Goal: Communication & Community: Participate in discussion

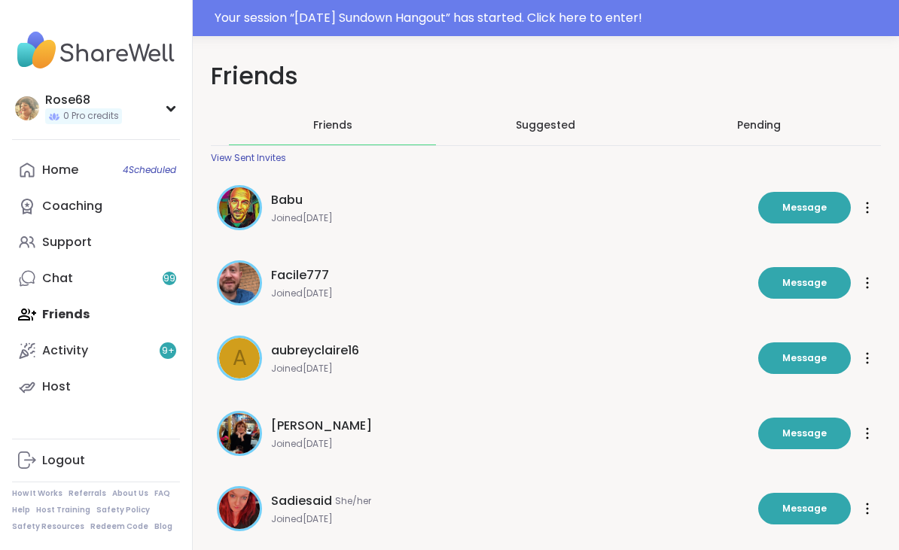
click at [86, 172] on link "Home 4 Scheduled" at bounding box center [96, 170] width 168 height 36
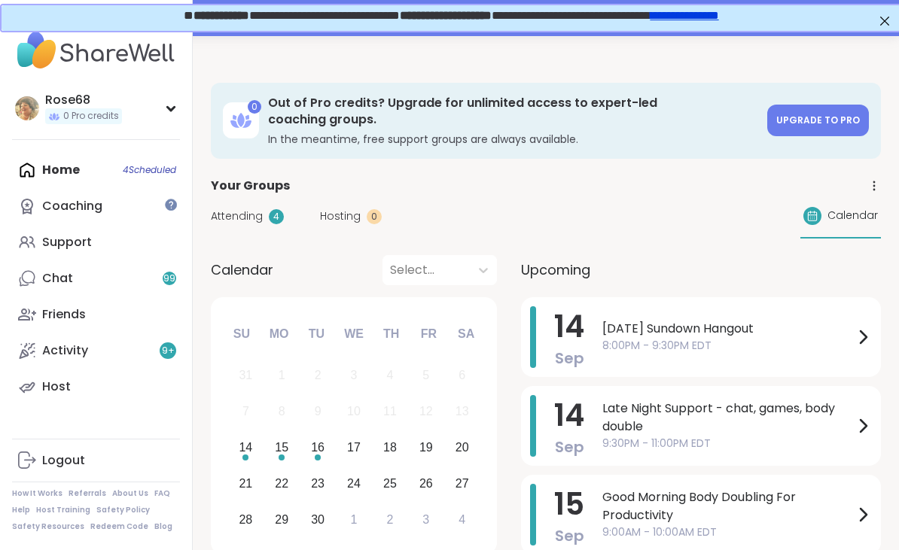
click at [640, 320] on span "[DATE] Sundown Hangout" at bounding box center [727, 329] width 251 height 18
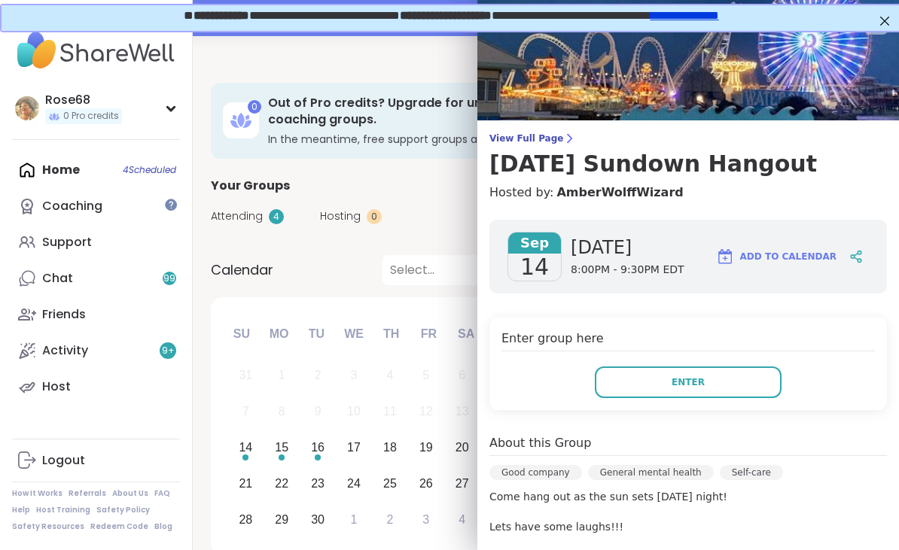
click at [648, 375] on button "Enter" at bounding box center [688, 383] width 187 height 32
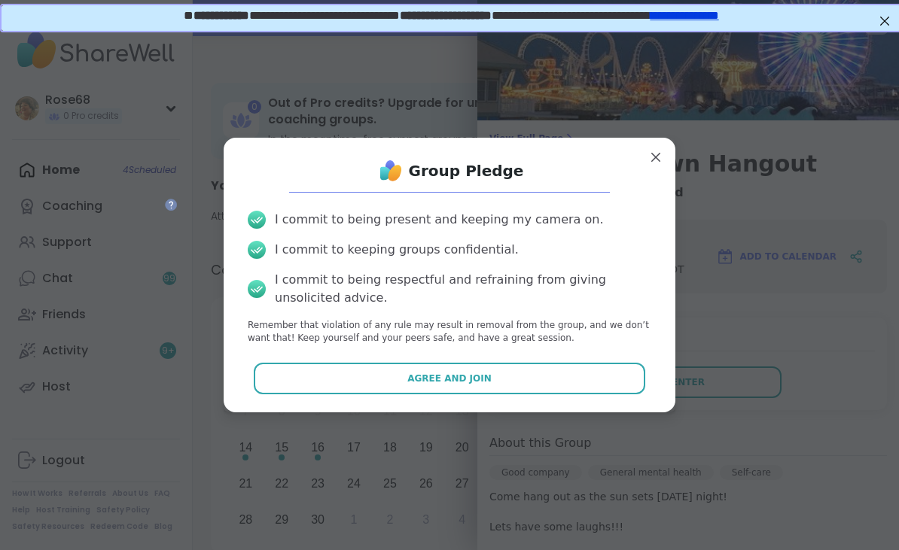
click at [485, 379] on span "Agree and Join" at bounding box center [449, 379] width 84 height 14
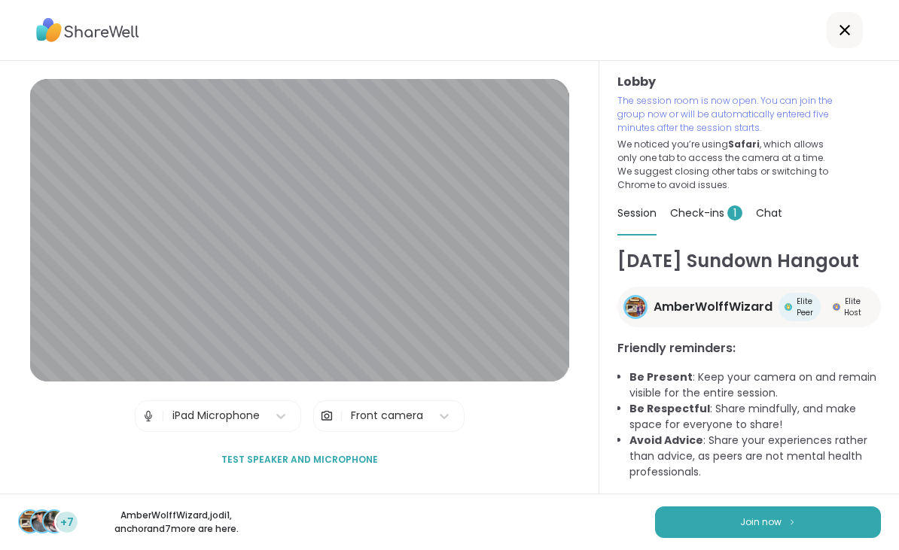
click at [745, 537] on button "Join now" at bounding box center [768, 523] width 226 height 32
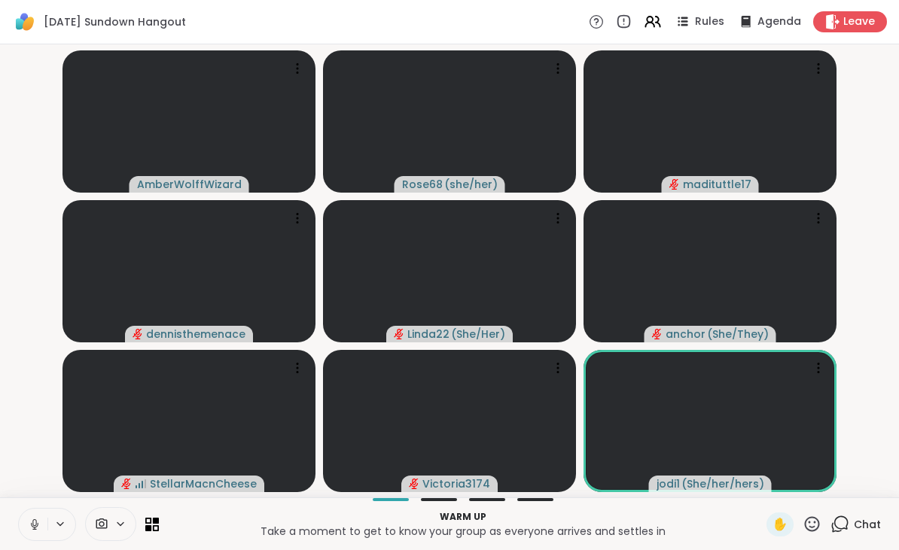
click at [26, 528] on button at bounding box center [33, 525] width 29 height 32
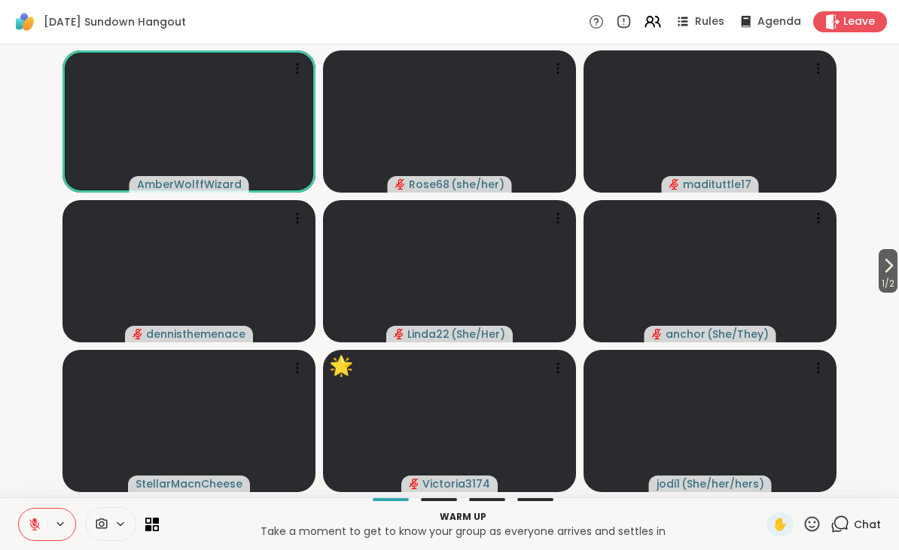
click at [808, 523] on icon at bounding box center [811, 524] width 19 height 19
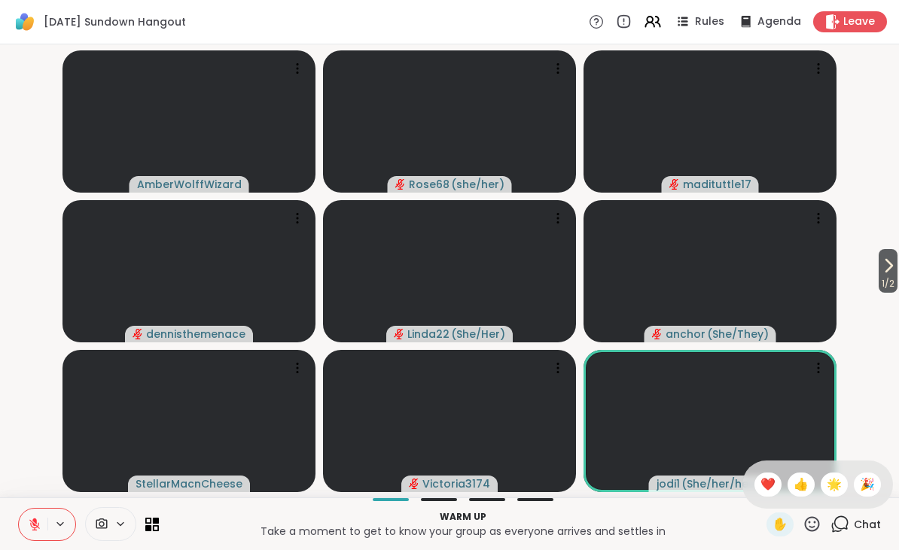
click at [764, 482] on span "❤️" at bounding box center [767, 485] width 15 height 18
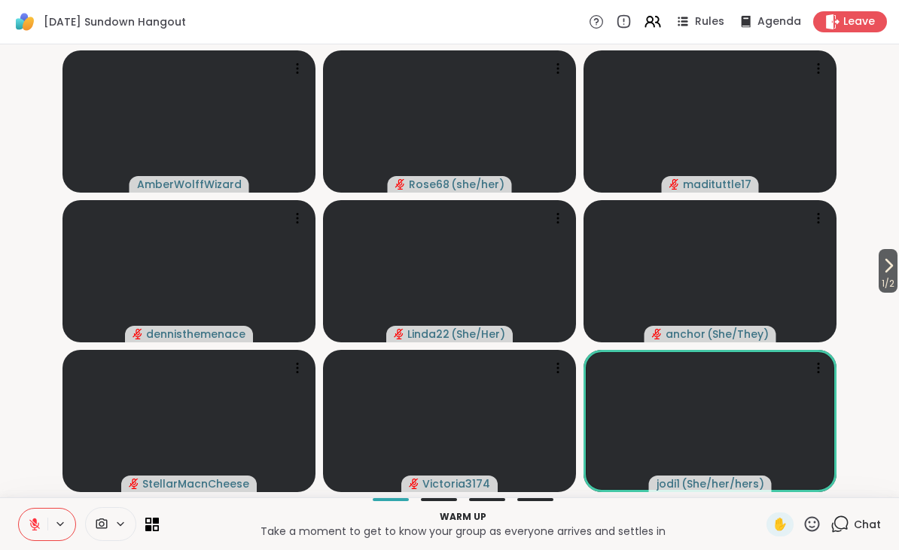
click at [847, 525] on icon at bounding box center [839, 524] width 19 height 19
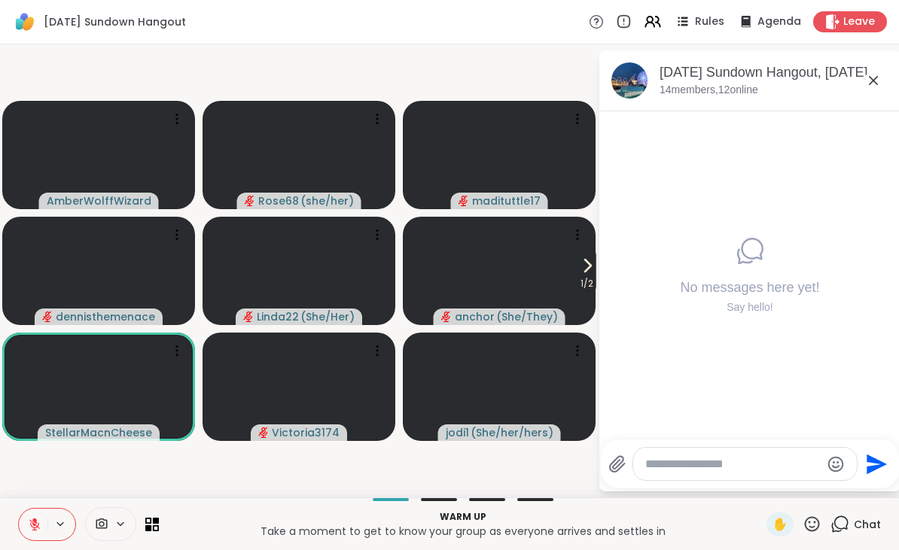
click at [659, 471] on textarea "Type your message" at bounding box center [732, 464] width 175 height 15
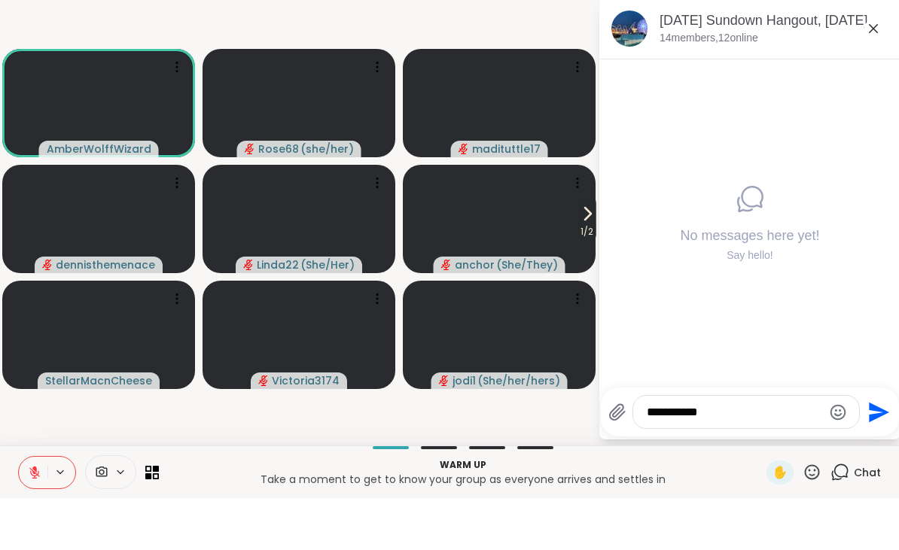
type textarea "**********"
click at [870, 452] on icon "Send" at bounding box center [877, 464] width 24 height 24
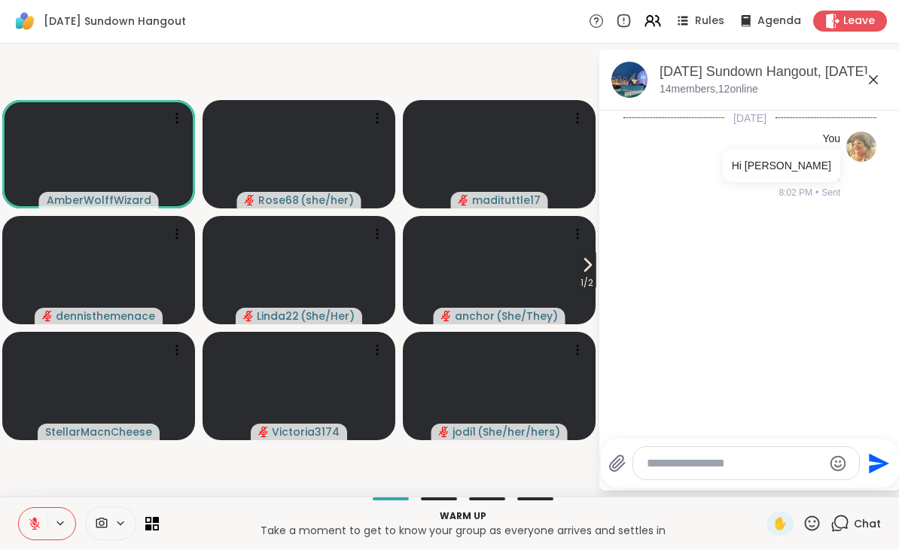
click at [675, 470] on textarea "Type your message" at bounding box center [734, 464] width 175 height 15
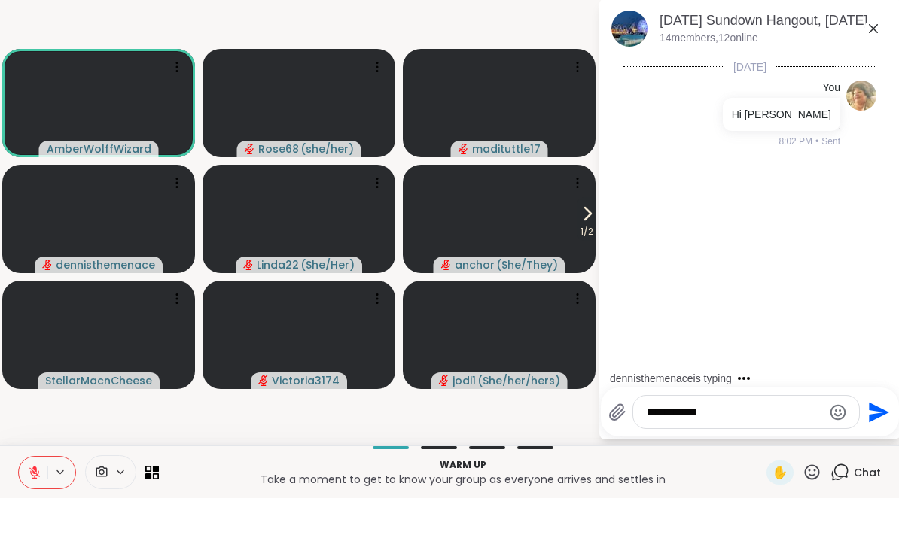
type textarea "**********"
click at [873, 454] on icon "Send" at bounding box center [879, 464] width 20 height 20
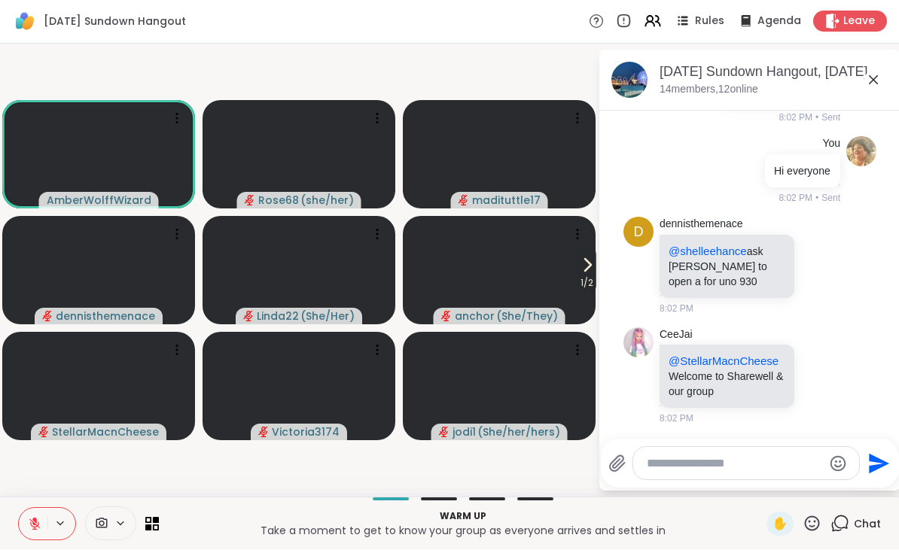
scroll to position [206, 0]
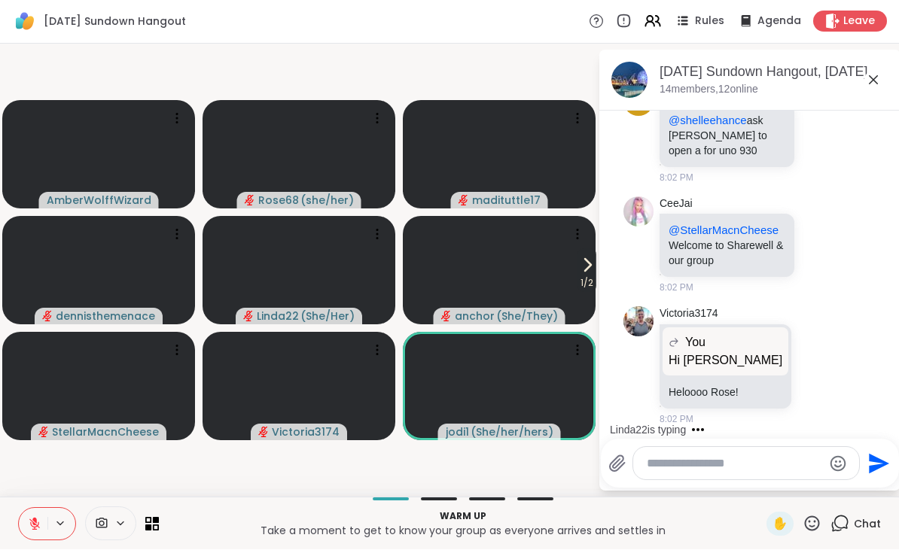
click at [656, 468] on textarea "Type your message" at bounding box center [734, 464] width 175 height 15
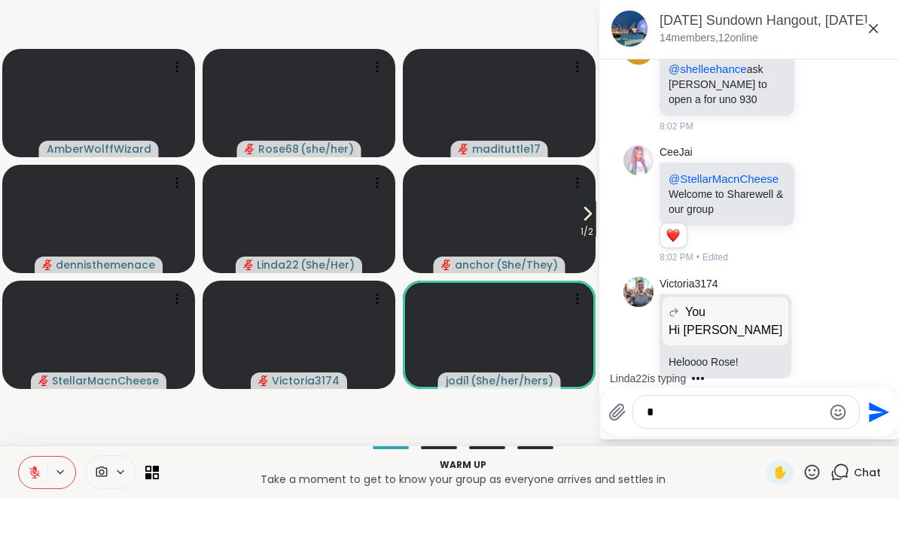
scroll to position [0, 0]
type textarea "********"
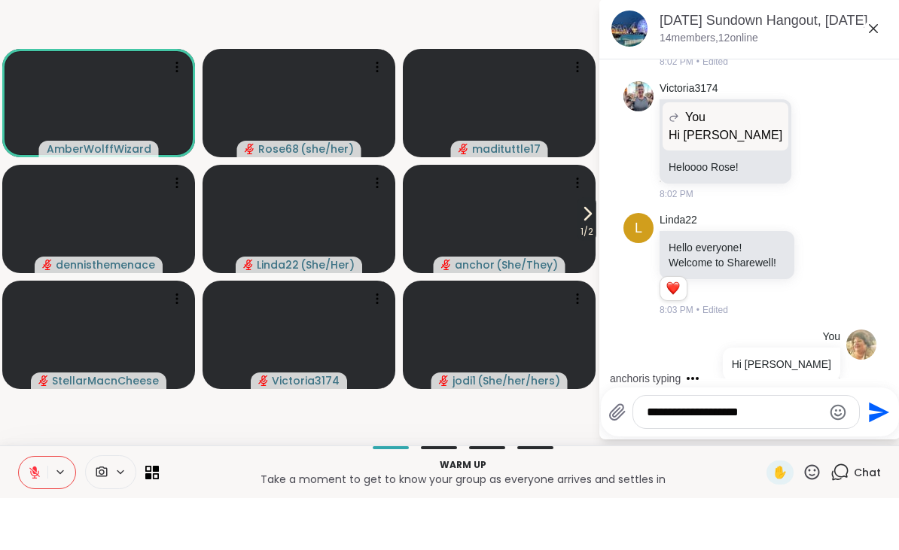
scroll to position [524, 0]
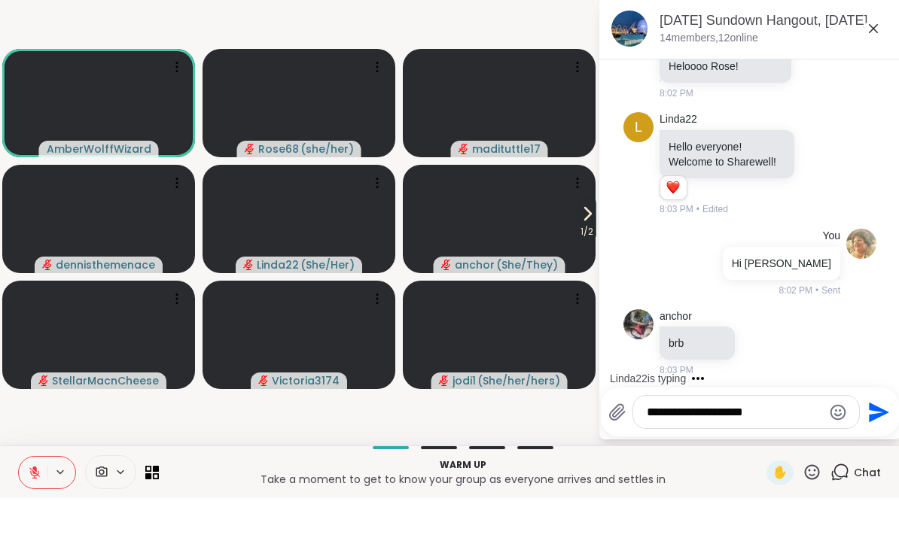
paste textarea "Type your message"
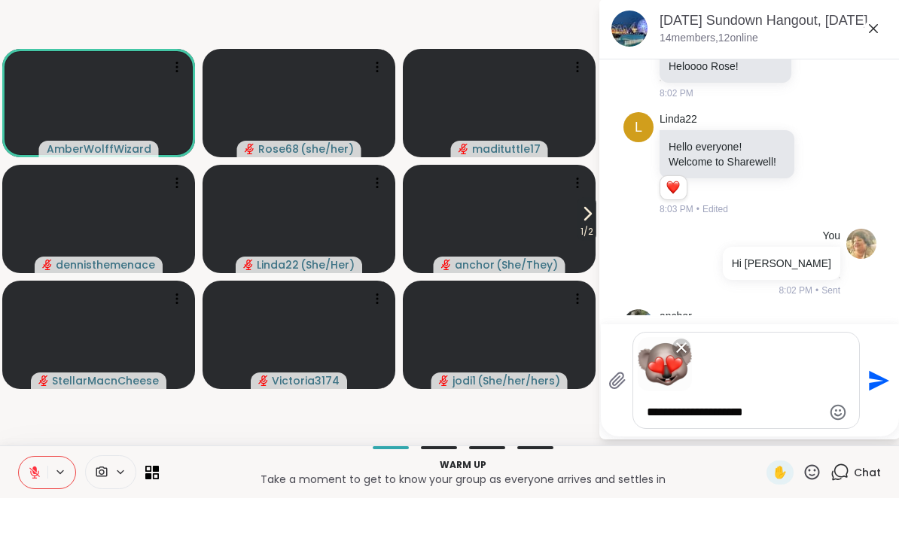
type textarea "**********"
click at [879, 421] on icon "Send" at bounding box center [877, 433] width 24 height 24
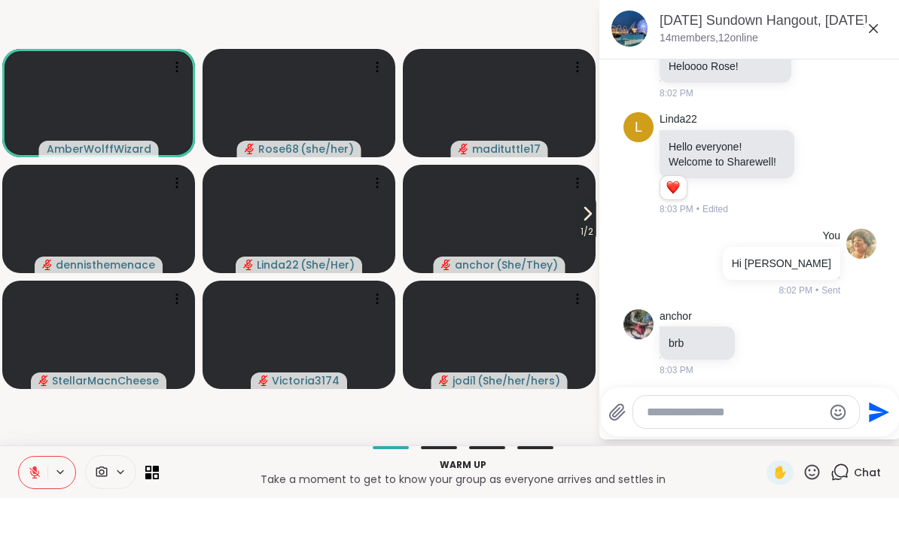
scroll to position [859, 0]
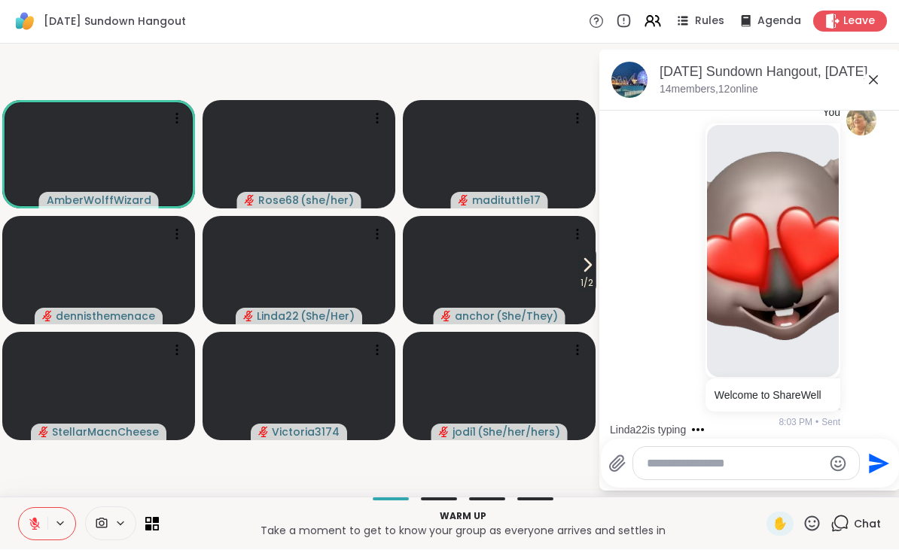
click at [878, 86] on icon at bounding box center [873, 80] width 18 height 18
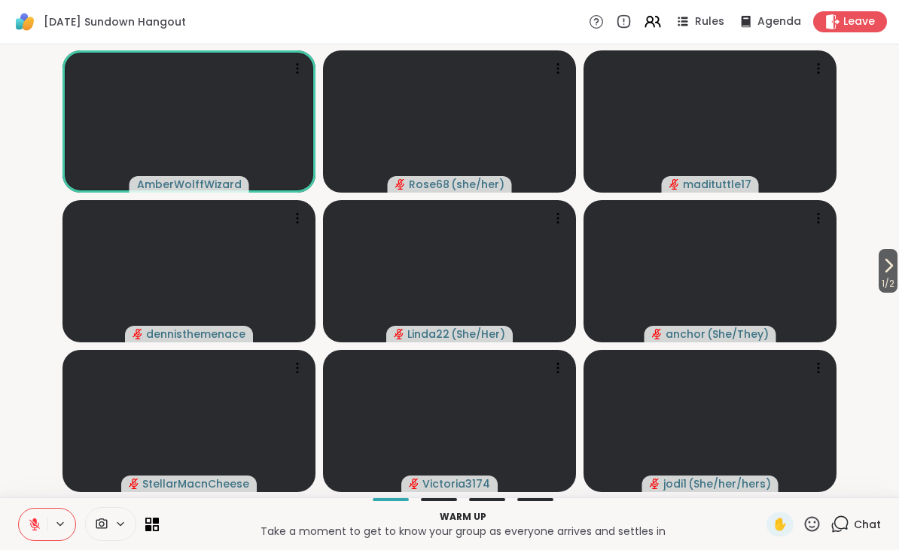
click at [896, 270] on button "1 / 2" at bounding box center [887, 271] width 19 height 44
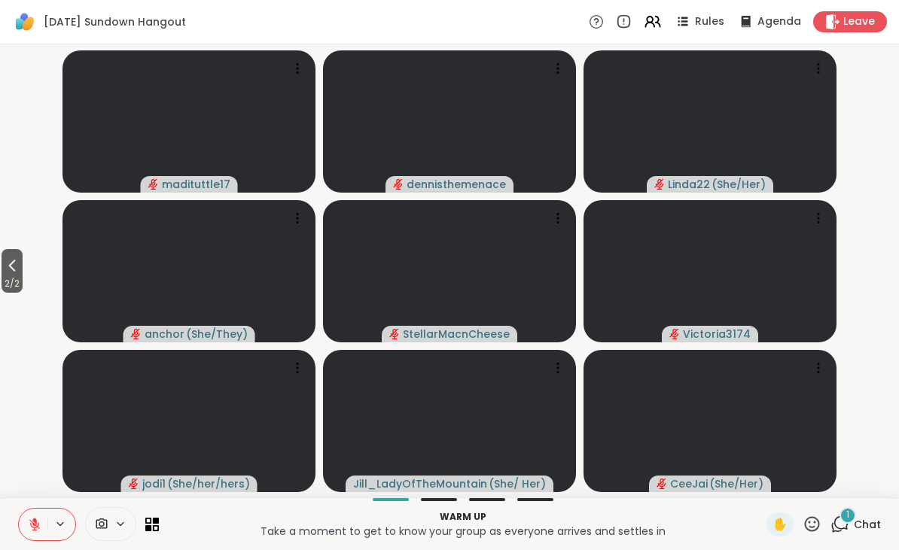
click at [32, 519] on icon at bounding box center [35, 525] width 14 height 14
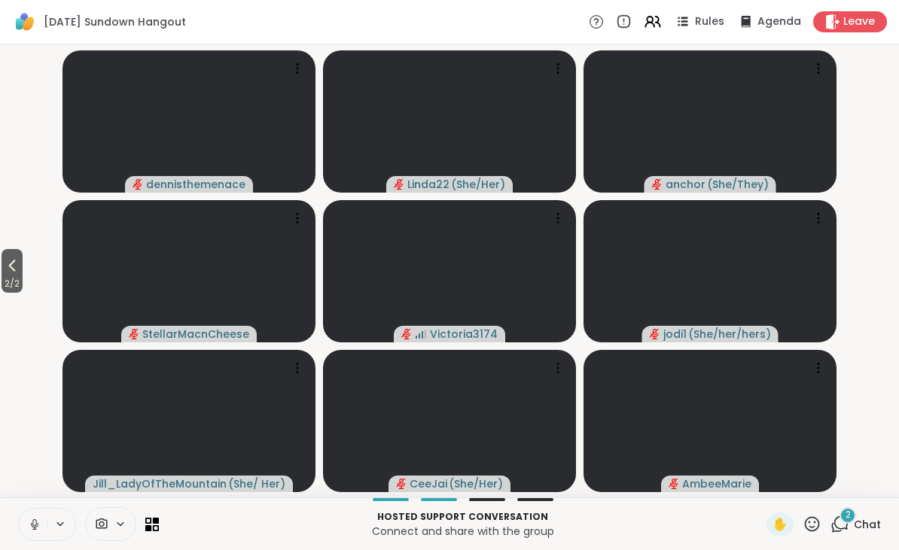
click at [34, 530] on icon at bounding box center [35, 525] width 14 height 14
click at [17, 273] on icon at bounding box center [12, 266] width 18 height 18
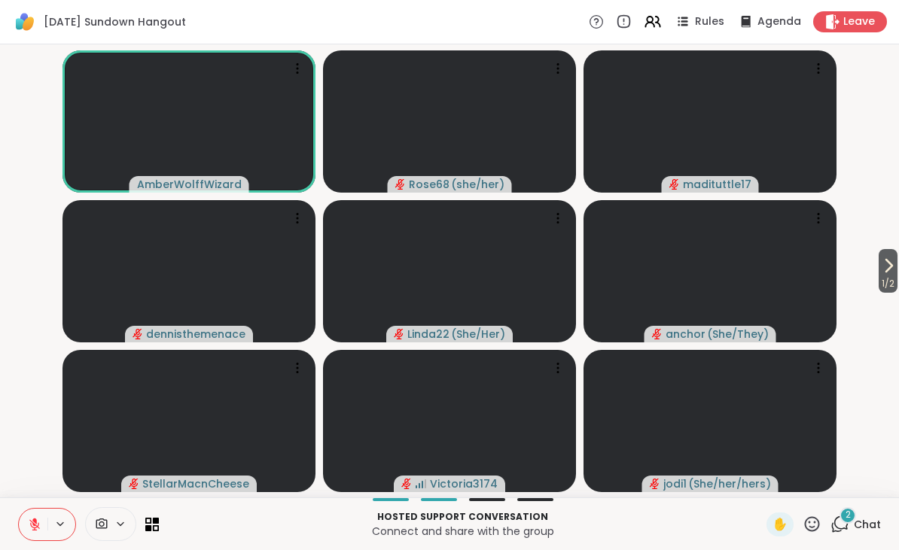
click at [810, 519] on icon at bounding box center [811, 524] width 19 height 19
click at [829, 484] on span "🌟" at bounding box center [833, 485] width 15 height 18
click at [805, 523] on icon at bounding box center [812, 523] width 15 height 15
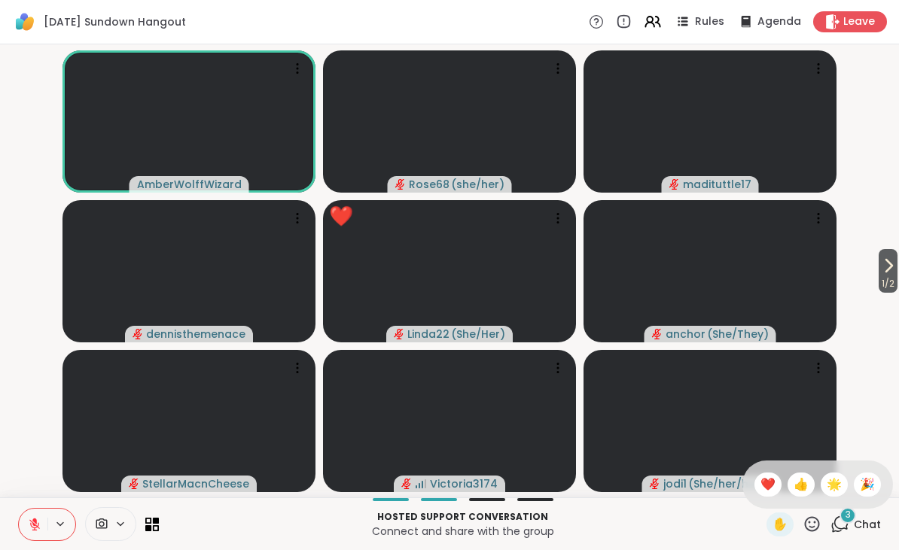
click at [869, 476] on span "🎉" at bounding box center [866, 485] width 15 height 18
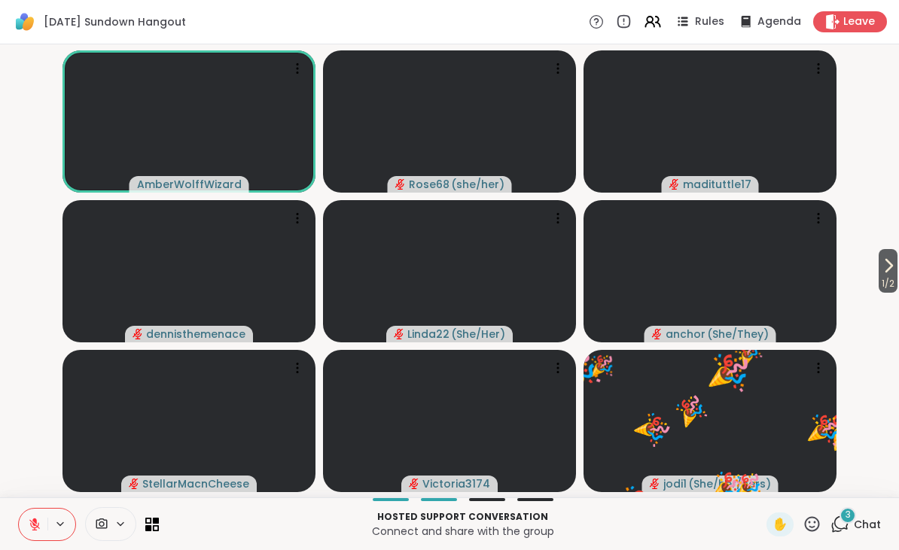
click at [804, 529] on icon at bounding box center [811, 524] width 19 height 19
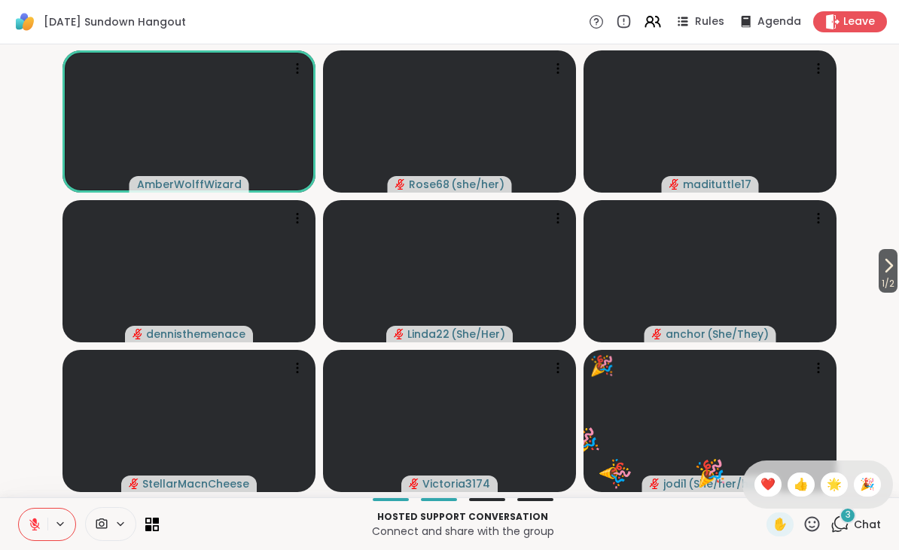
click at [820, 486] on div "🌟" at bounding box center [833, 485] width 27 height 24
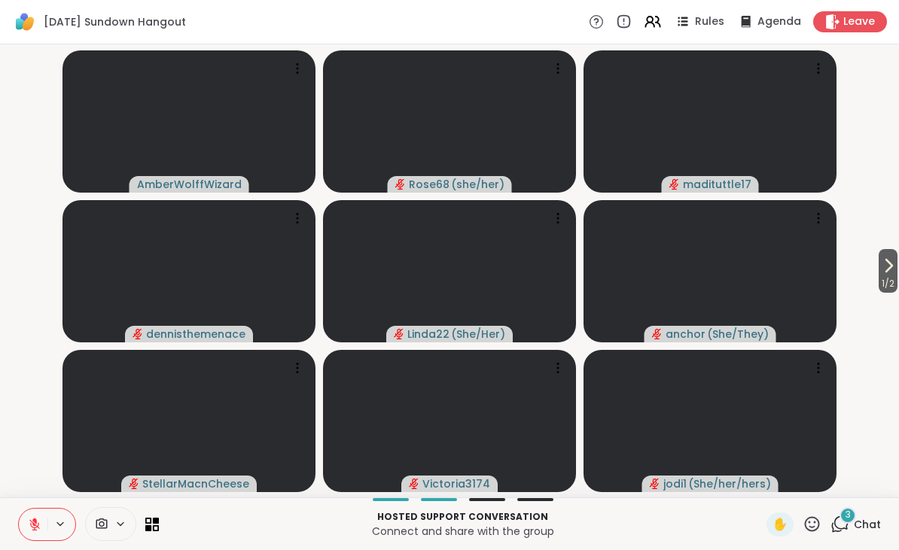
click at [810, 516] on icon at bounding box center [811, 524] width 19 height 19
click at [824, 488] on div "🌟" at bounding box center [833, 485] width 27 height 24
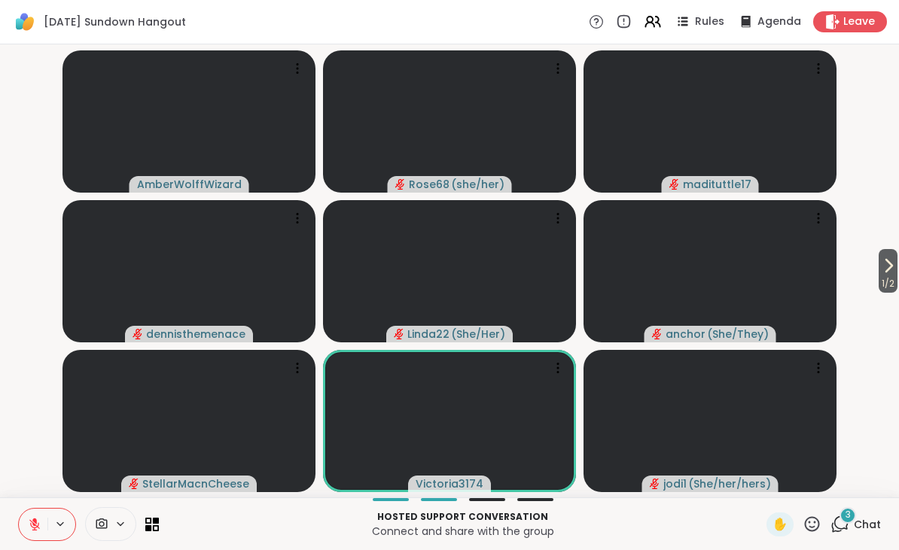
click at [814, 522] on icon at bounding box center [812, 523] width 15 height 15
click at [760, 487] on span "❤️" at bounding box center [767, 485] width 15 height 18
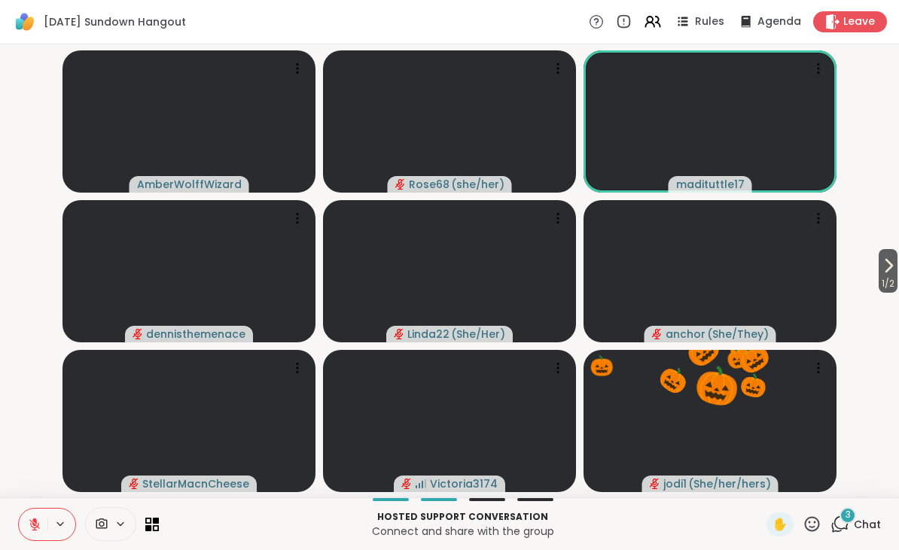
click at [809, 524] on icon at bounding box center [811, 524] width 19 height 19
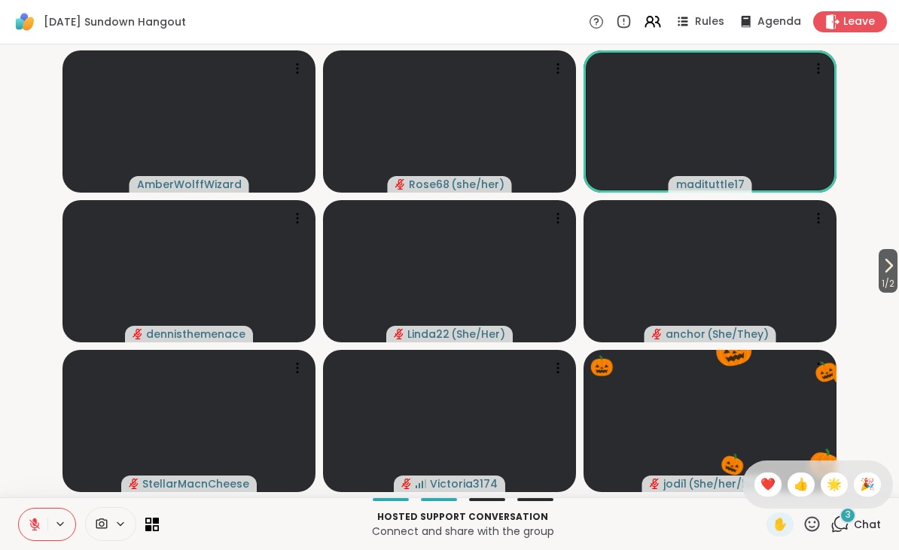
click at [874, 488] on span "🎉" at bounding box center [866, 485] width 15 height 18
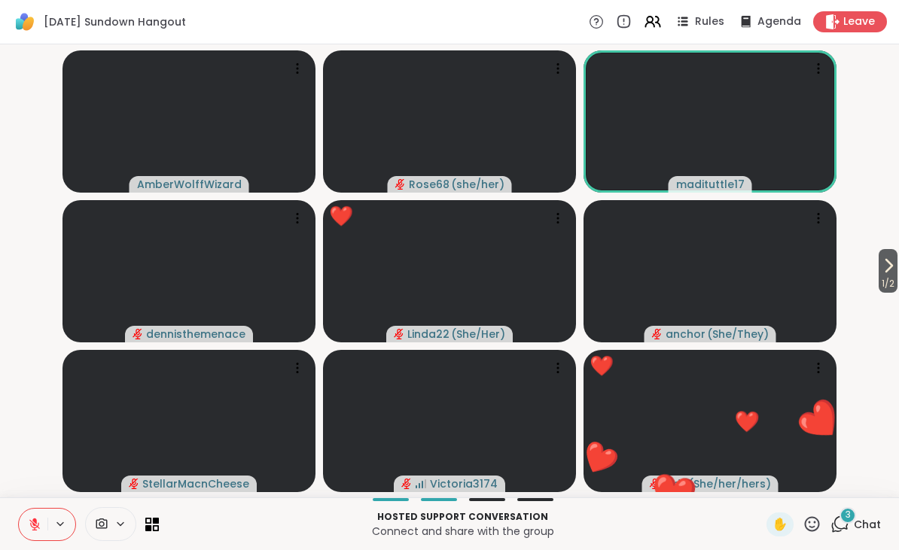
click at [807, 522] on icon at bounding box center [812, 523] width 15 height 15
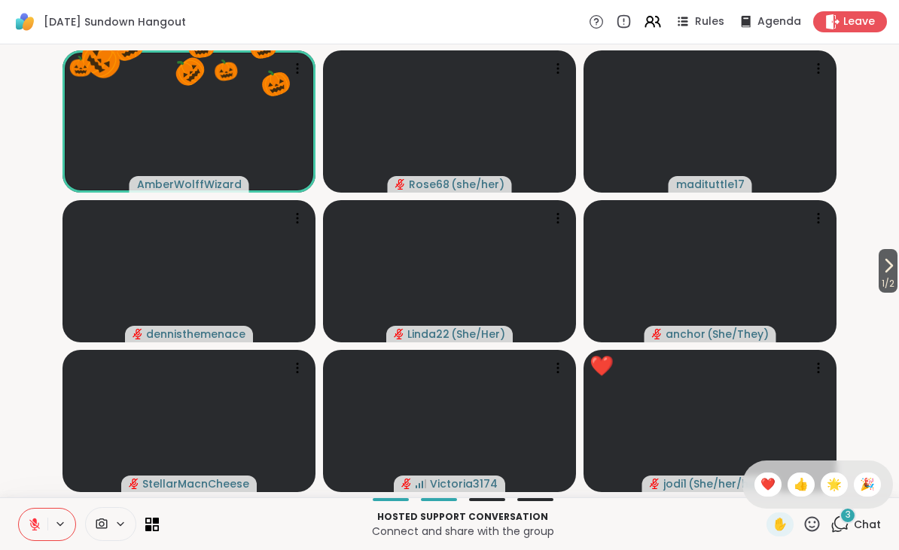
click at [754, 479] on div "❤️" at bounding box center [767, 485] width 27 height 24
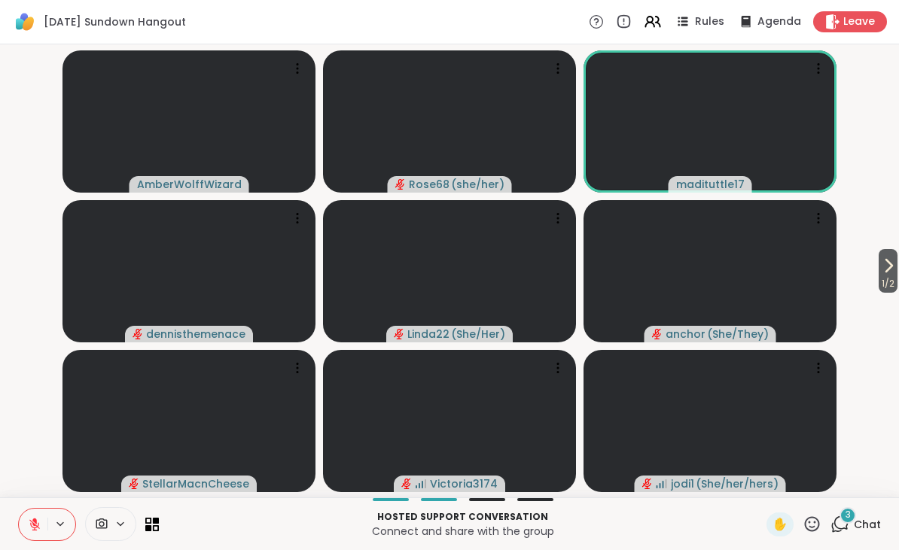
click at [802, 536] on div "✋" at bounding box center [793, 525] width 55 height 24
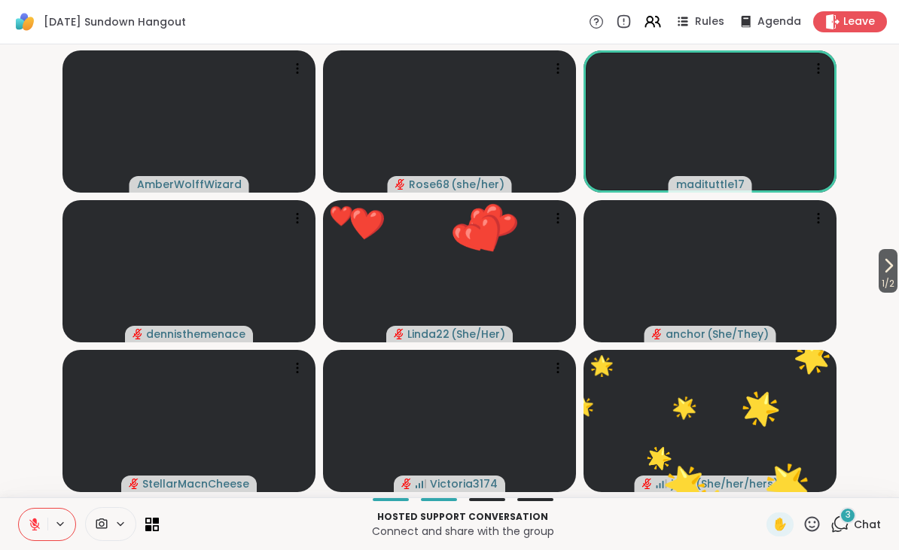
click at [814, 527] on icon at bounding box center [812, 523] width 15 height 15
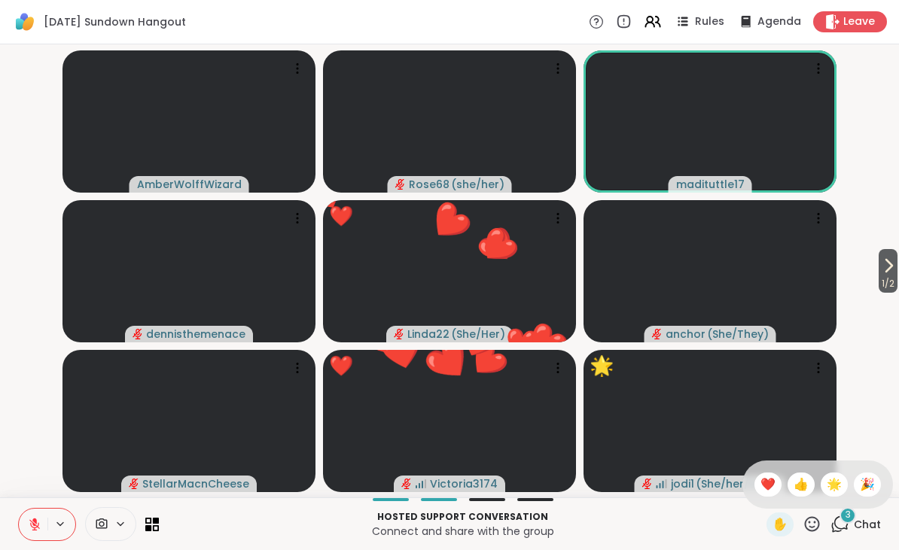
click at [826, 483] on span "🌟" at bounding box center [833, 485] width 15 height 18
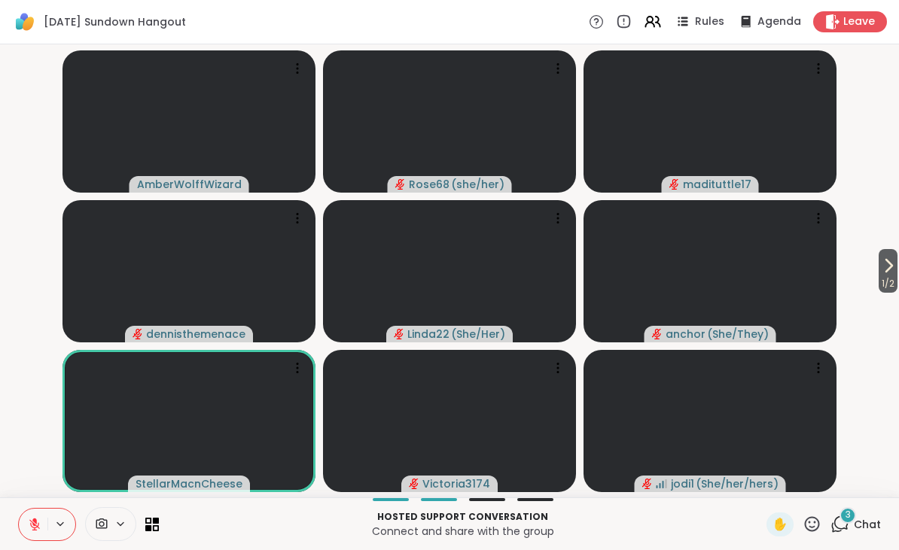
click at [894, 260] on icon at bounding box center [888, 266] width 18 height 18
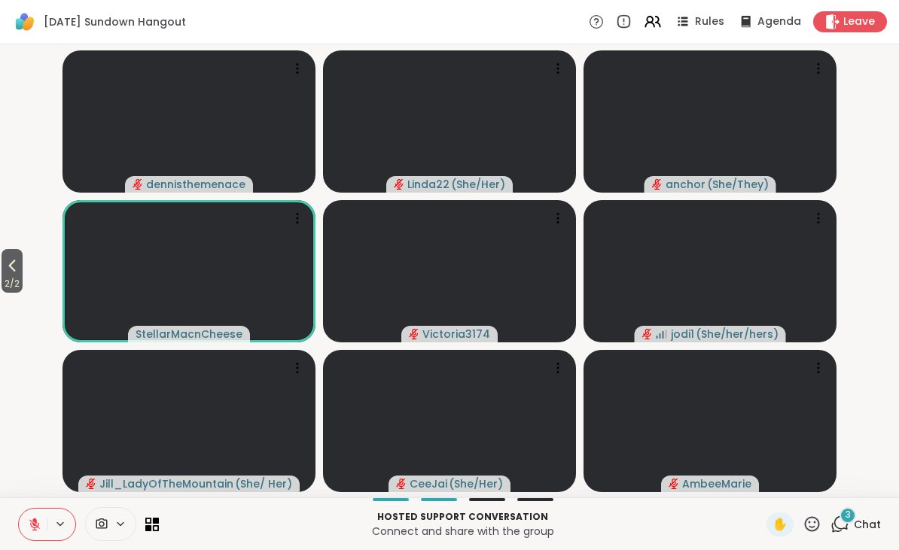
click at [12, 260] on icon at bounding box center [12, 266] width 18 height 18
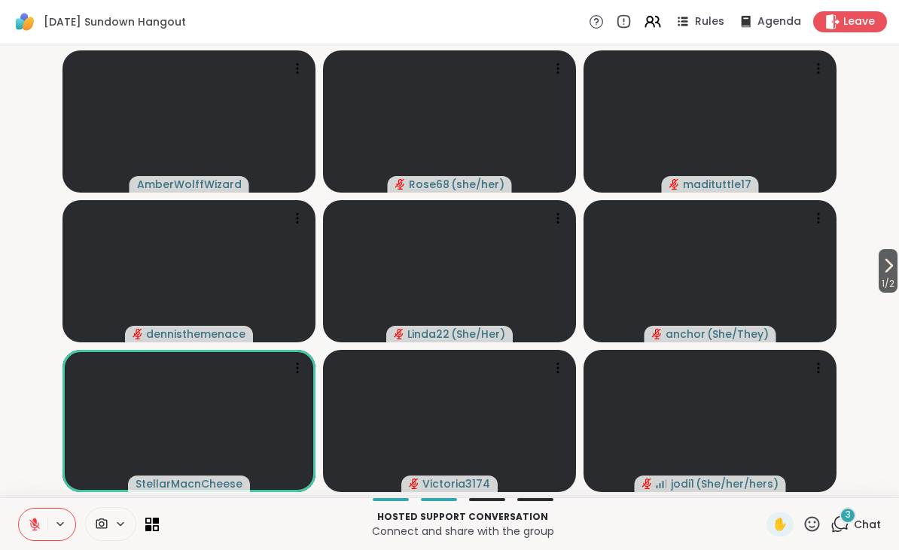
click at [817, 518] on icon at bounding box center [812, 523] width 15 height 15
click at [760, 488] on span "❤️" at bounding box center [767, 485] width 15 height 18
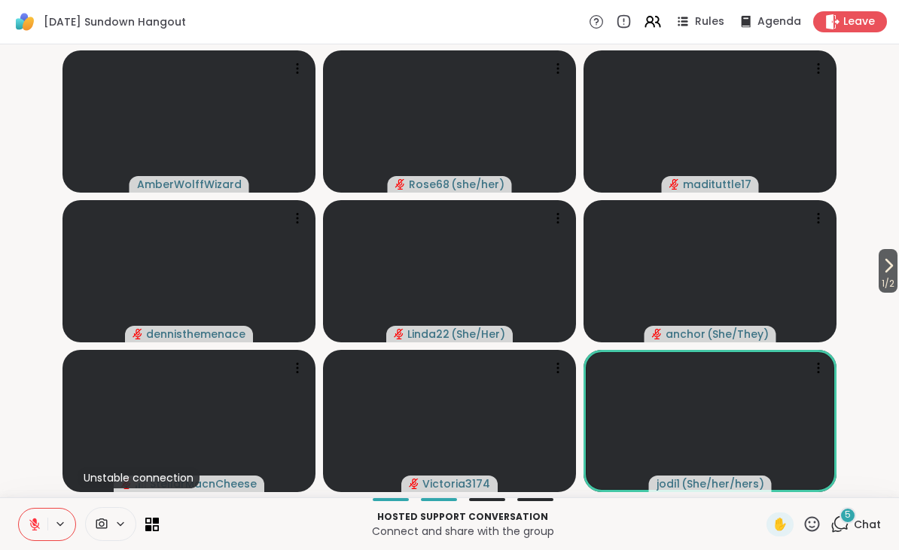
click at [814, 516] on icon at bounding box center [811, 524] width 19 height 19
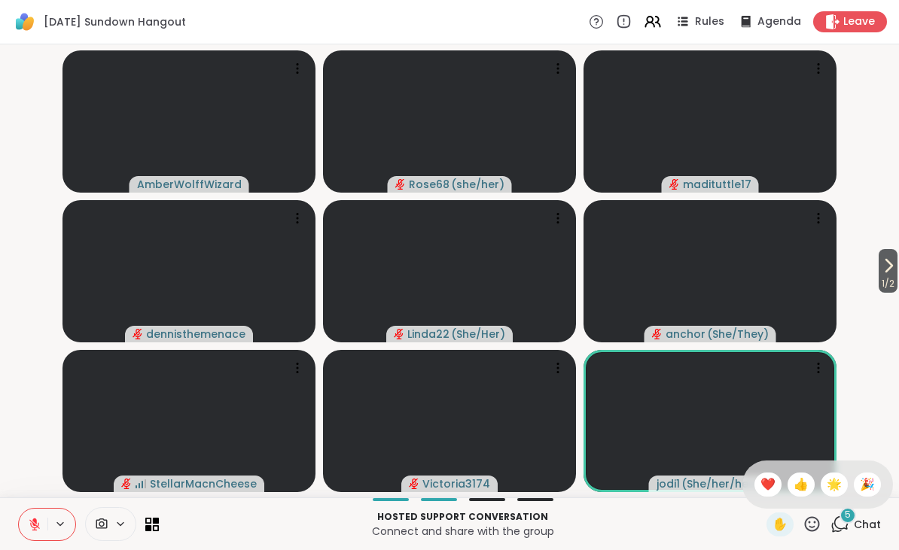
click at [760, 482] on span "❤️" at bounding box center [767, 485] width 15 height 18
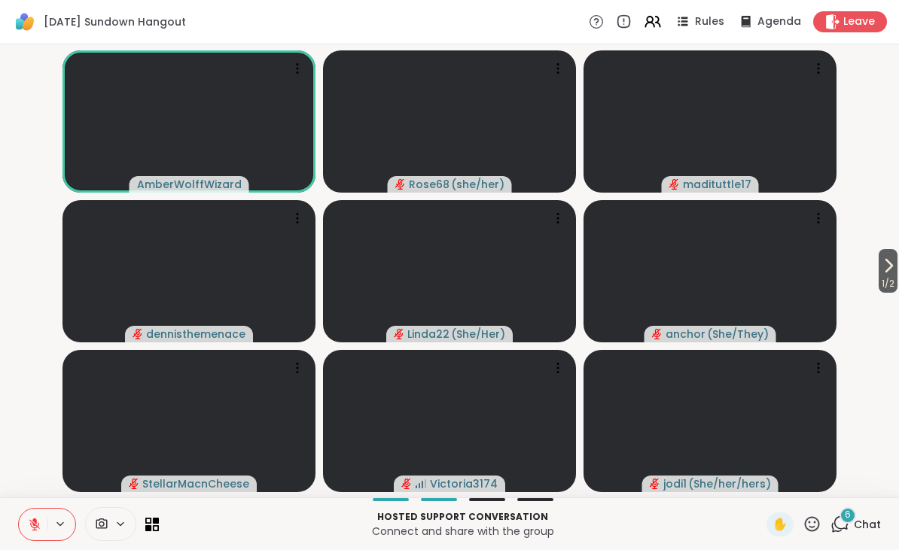
click at [23, 504] on div "Hosted support conversation Connect and share with the group ✋ 6 Chat" at bounding box center [449, 523] width 899 height 53
click at [35, 526] on icon at bounding box center [35, 525] width 14 height 14
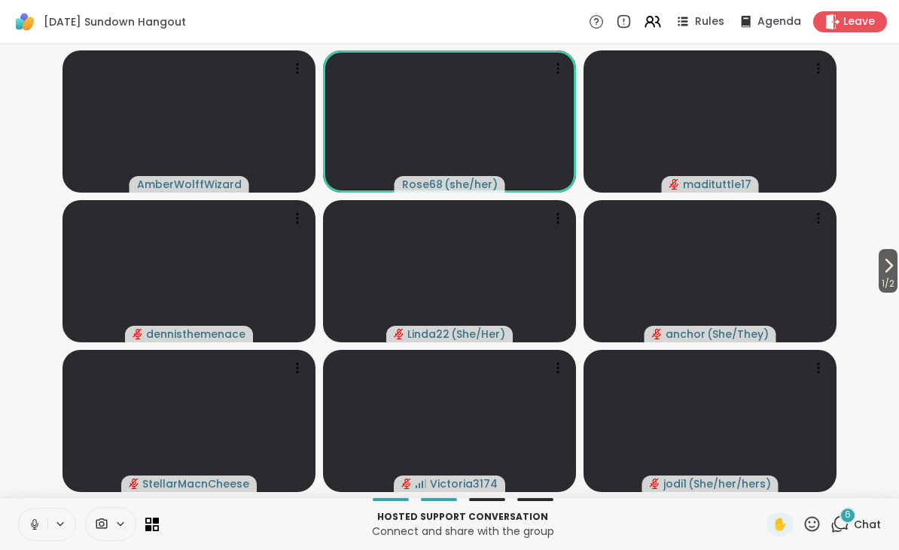
click at [14, 282] on video-player-container "1 / 2 AmberWolffWizard Rose68 ( she/her ) madituttle17 dennisthemenace Linda22 …" at bounding box center [449, 270] width 881 height 441
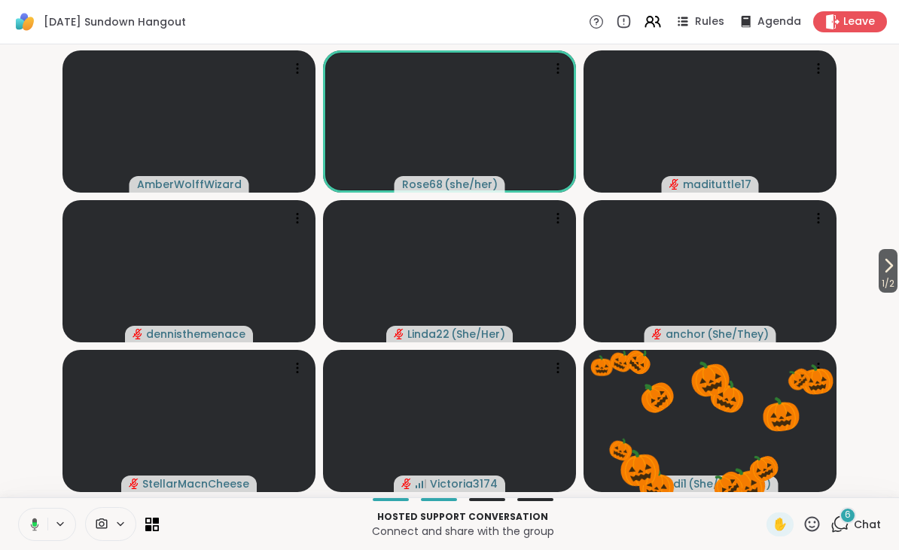
click at [39, 516] on button at bounding box center [32, 525] width 31 height 32
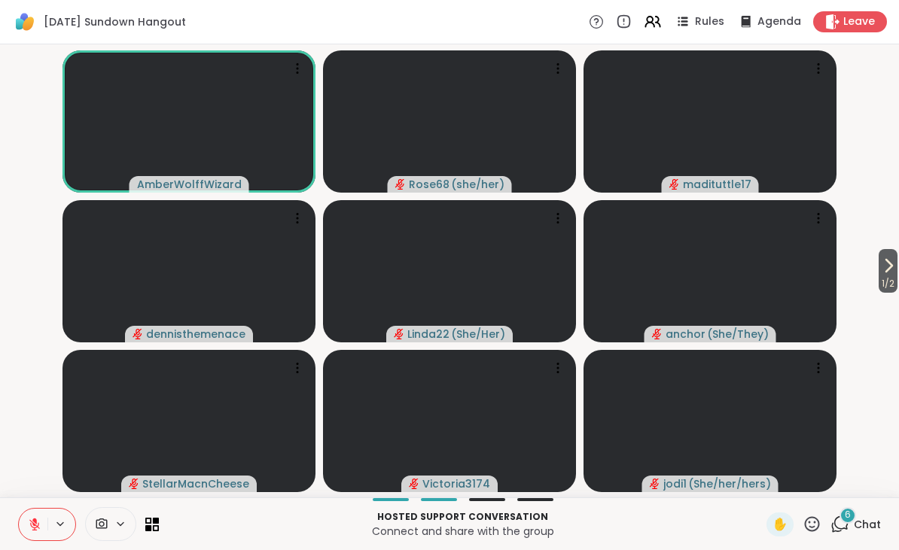
click at [890, 275] on span "1 / 2" at bounding box center [887, 284] width 19 height 18
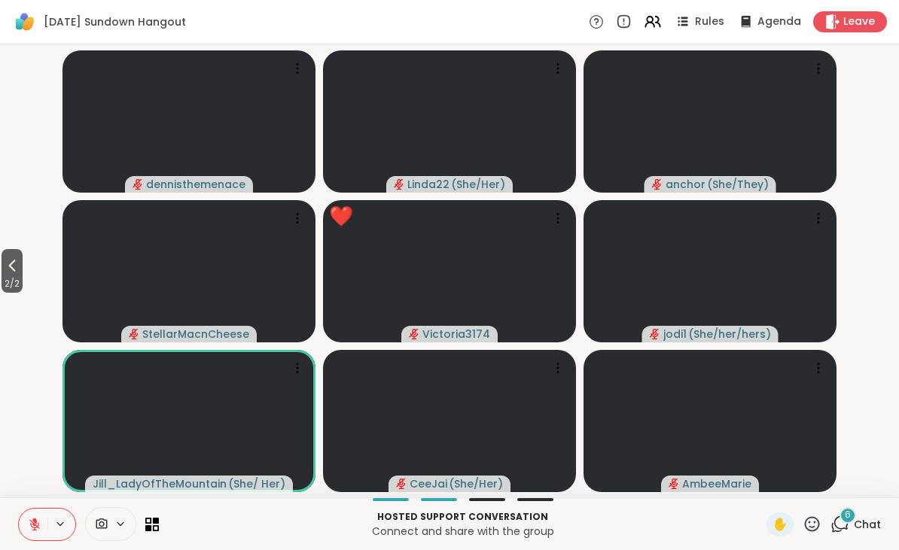
click at [811, 519] on icon at bounding box center [811, 524] width 19 height 19
click at [762, 479] on span "❤️" at bounding box center [767, 485] width 15 height 18
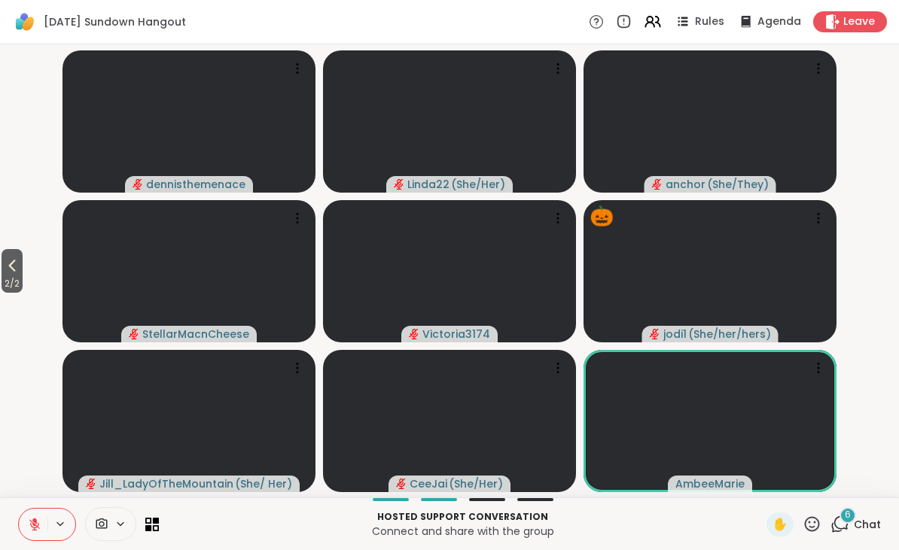
click at [808, 516] on icon at bounding box center [811, 524] width 19 height 19
click at [832, 481] on span "🌟" at bounding box center [833, 485] width 15 height 18
click at [809, 528] on icon at bounding box center [811, 524] width 19 height 19
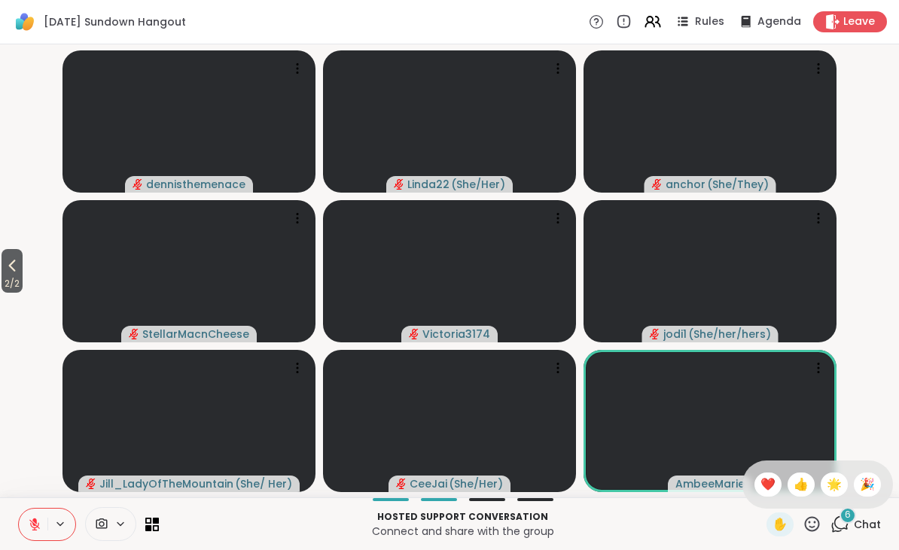
click at [787, 487] on div "👍" at bounding box center [800, 485] width 27 height 24
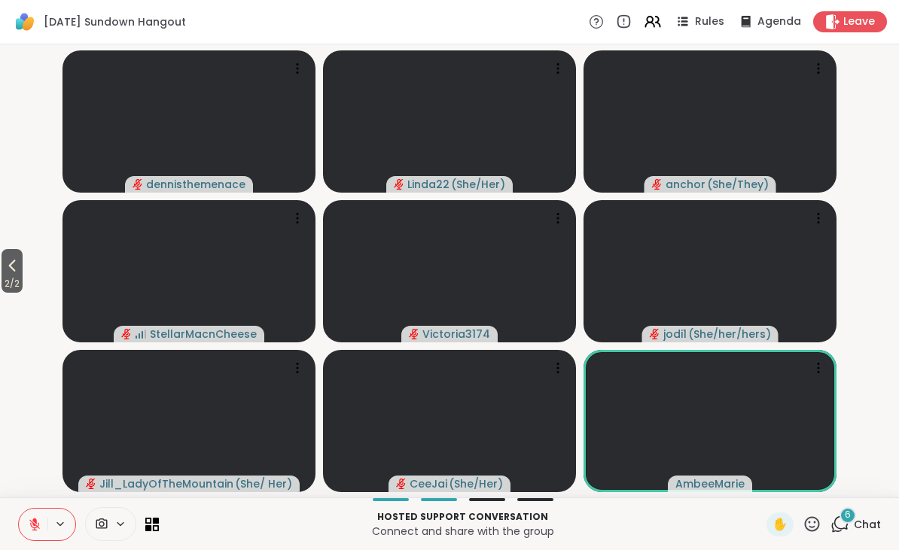
click at [16, 270] on icon at bounding box center [12, 266] width 7 height 12
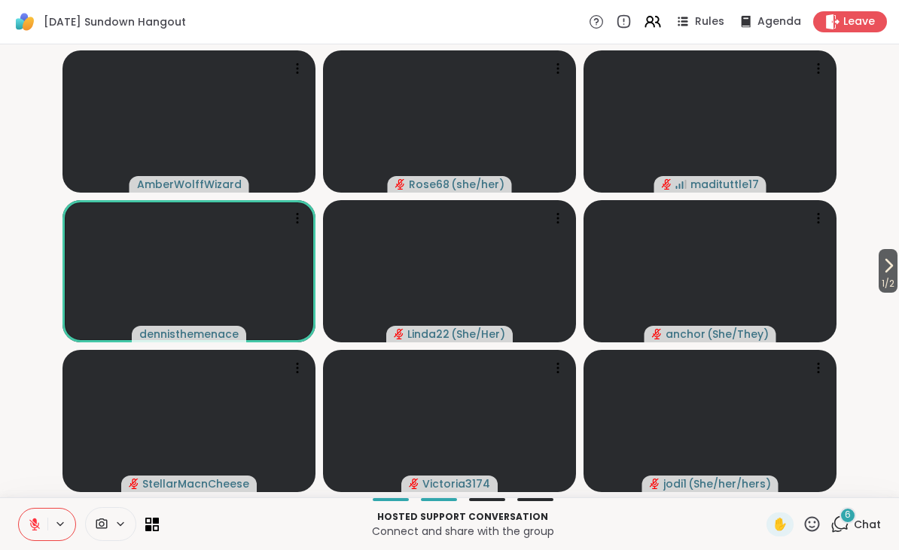
click at [810, 522] on icon at bounding box center [812, 523] width 15 height 15
click at [760, 481] on span "❤️" at bounding box center [767, 485] width 15 height 18
click at [814, 522] on icon at bounding box center [811, 524] width 19 height 19
click at [827, 491] on span "🌟" at bounding box center [833, 485] width 15 height 18
click at [813, 515] on icon at bounding box center [811, 524] width 19 height 19
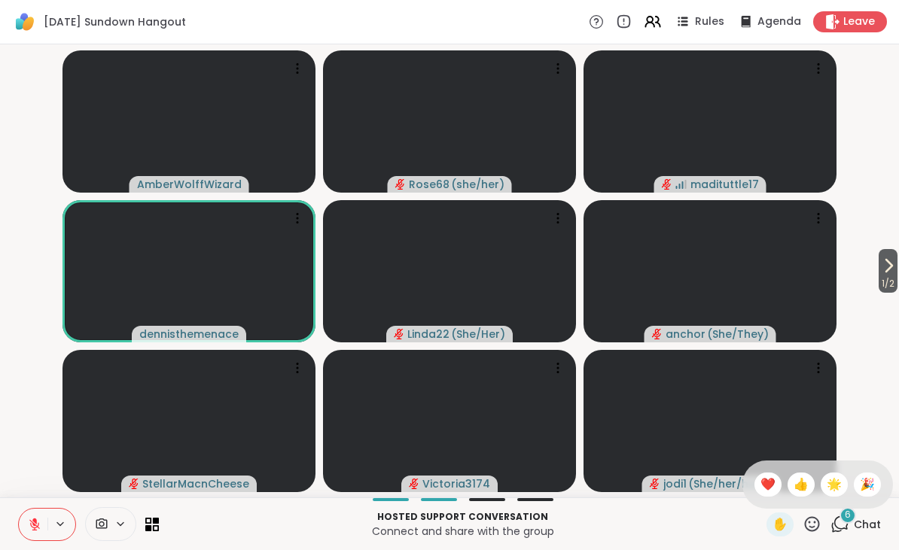
click at [760, 485] on span "❤️" at bounding box center [767, 485] width 15 height 18
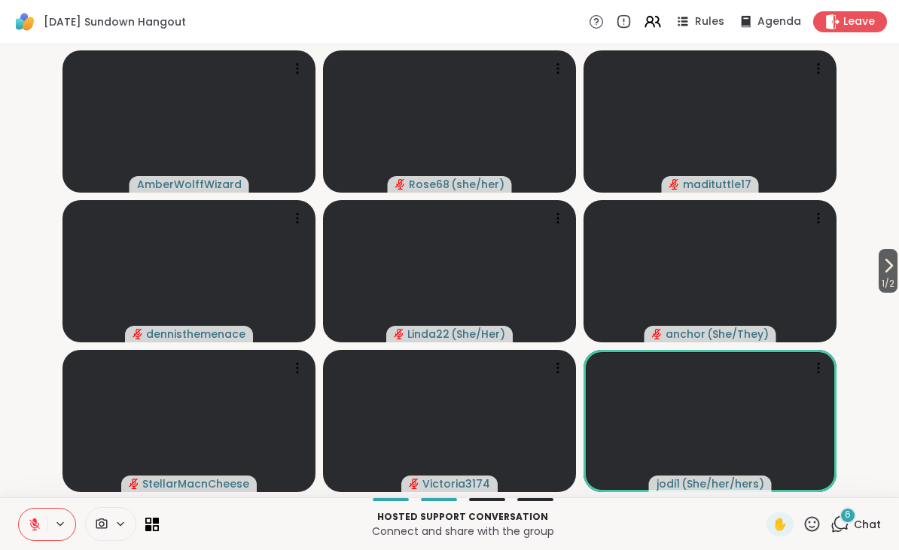
click at [846, 519] on span "6" at bounding box center [847, 515] width 6 height 13
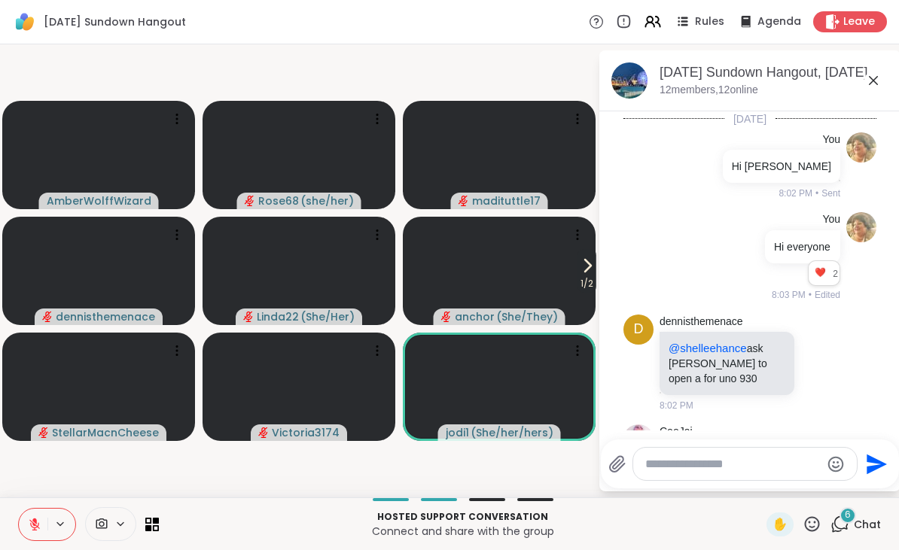
scroll to position [1809, 0]
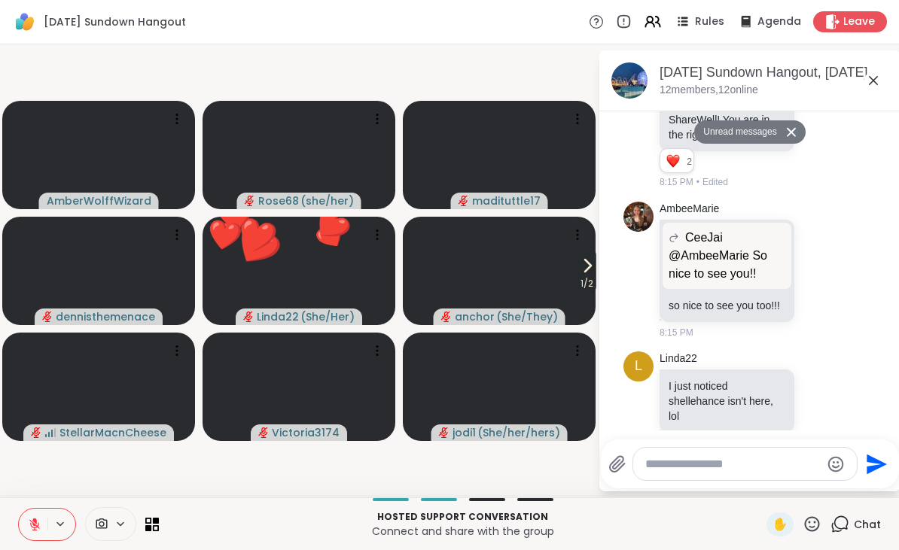
click at [866, 83] on icon at bounding box center [873, 80] width 18 height 18
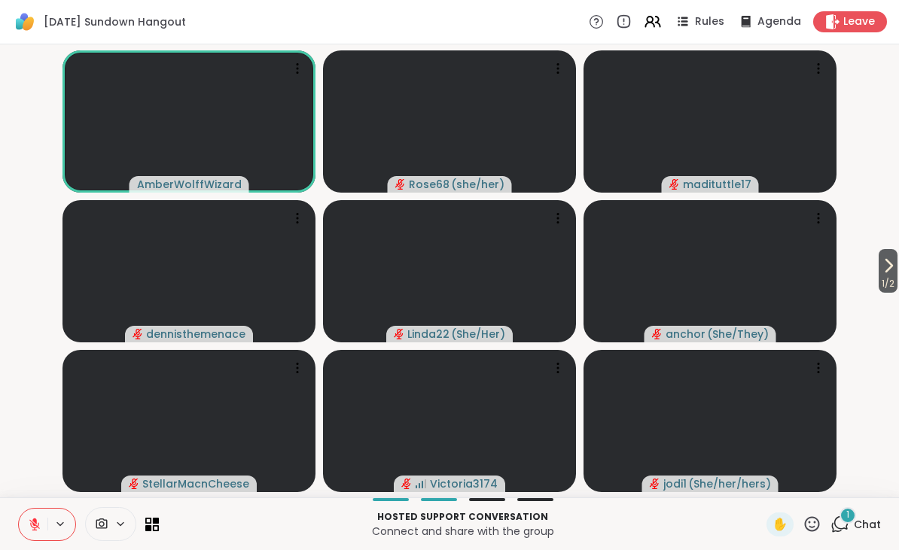
click at [811, 520] on icon at bounding box center [811, 524] width 19 height 19
click at [829, 485] on span "🌟" at bounding box center [833, 485] width 15 height 18
click at [814, 522] on icon at bounding box center [811, 524] width 19 height 19
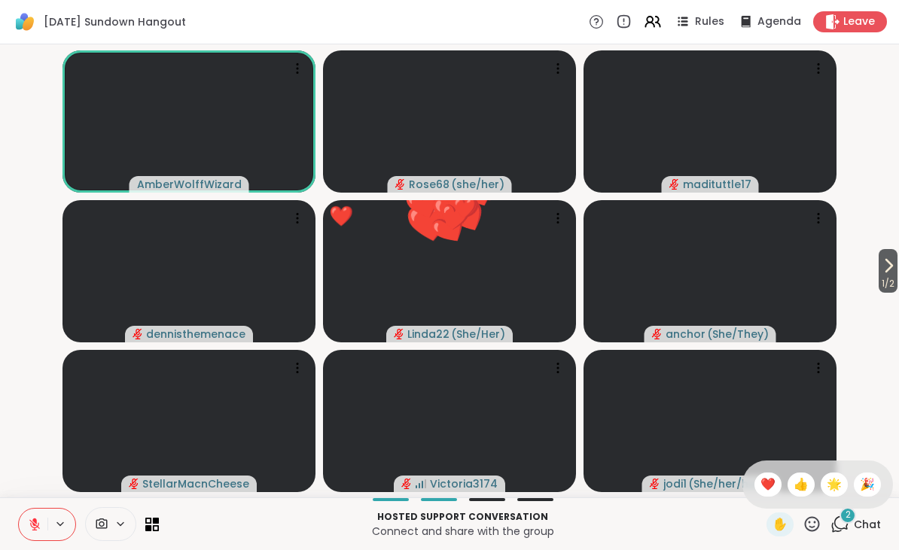
click at [756, 477] on div "❤️" at bounding box center [767, 485] width 27 height 24
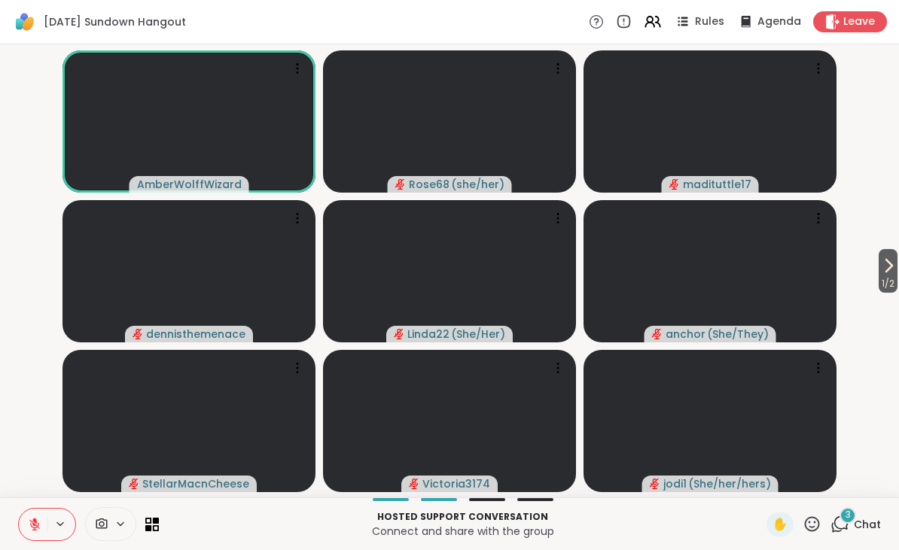
click at [820, 515] on icon at bounding box center [811, 524] width 19 height 19
click at [765, 487] on span "❤️" at bounding box center [767, 485] width 15 height 18
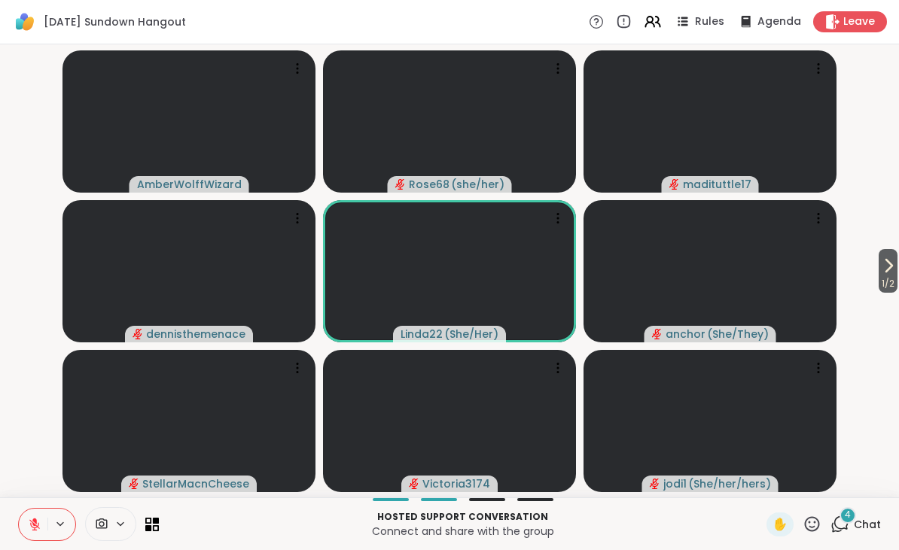
click at [809, 522] on icon at bounding box center [811, 524] width 19 height 19
click at [744, 480] on div "✋ ❤️ 👍 🌟 🎉" at bounding box center [817, 485] width 151 height 48
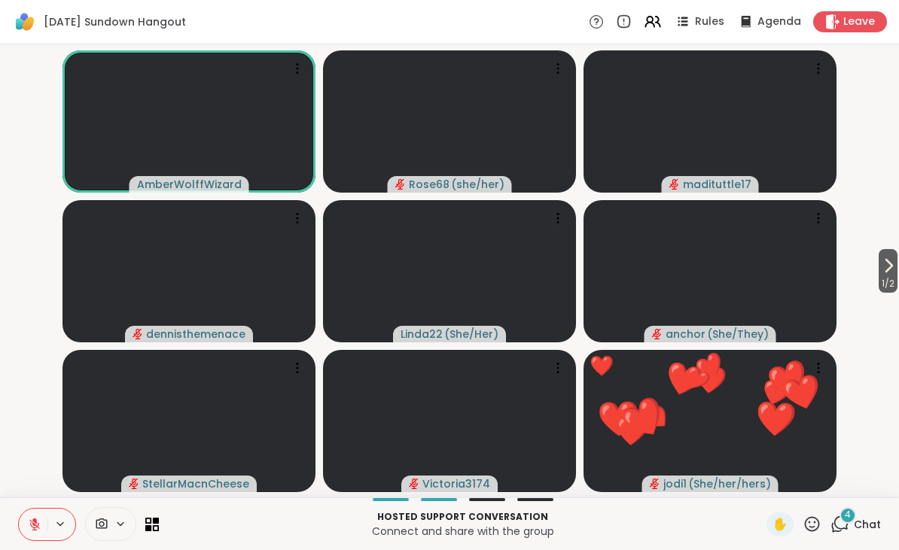
click at [817, 527] on icon at bounding box center [811, 524] width 19 height 19
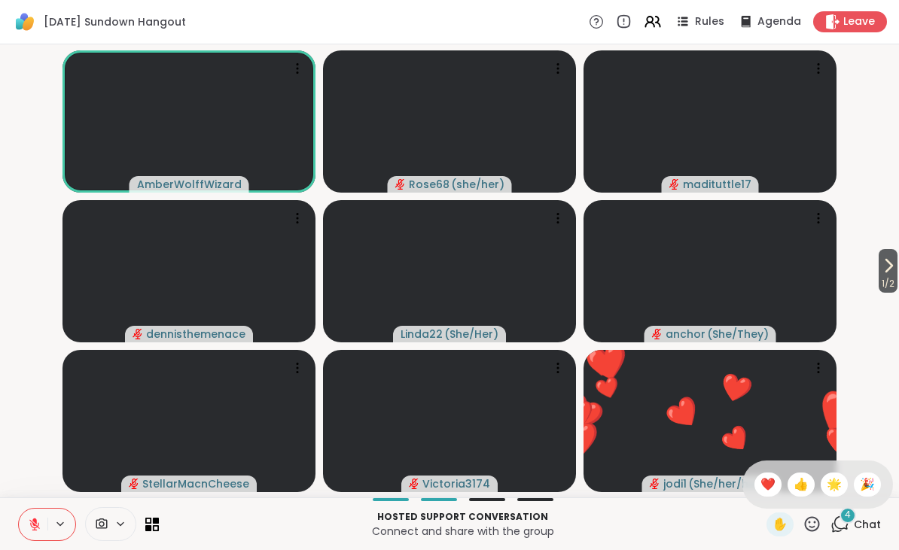
click at [770, 493] on span "❤️" at bounding box center [767, 485] width 15 height 18
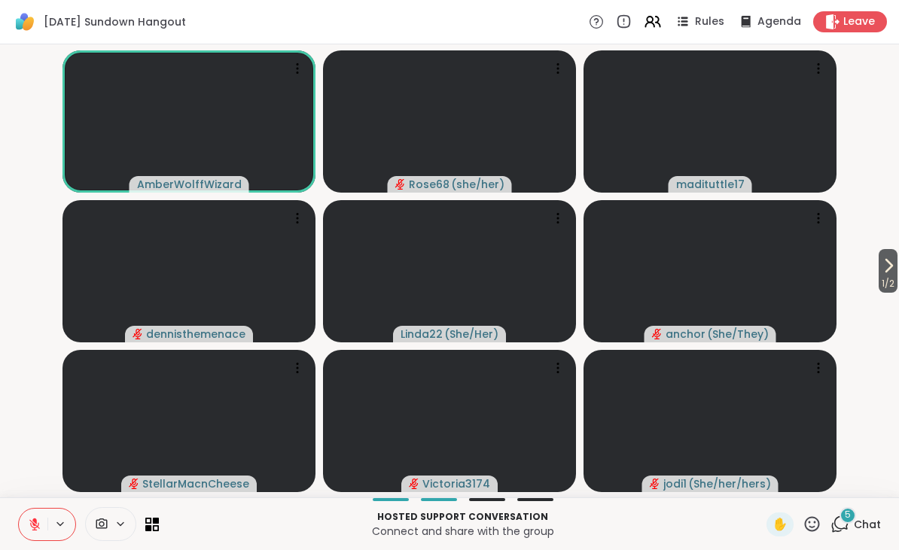
click at [807, 521] on icon at bounding box center [812, 523] width 15 height 15
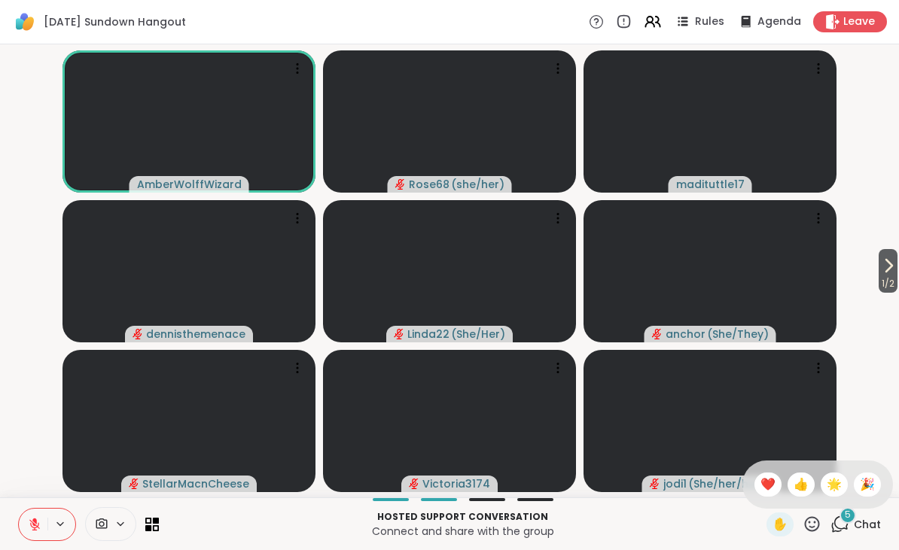
click at [756, 484] on div "❤️" at bounding box center [767, 485] width 27 height 24
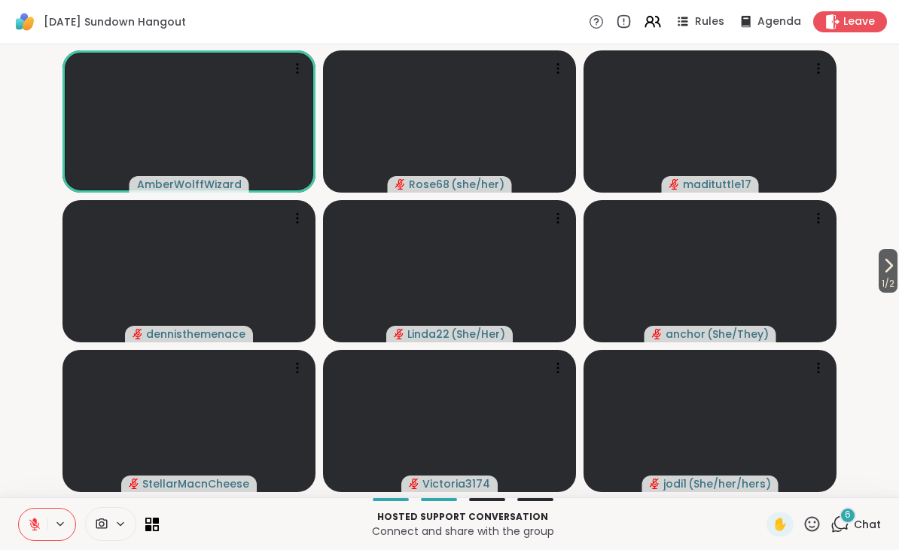
click at [878, 267] on button "1 / 2" at bounding box center [887, 271] width 19 height 44
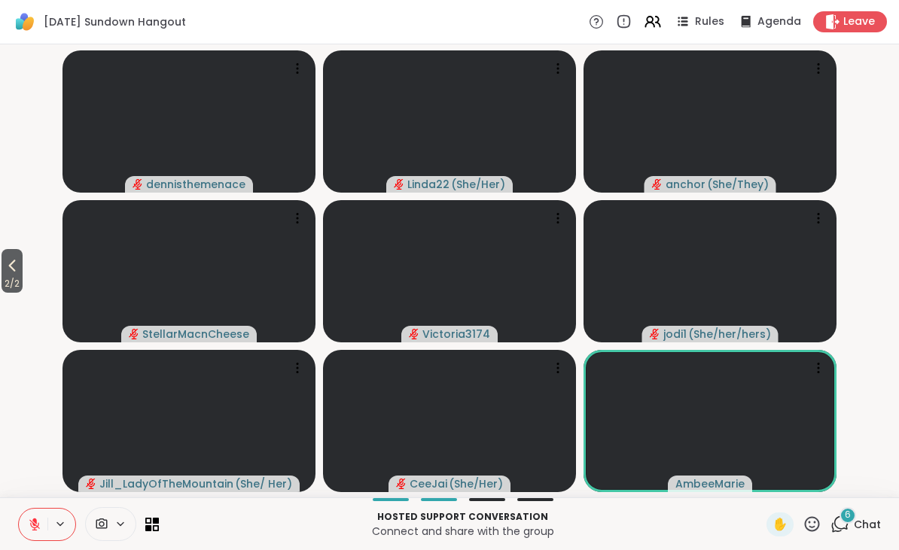
click at [805, 519] on icon at bounding box center [811, 524] width 19 height 19
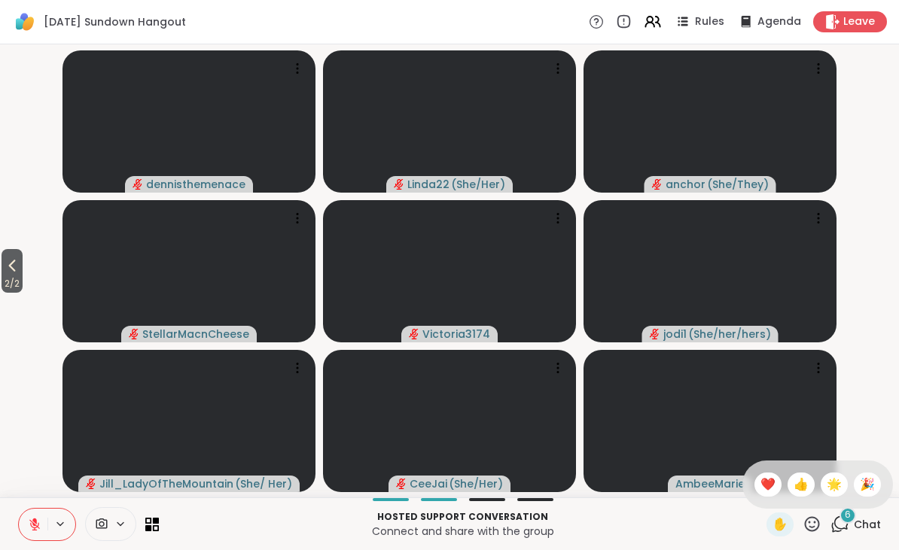
click at [754, 485] on div "❤️" at bounding box center [767, 485] width 27 height 24
click at [817, 520] on icon at bounding box center [812, 523] width 15 height 15
click at [832, 483] on span "🌟" at bounding box center [833, 485] width 15 height 18
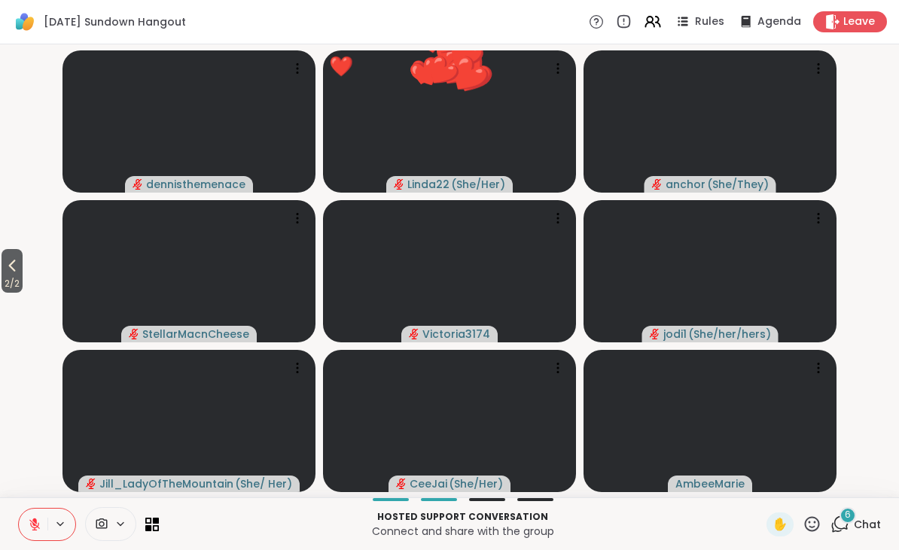
click at [813, 525] on icon at bounding box center [811, 524] width 19 height 19
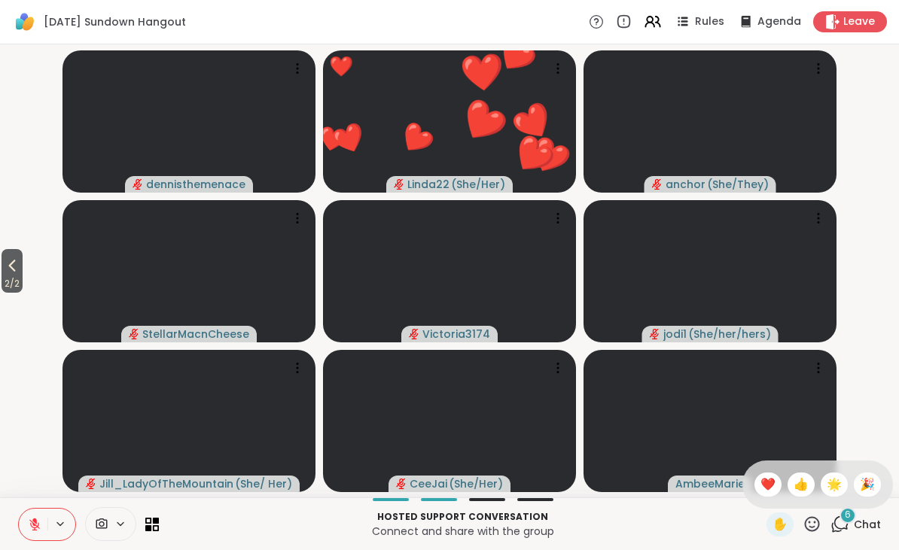
click at [873, 467] on div "✋ ❤️ 👍 🌟 🎉" at bounding box center [817, 485] width 151 height 48
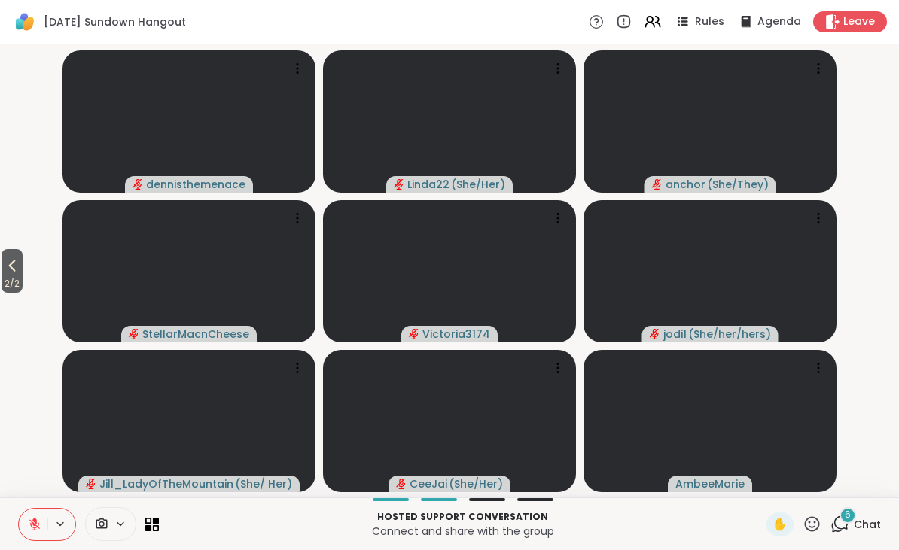
click at [21, 267] on icon at bounding box center [12, 266] width 18 height 18
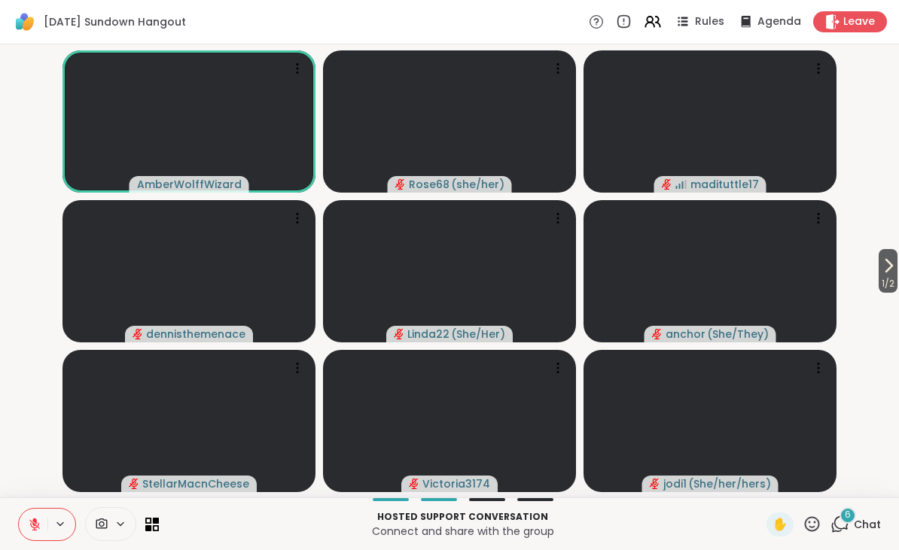
click at [878, 275] on span "1 / 2" at bounding box center [887, 284] width 19 height 18
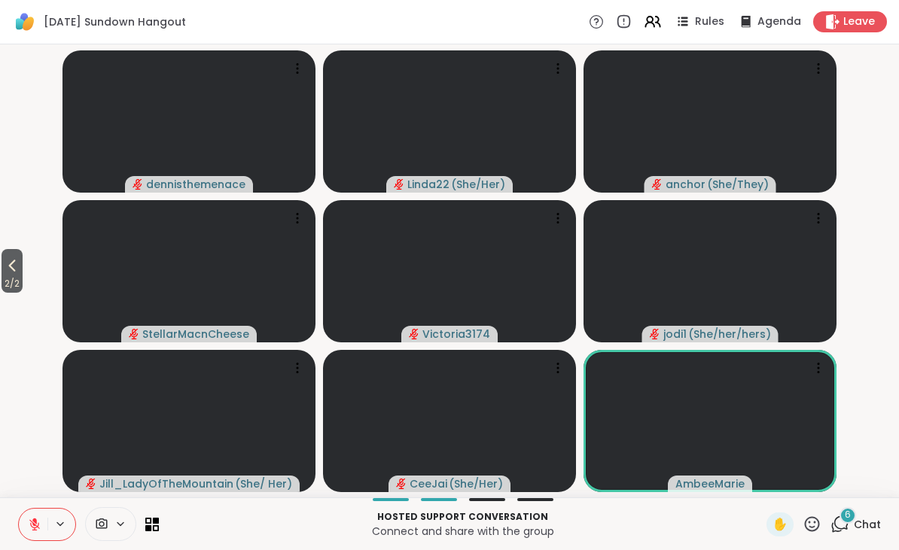
click at [21, 265] on icon at bounding box center [12, 266] width 18 height 18
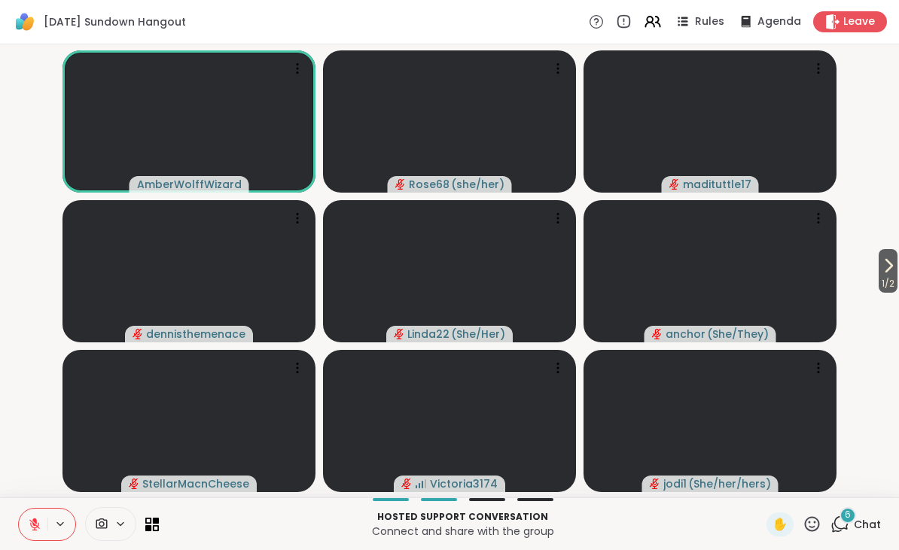
click at [814, 519] on icon at bounding box center [811, 524] width 19 height 19
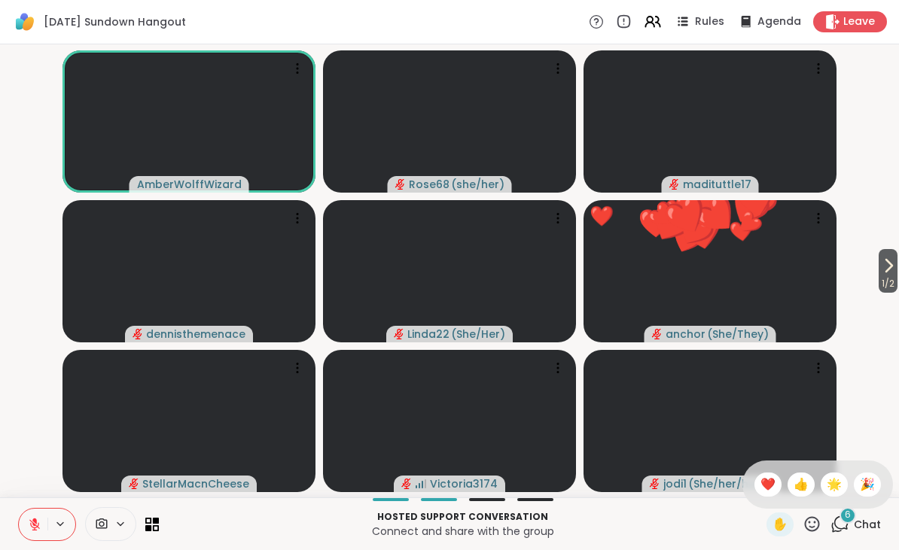
click at [834, 490] on span "🌟" at bounding box center [833, 485] width 15 height 18
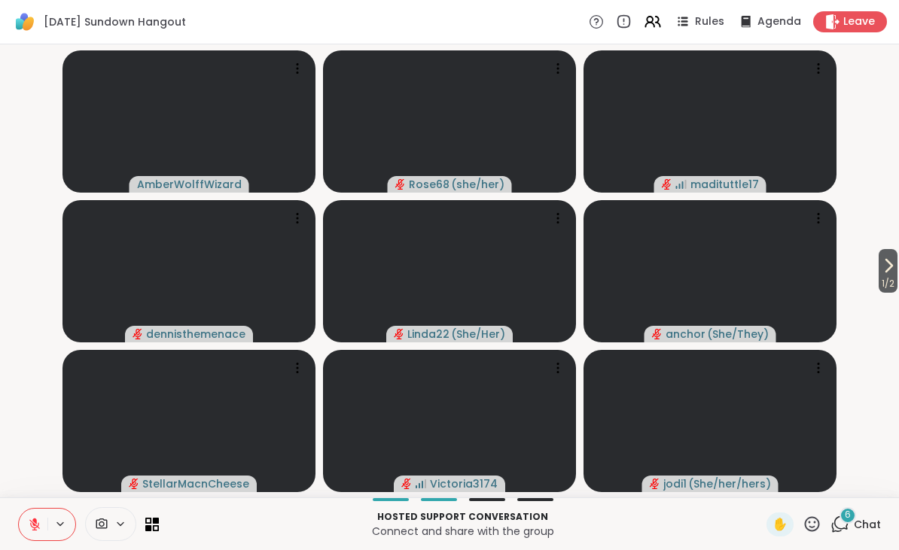
click at [820, 517] on icon at bounding box center [811, 524] width 19 height 19
click at [754, 482] on div "❤️" at bounding box center [767, 485] width 27 height 24
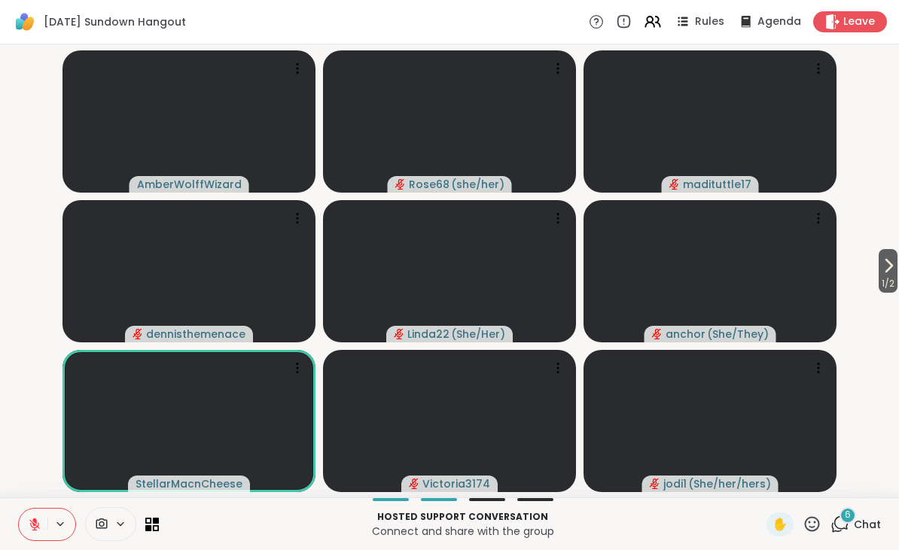
click at [803, 522] on icon at bounding box center [811, 524] width 19 height 19
click at [760, 479] on span "❤️" at bounding box center [767, 485] width 15 height 18
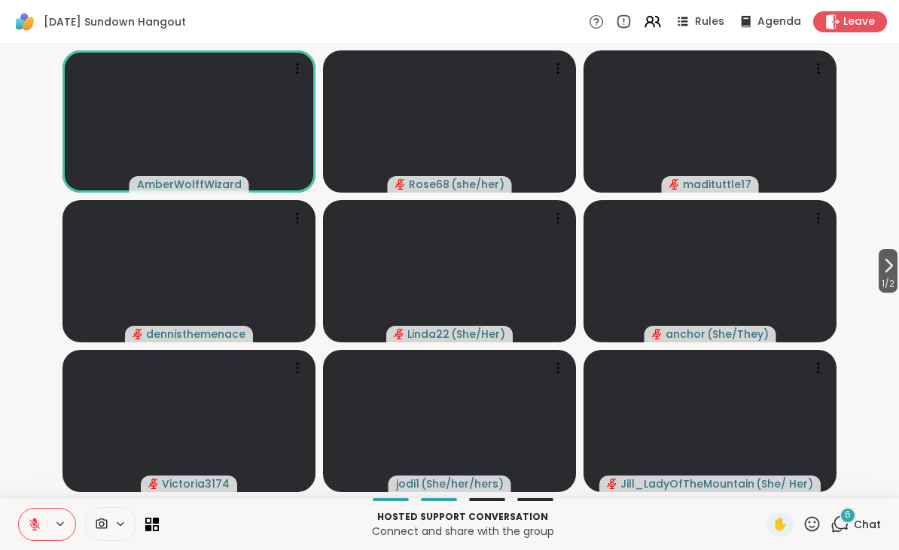
click at [815, 528] on icon at bounding box center [811, 524] width 19 height 19
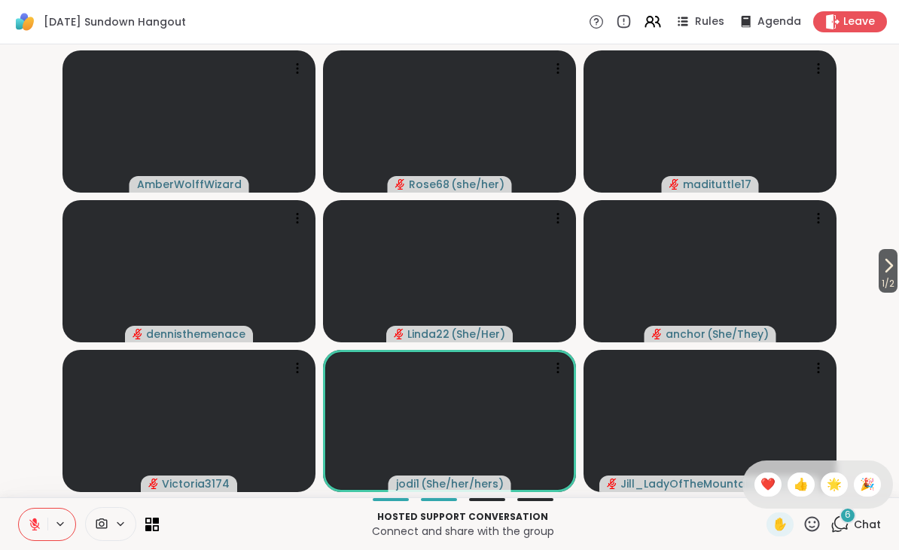
click at [754, 490] on div "❤️" at bounding box center [767, 485] width 27 height 24
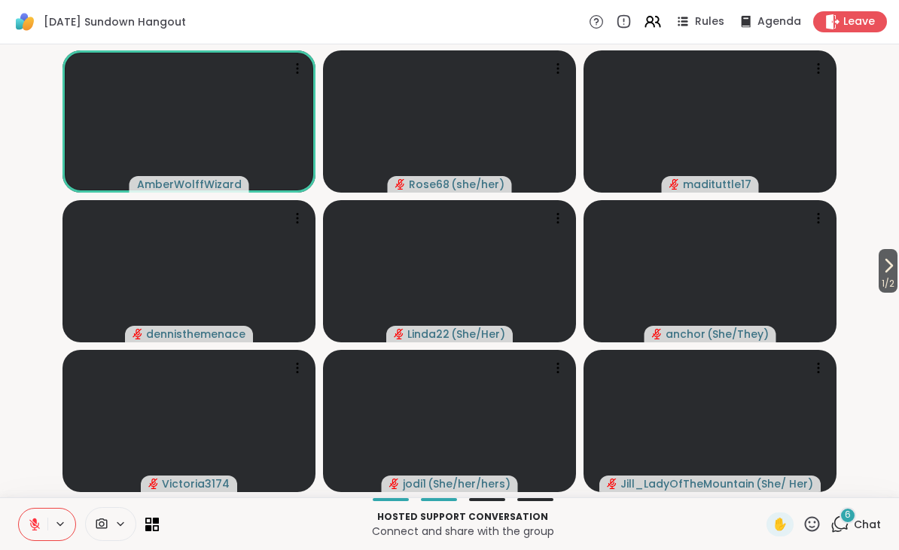
click at [55, 540] on div at bounding box center [47, 524] width 58 height 33
click at [47, 531] on button at bounding box center [33, 525] width 29 height 32
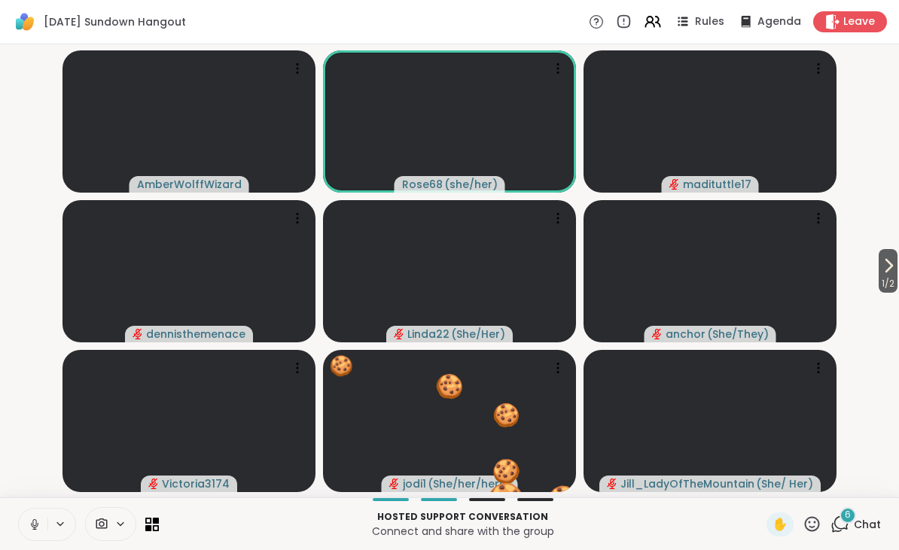
click at [44, 519] on button at bounding box center [33, 525] width 29 height 32
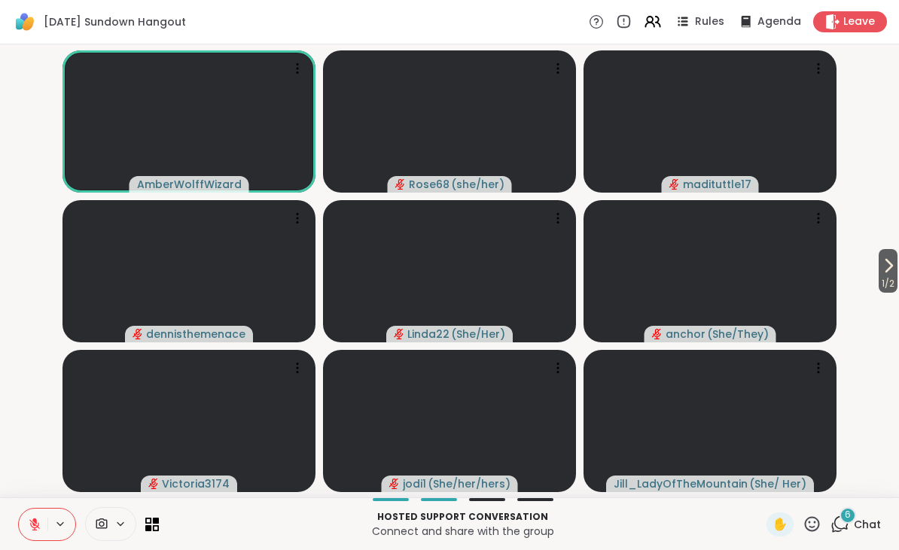
click at [817, 524] on icon at bounding box center [811, 524] width 19 height 19
click at [763, 482] on span "❤️" at bounding box center [767, 485] width 15 height 18
click at [881, 265] on icon at bounding box center [888, 266] width 18 height 18
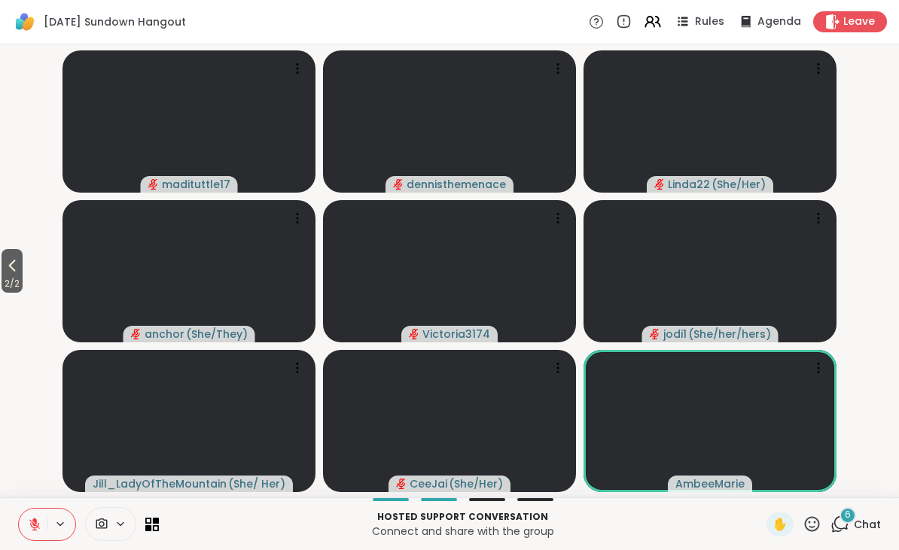
click at [4, 269] on button "2 / 2" at bounding box center [12, 271] width 21 height 44
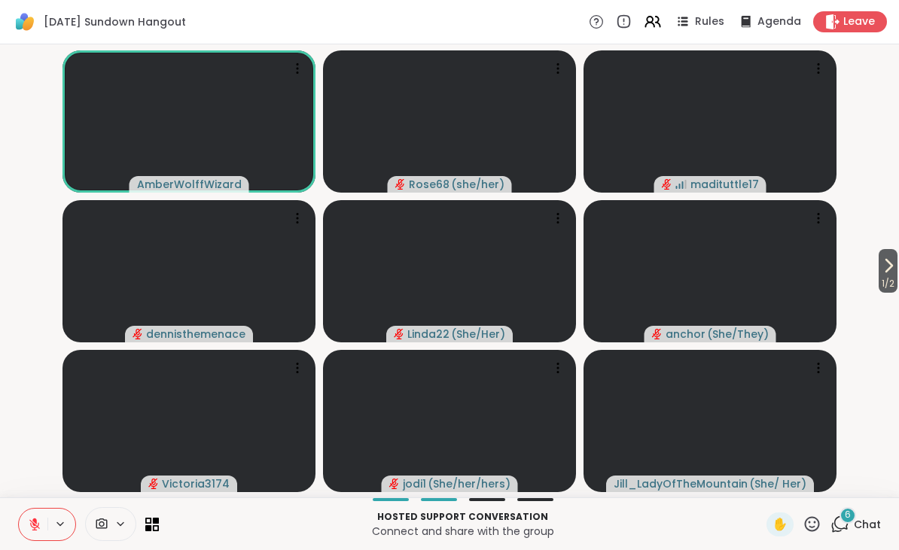
click at [811, 525] on icon at bounding box center [811, 524] width 19 height 19
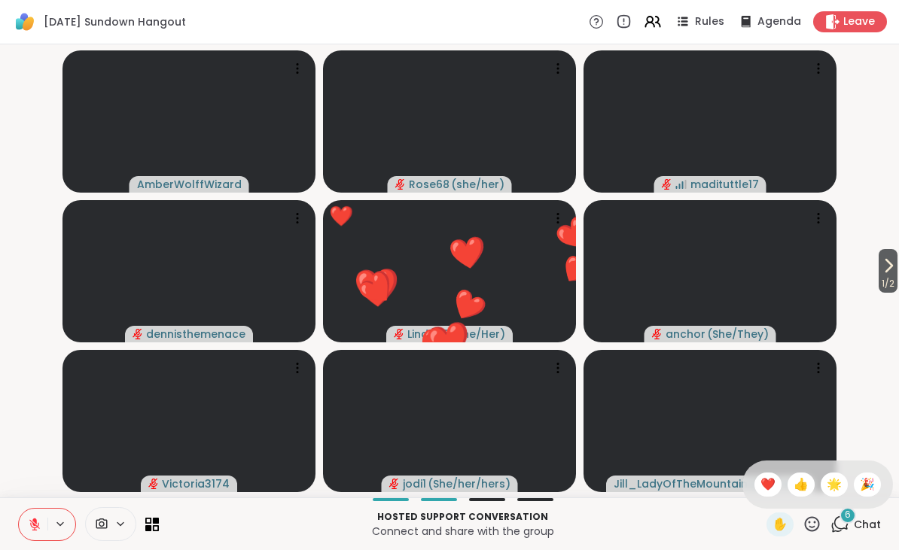
click at [755, 487] on div "❤️" at bounding box center [767, 485] width 27 height 24
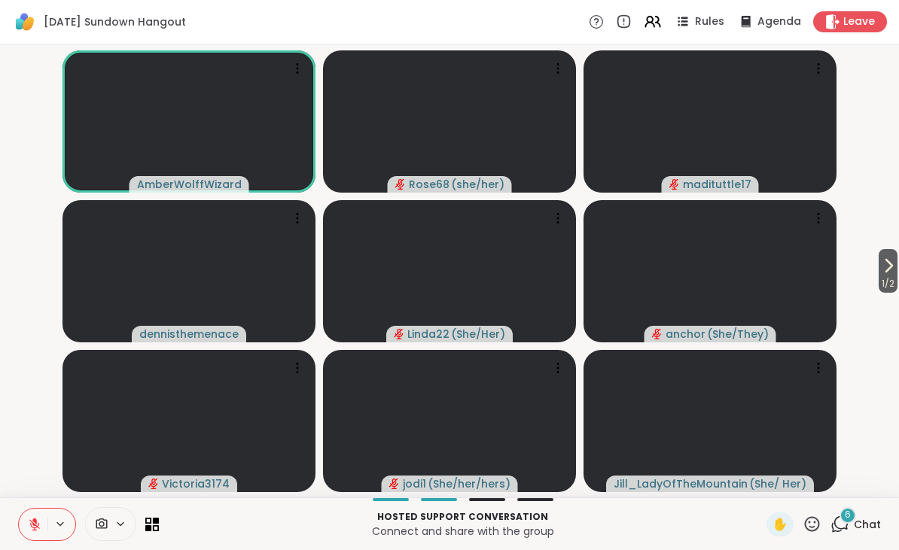
click at [817, 520] on icon at bounding box center [812, 523] width 15 height 15
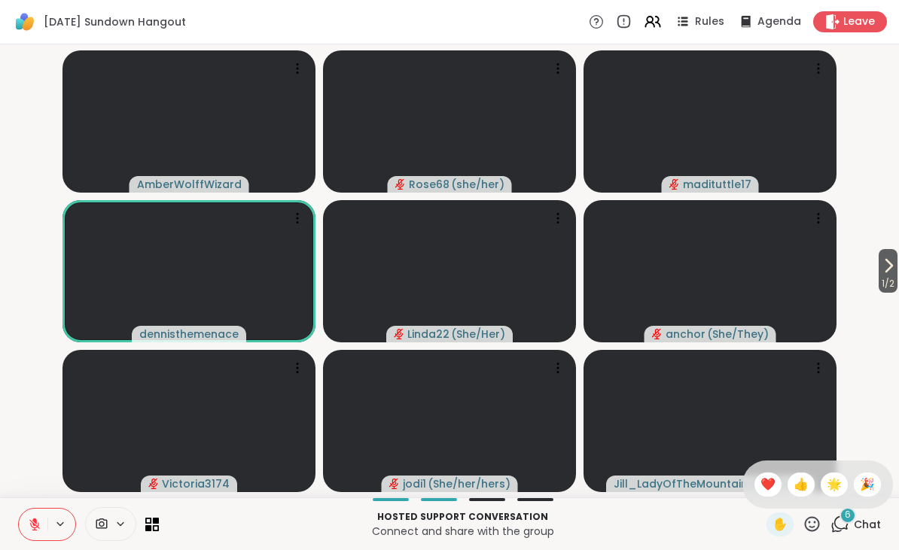
click at [756, 486] on div "❤️" at bounding box center [767, 485] width 27 height 24
click at [52, 528] on button at bounding box center [61, 524] width 28 height 13
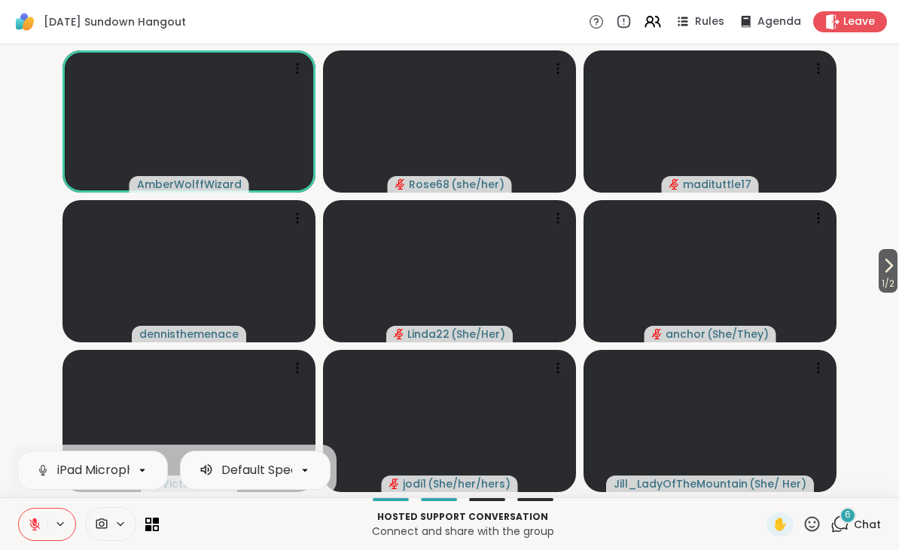
click at [46, 522] on button at bounding box center [33, 525] width 29 height 32
click at [25, 353] on video-player-container "1 / 2 AmberWolffWizard Rose68 ( she/her ) madituttle17 dennisthemenace Linda22 …" at bounding box center [449, 270] width 881 height 441
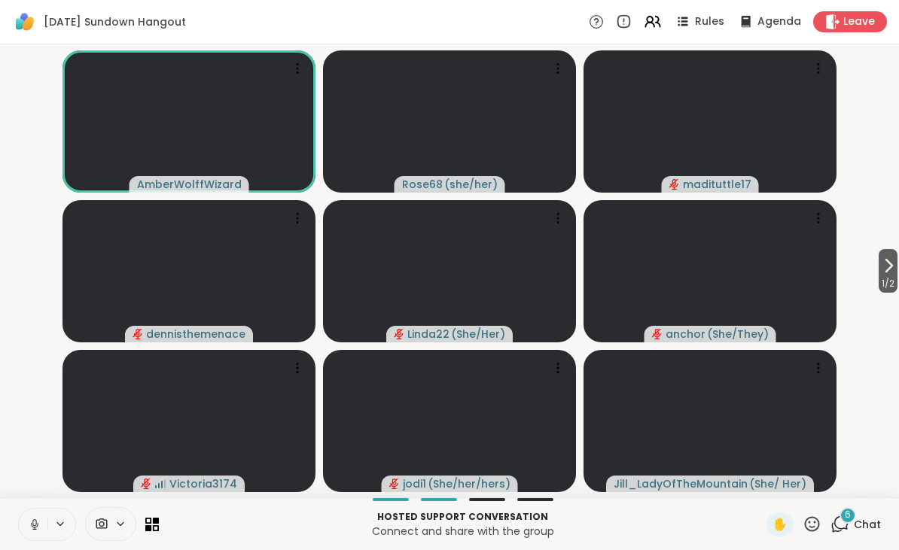
click at [45, 521] on button at bounding box center [33, 525] width 29 height 32
click at [38, 519] on icon at bounding box center [35, 525] width 14 height 14
click at [37, 522] on icon at bounding box center [35, 524] width 8 height 13
click at [40, 526] on icon at bounding box center [35, 525] width 14 height 14
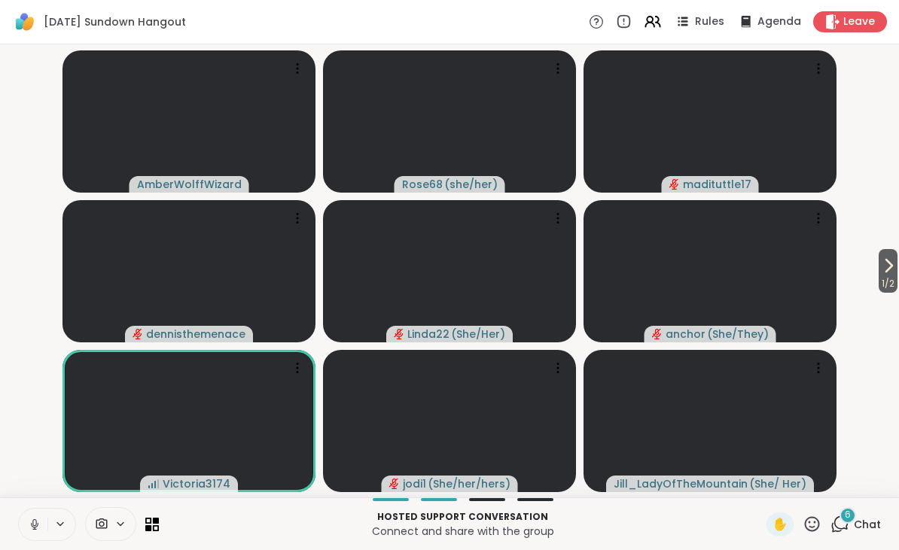
click at [38, 528] on icon at bounding box center [35, 525] width 14 height 14
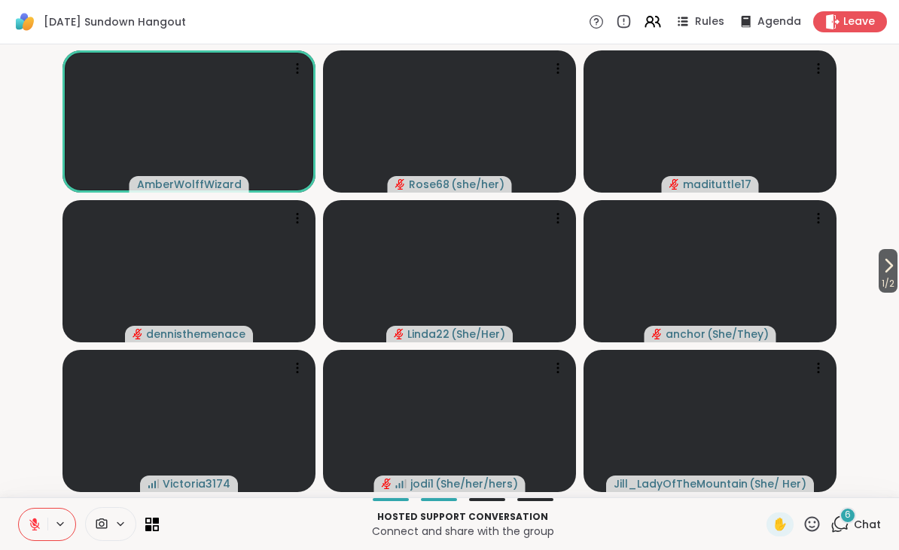
click at [814, 525] on icon at bounding box center [811, 524] width 19 height 19
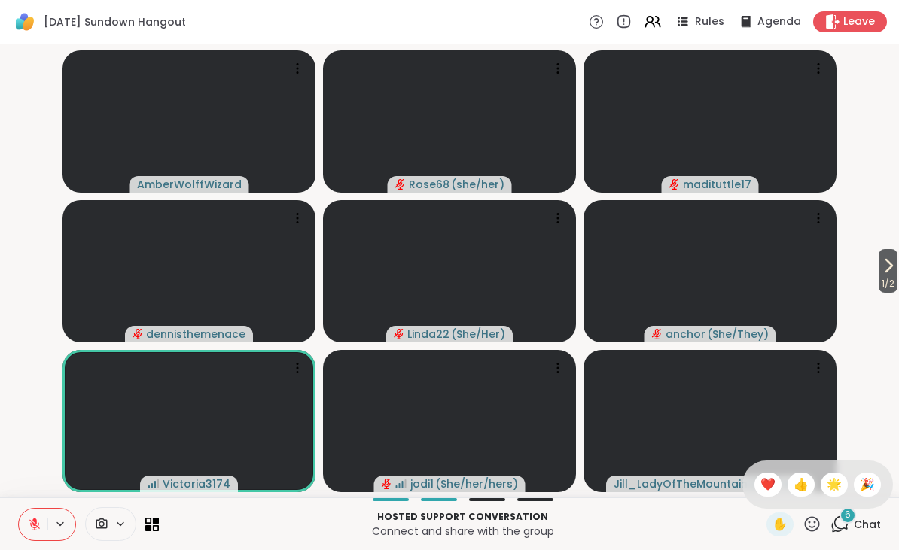
click at [760, 482] on span "❤️" at bounding box center [767, 485] width 15 height 18
click at [807, 519] on icon at bounding box center [811, 524] width 19 height 19
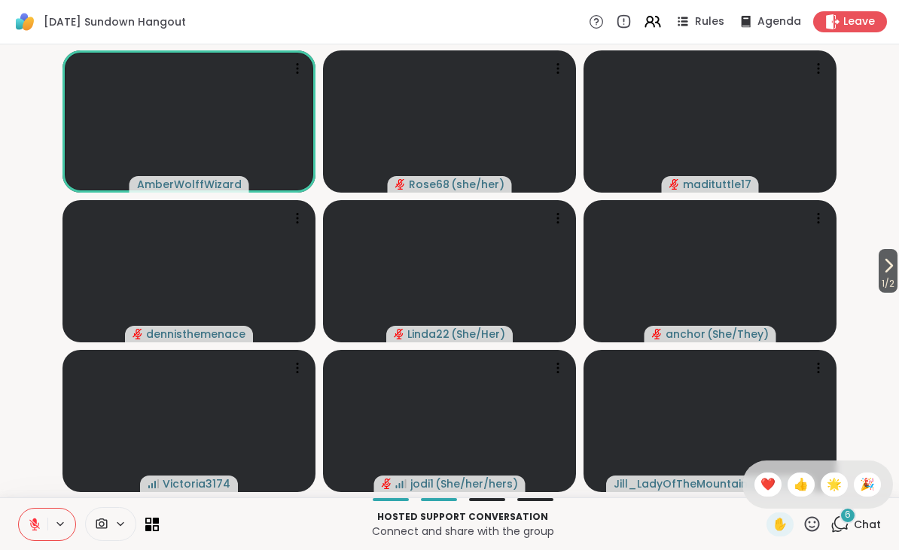
click at [836, 477] on span "🌟" at bounding box center [833, 485] width 15 height 18
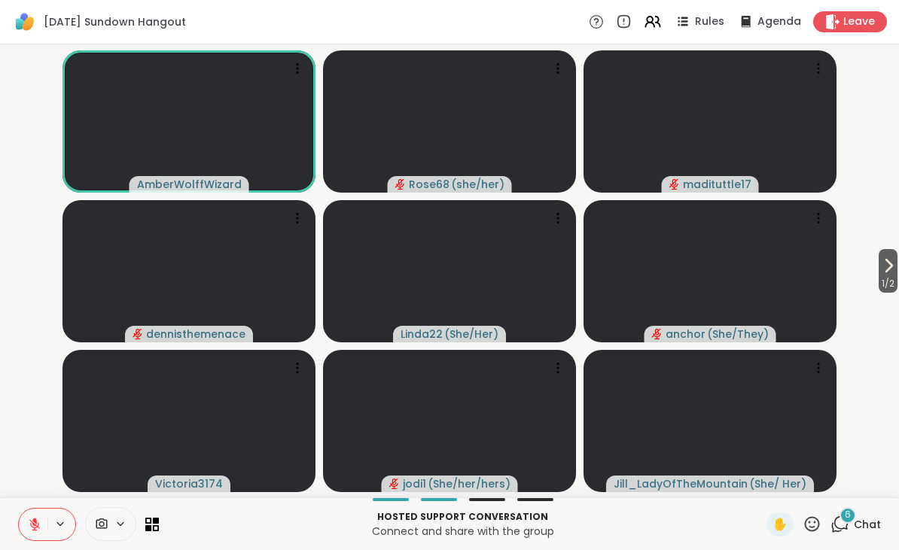
click at [814, 523] on icon at bounding box center [811, 524] width 19 height 19
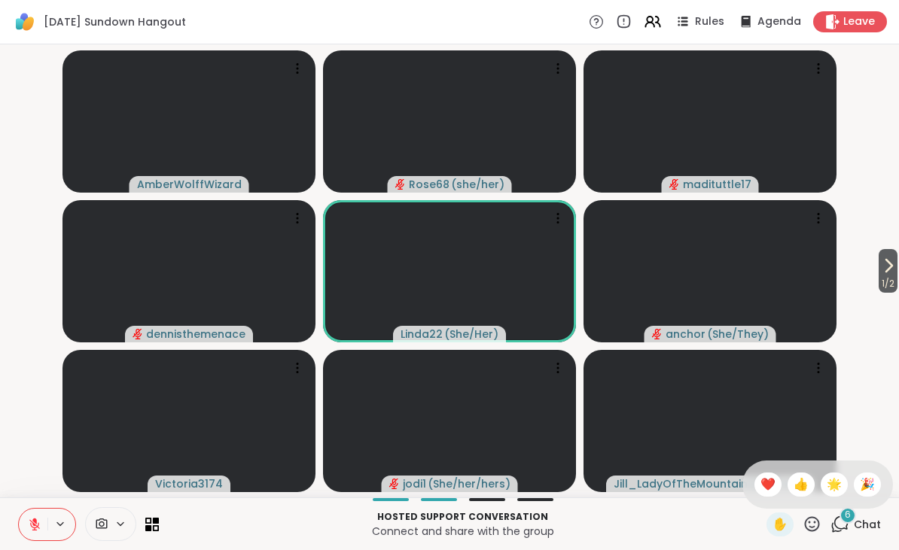
click at [760, 482] on span "❤️" at bounding box center [767, 485] width 15 height 18
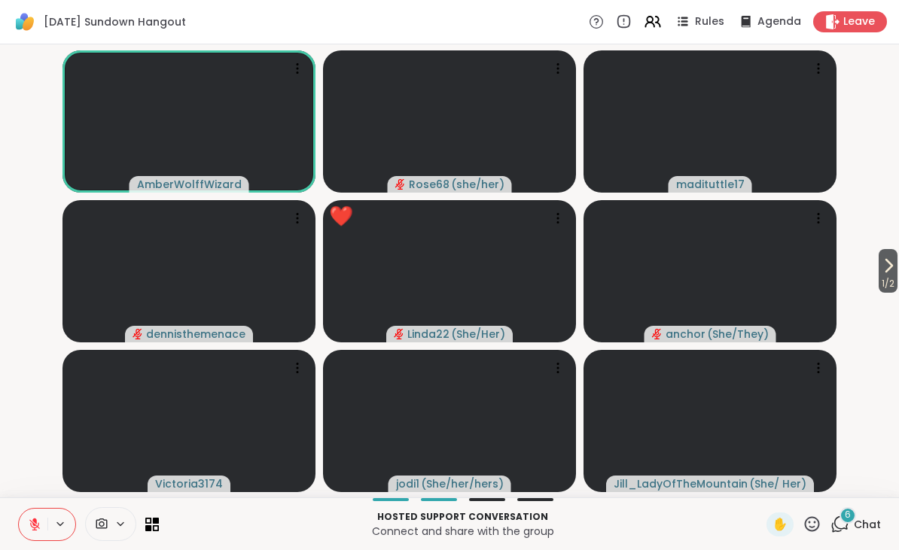
click at [808, 524] on icon at bounding box center [811, 524] width 19 height 19
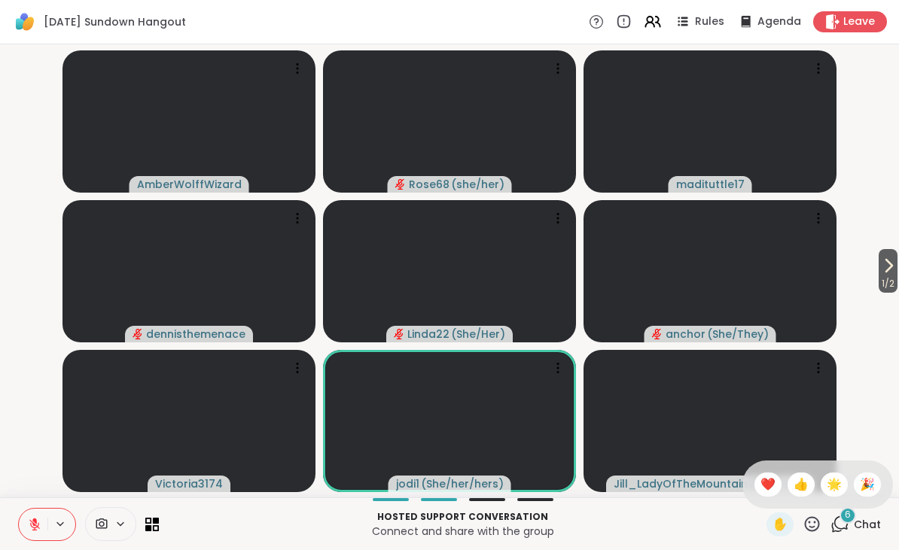
click at [830, 486] on span "🌟" at bounding box center [833, 485] width 15 height 18
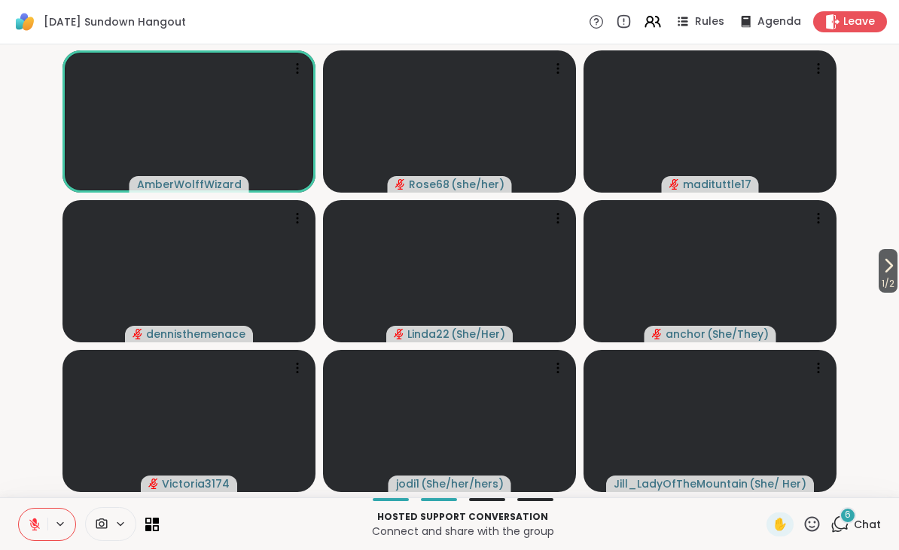
click at [37, 526] on icon at bounding box center [34, 524] width 11 height 11
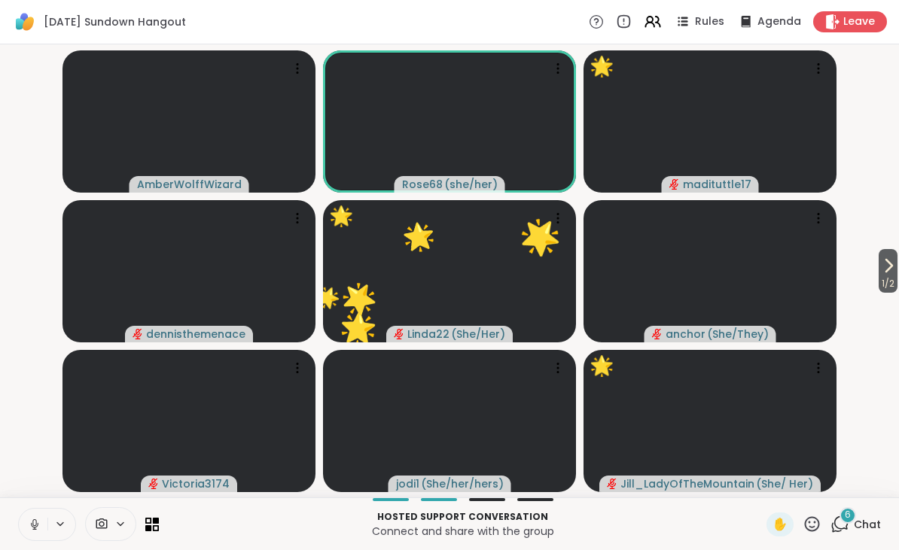
click at [35, 537] on button at bounding box center [33, 525] width 29 height 32
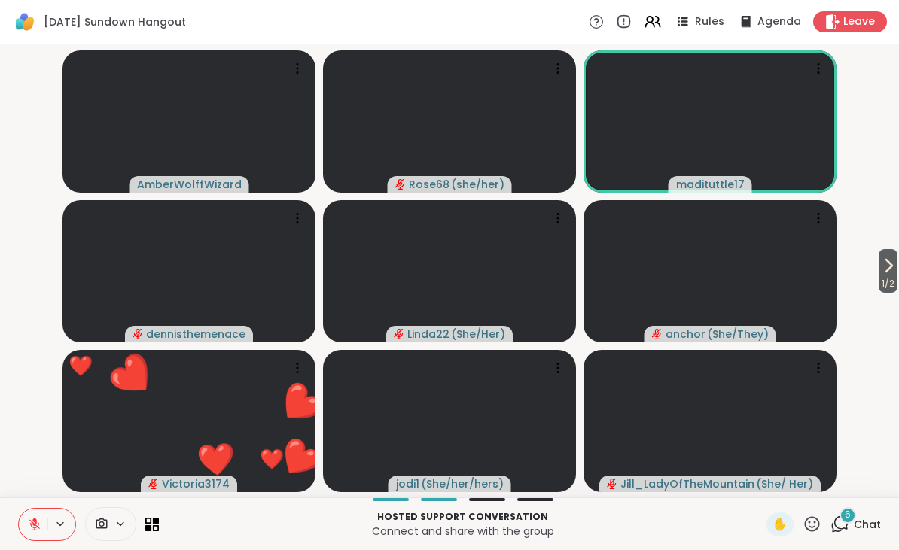
click at [811, 508] on div "Hosted support conversation Connect and share with the group ✋ 6 Chat" at bounding box center [449, 523] width 899 height 53
click at [813, 520] on icon at bounding box center [811, 524] width 19 height 19
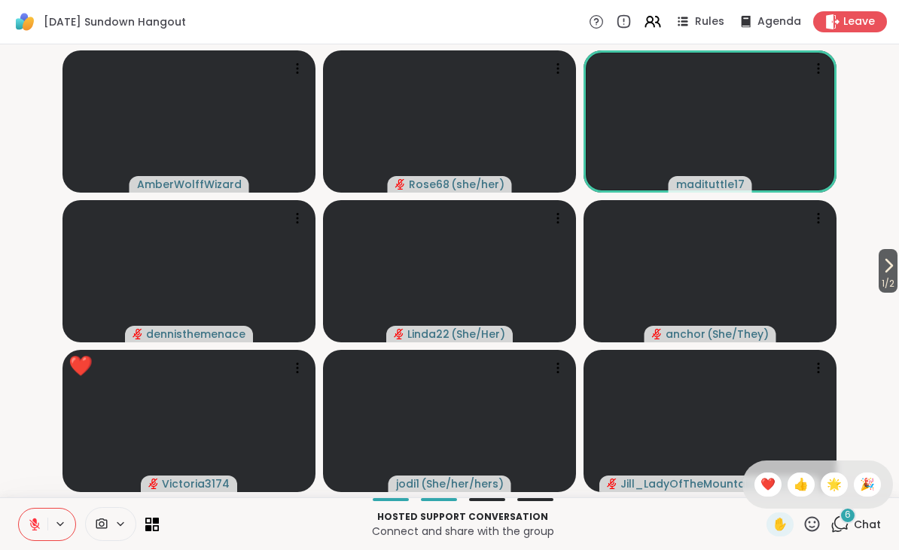
click at [828, 482] on span "🌟" at bounding box center [833, 485] width 15 height 18
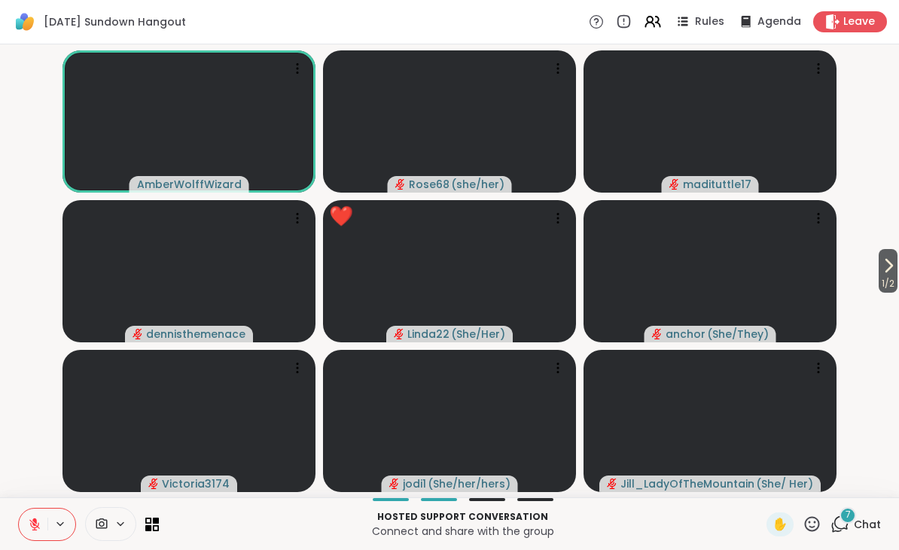
click at [810, 519] on icon at bounding box center [812, 523] width 15 height 15
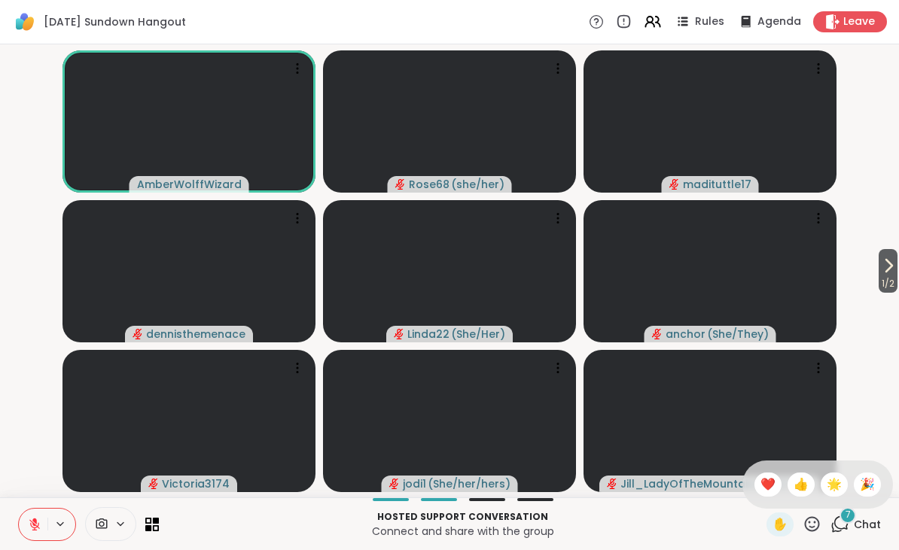
click at [760, 479] on span "❤️" at bounding box center [767, 485] width 15 height 18
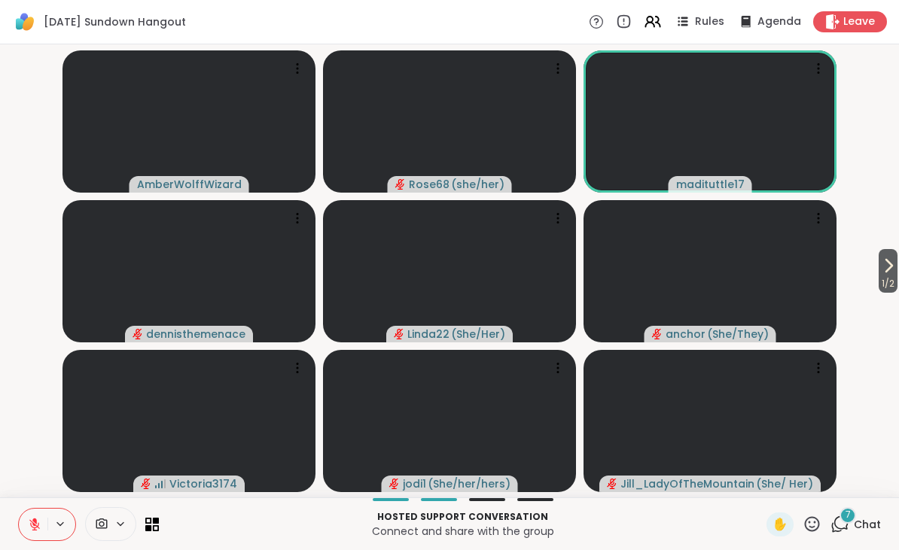
click at [42, 523] on button at bounding box center [33, 525] width 29 height 32
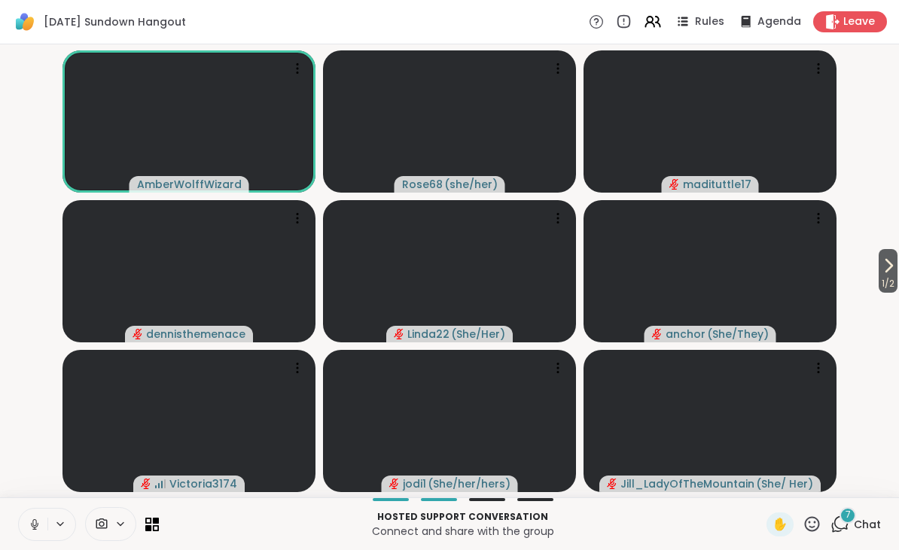
click at [46, 524] on button at bounding box center [33, 525] width 29 height 32
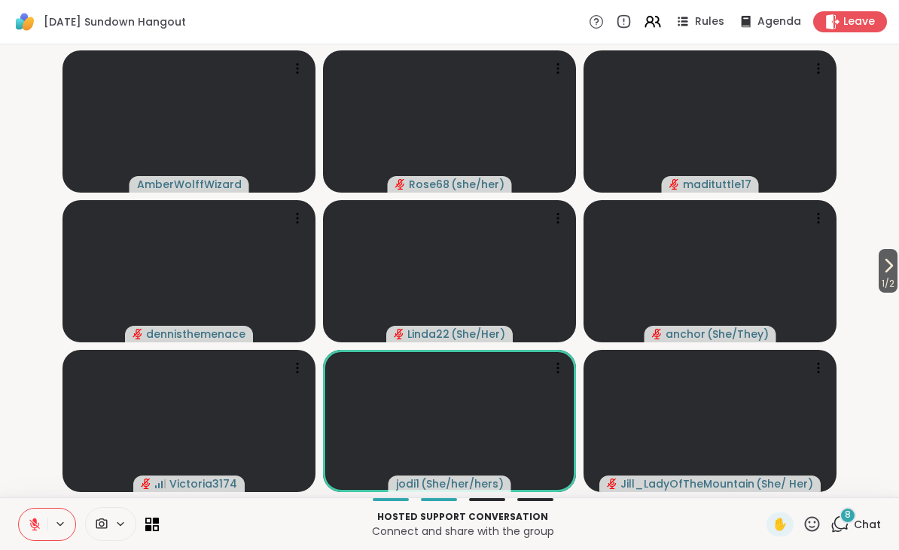
click at [808, 526] on icon at bounding box center [811, 524] width 19 height 19
click at [760, 482] on span "❤️" at bounding box center [767, 485] width 15 height 18
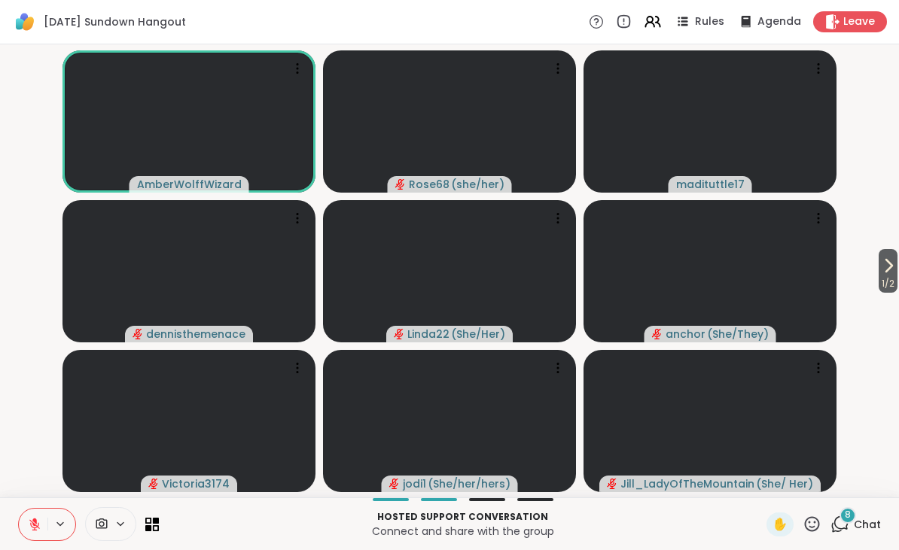
click at [812, 516] on icon at bounding box center [811, 524] width 19 height 19
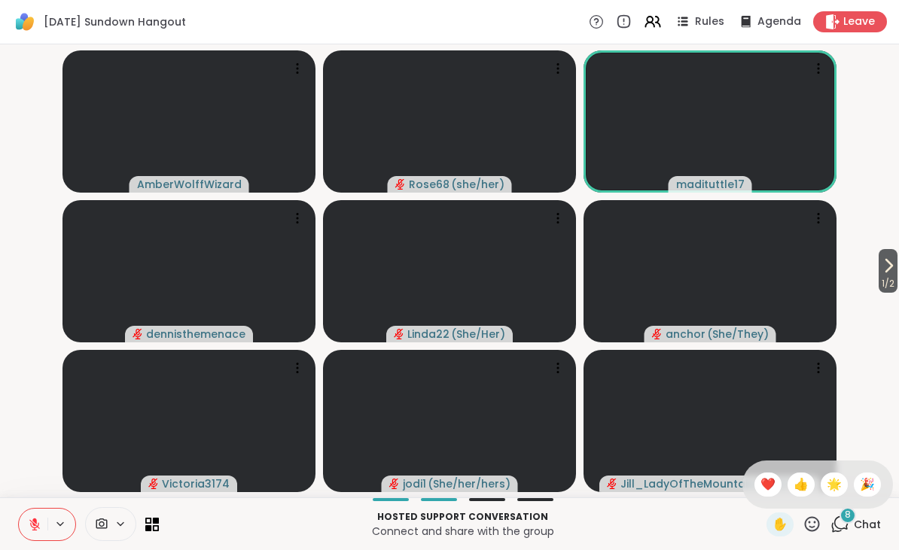
click at [762, 483] on span "❤️" at bounding box center [767, 485] width 15 height 18
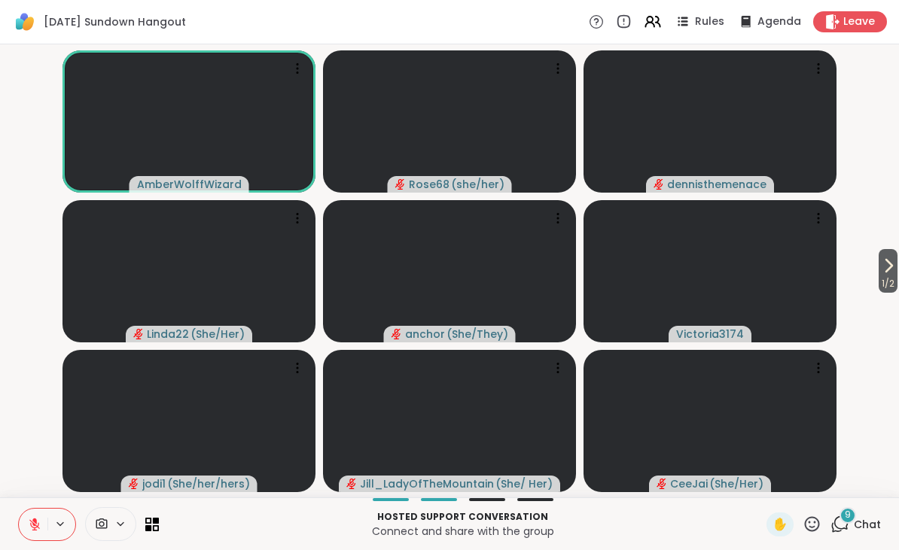
click at [814, 510] on div "Hosted support conversation Connect and share with the group ✋ 9 Chat" at bounding box center [449, 523] width 899 height 53
click at [821, 523] on icon at bounding box center [811, 524] width 19 height 19
click at [770, 479] on span "❤️" at bounding box center [767, 485] width 15 height 18
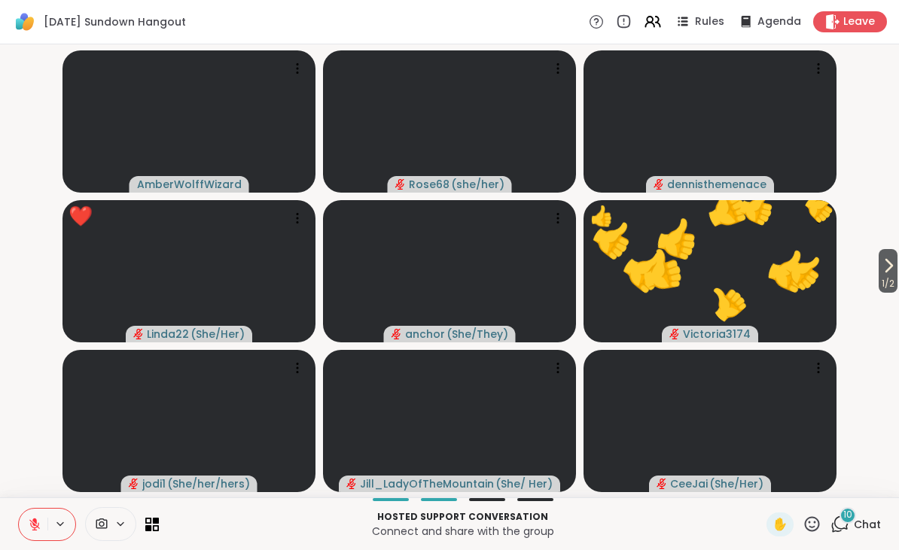
click at [819, 517] on icon at bounding box center [811, 524] width 19 height 19
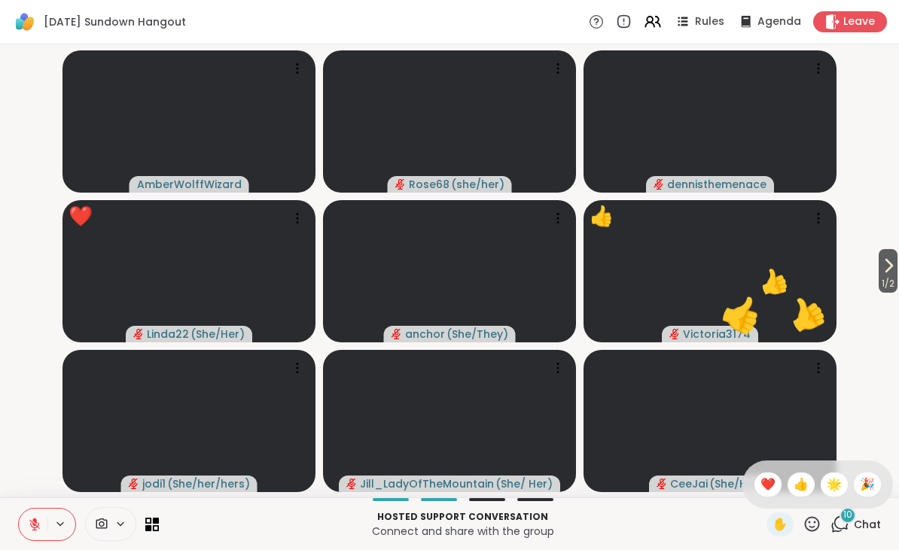
click at [829, 485] on span "🌟" at bounding box center [833, 485] width 15 height 18
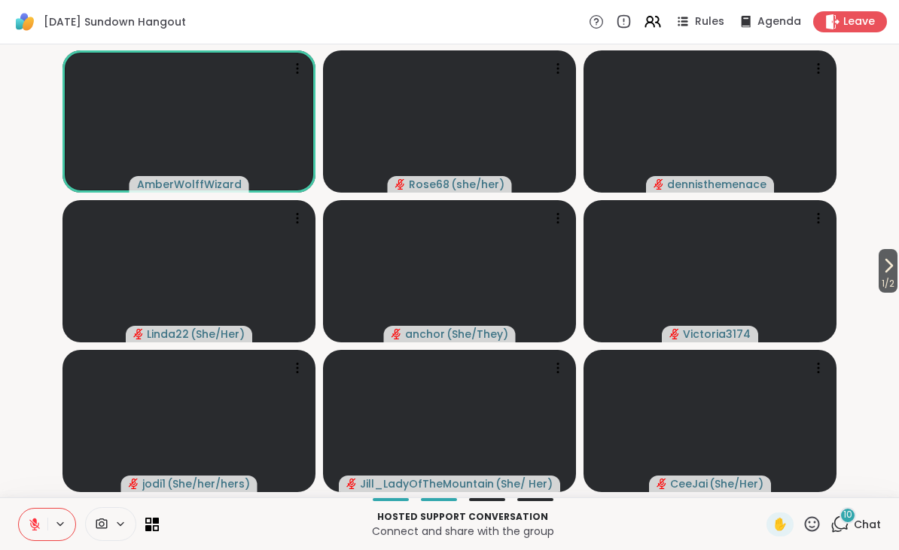
click at [37, 516] on button at bounding box center [33, 525] width 29 height 32
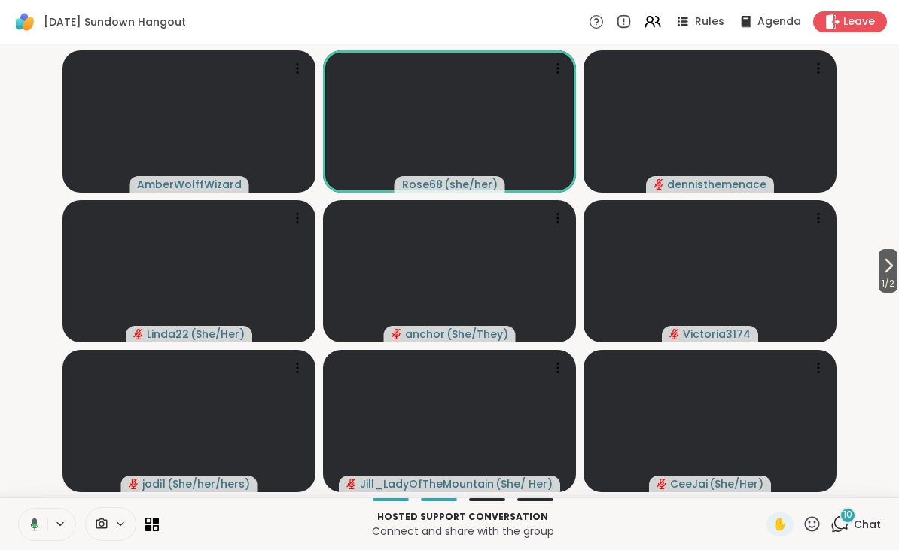
click at [814, 525] on icon at bounding box center [811, 524] width 19 height 19
click at [763, 479] on span "❤️" at bounding box center [767, 485] width 15 height 18
click at [39, 519] on icon at bounding box center [35, 525] width 14 height 14
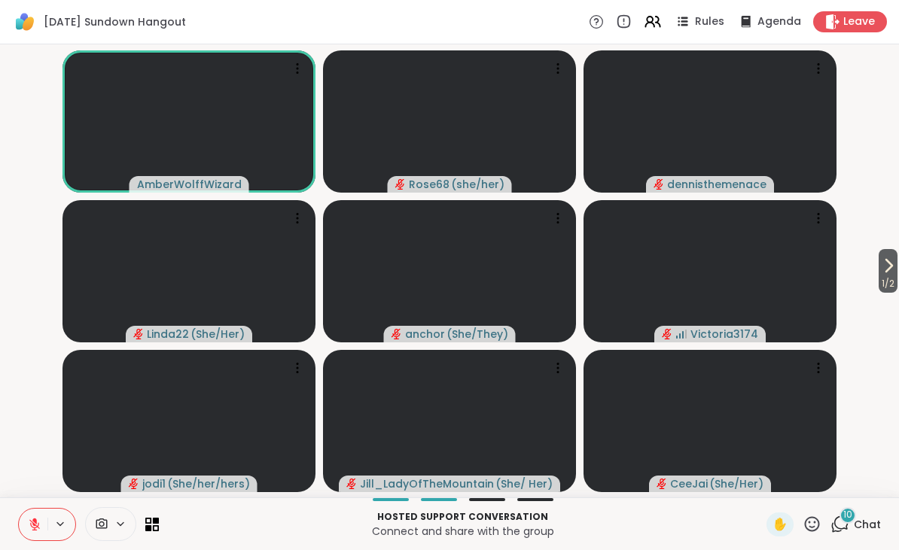
click at [869, 282] on video-player-container "1 / 2 AmberWolffWizard Rose68 ( she/her ) dennisthemenace Linda22 ( She/Her ) a…" at bounding box center [449, 270] width 881 height 441
click at [893, 286] on span "1 / 2" at bounding box center [887, 284] width 19 height 18
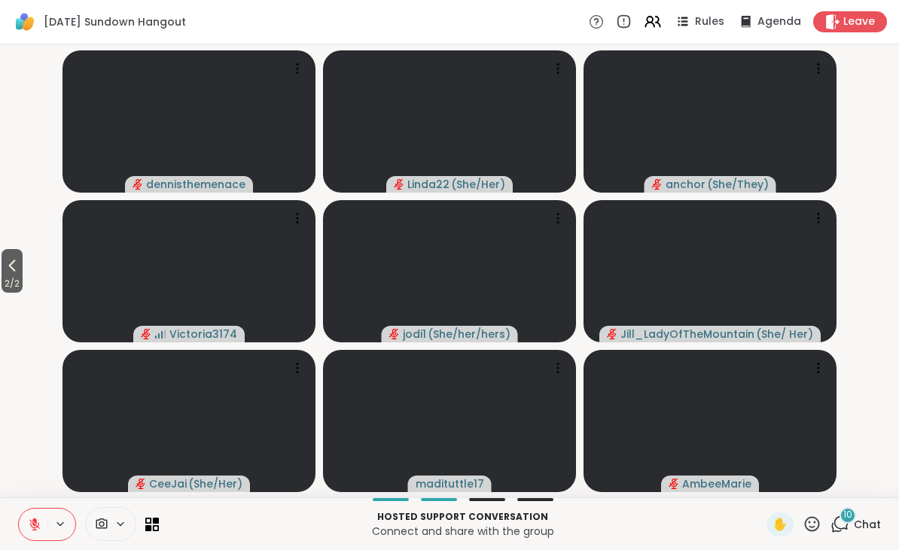
click at [14, 260] on icon at bounding box center [12, 266] width 18 height 18
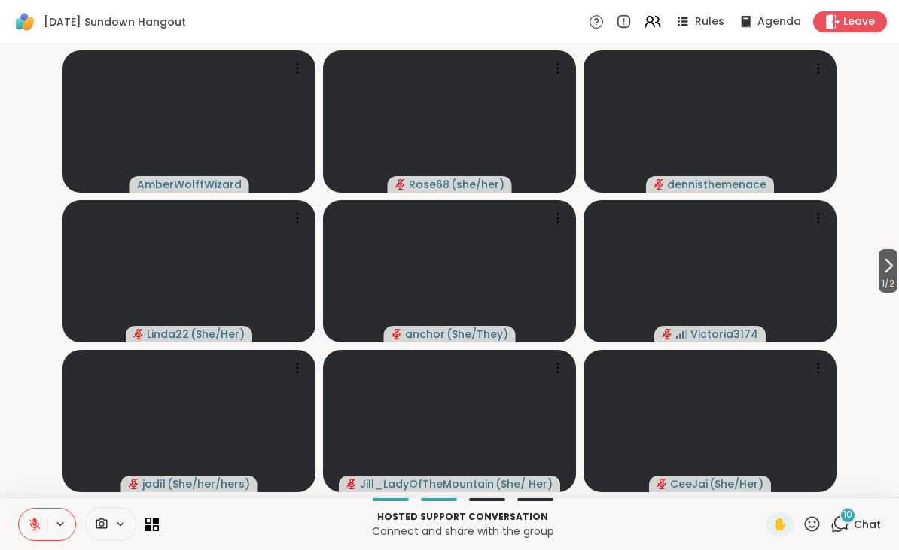
click at [818, 519] on icon at bounding box center [811, 524] width 19 height 19
click at [767, 476] on span "❤️" at bounding box center [767, 485] width 15 height 18
click at [811, 528] on icon at bounding box center [811, 524] width 19 height 19
click at [771, 488] on span "❤️" at bounding box center [767, 485] width 15 height 18
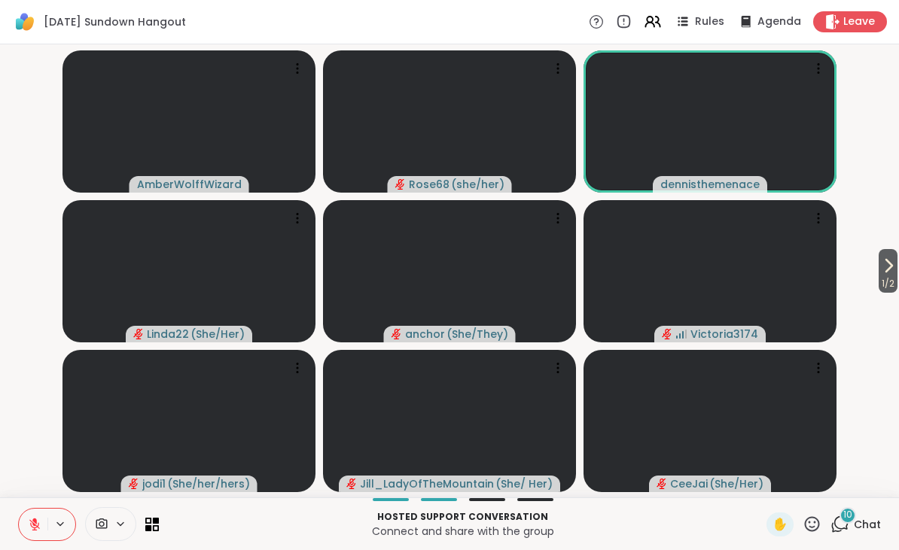
click at [811, 519] on icon at bounding box center [811, 524] width 19 height 19
click at [760, 482] on span "❤️" at bounding box center [767, 485] width 15 height 18
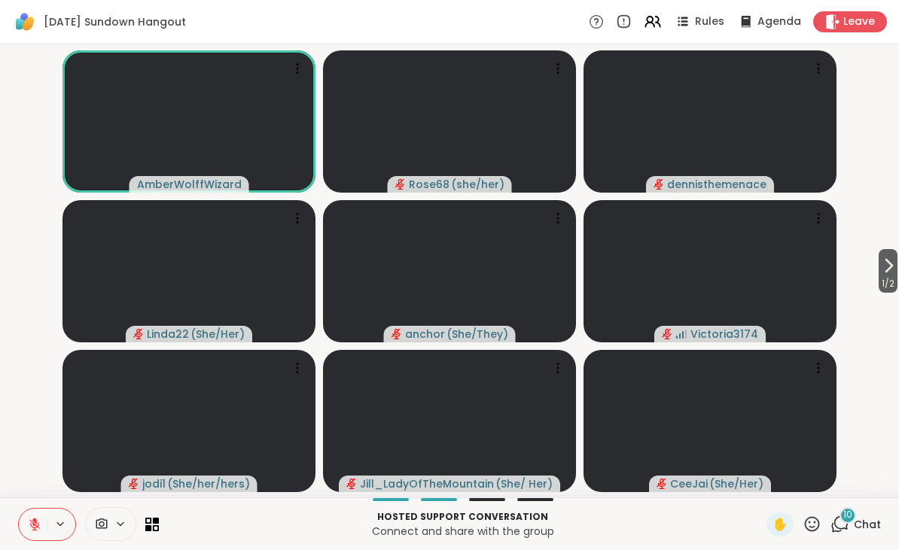
click at [817, 523] on icon at bounding box center [811, 524] width 19 height 19
click at [767, 482] on span "❤️" at bounding box center [767, 485] width 15 height 18
click at [814, 525] on icon at bounding box center [811, 524] width 19 height 19
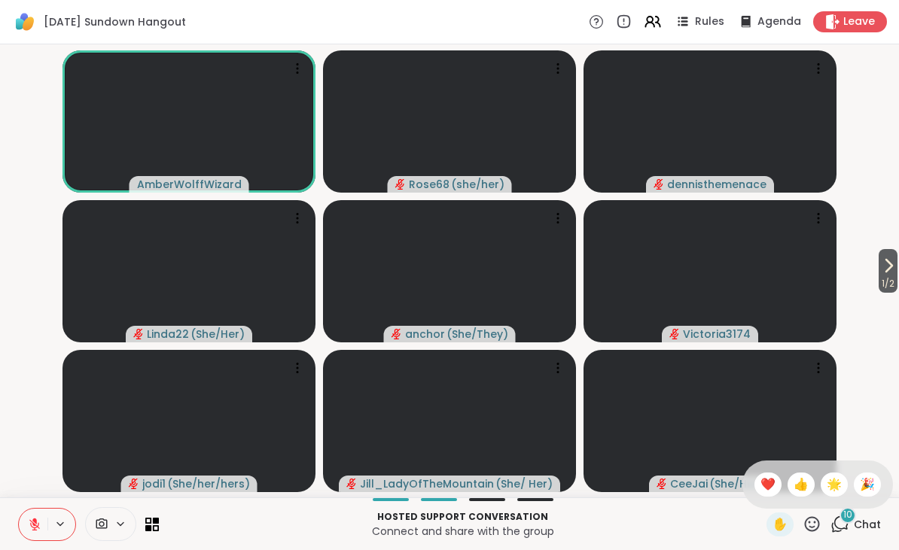
click at [790, 485] on div "👍" at bounding box center [800, 485] width 27 height 24
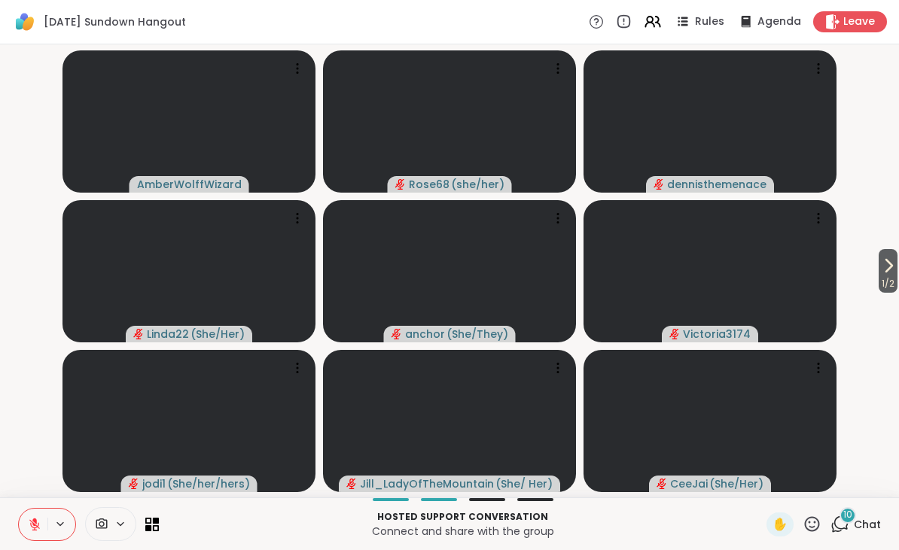
click at [806, 536] on div "✋" at bounding box center [793, 525] width 55 height 24
click at [773, 523] on span "✋" at bounding box center [779, 525] width 15 height 18
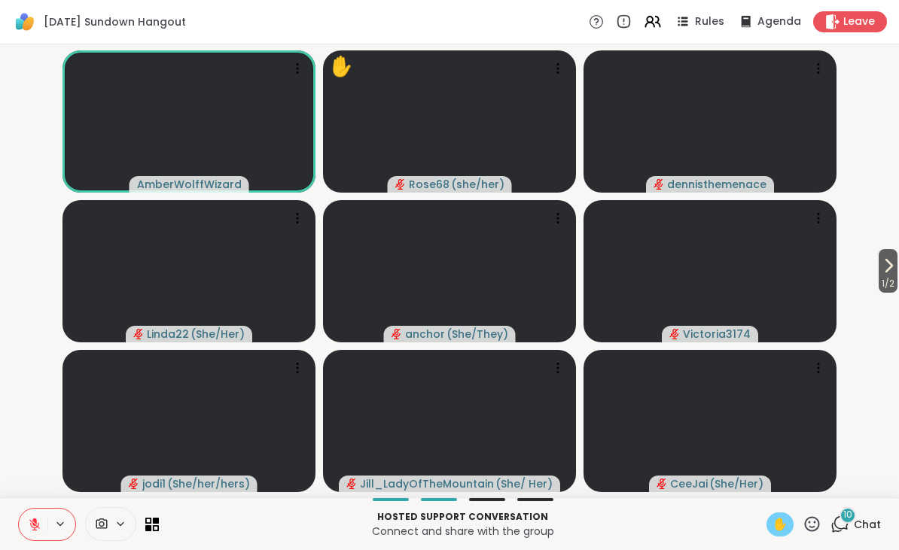
click at [769, 523] on div "✋" at bounding box center [779, 525] width 27 height 24
click at [40, 519] on icon at bounding box center [35, 525] width 14 height 14
click at [34, 521] on icon at bounding box center [34, 522] width 5 height 8
click at [37, 525] on icon at bounding box center [35, 525] width 14 height 14
click at [38, 520] on icon at bounding box center [35, 525] width 14 height 14
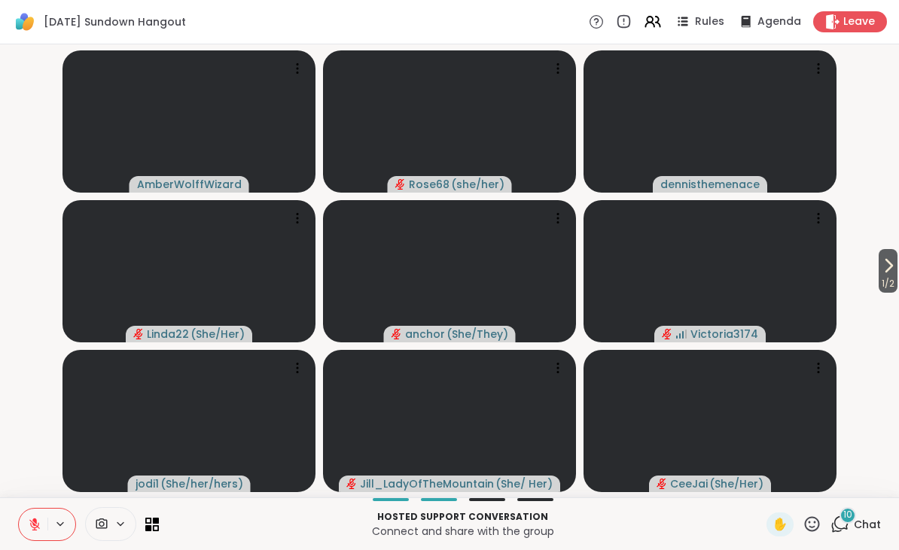
click at [41, 537] on button at bounding box center [33, 525] width 29 height 32
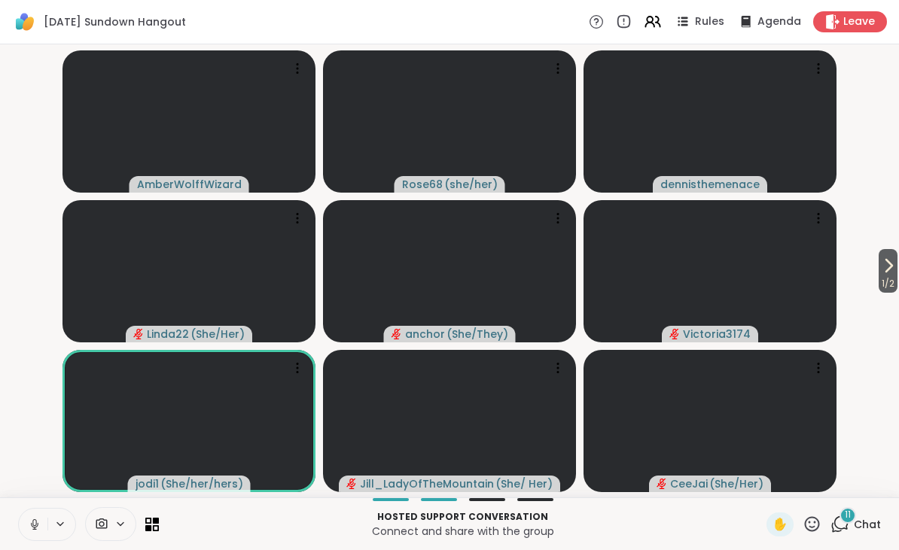
click at [854, 525] on span "Chat" at bounding box center [866, 524] width 27 height 15
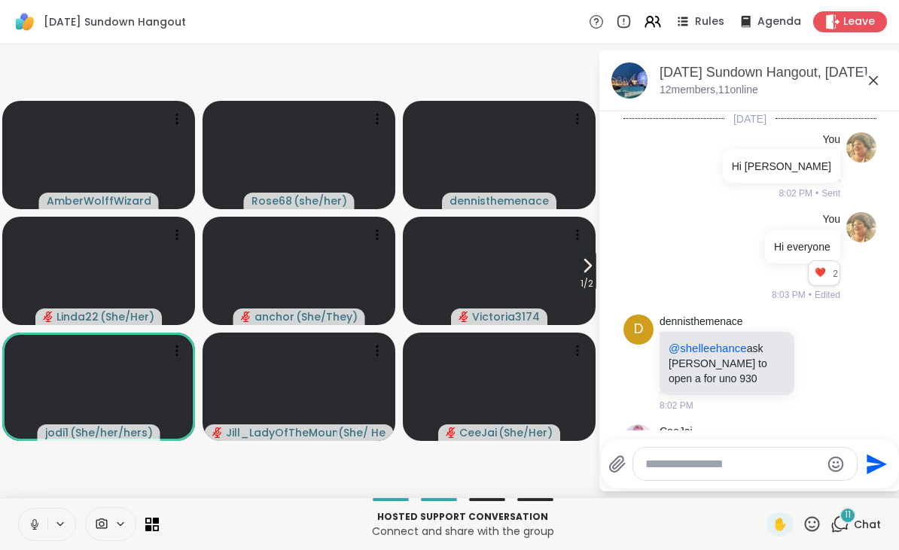
scroll to position [3340, 0]
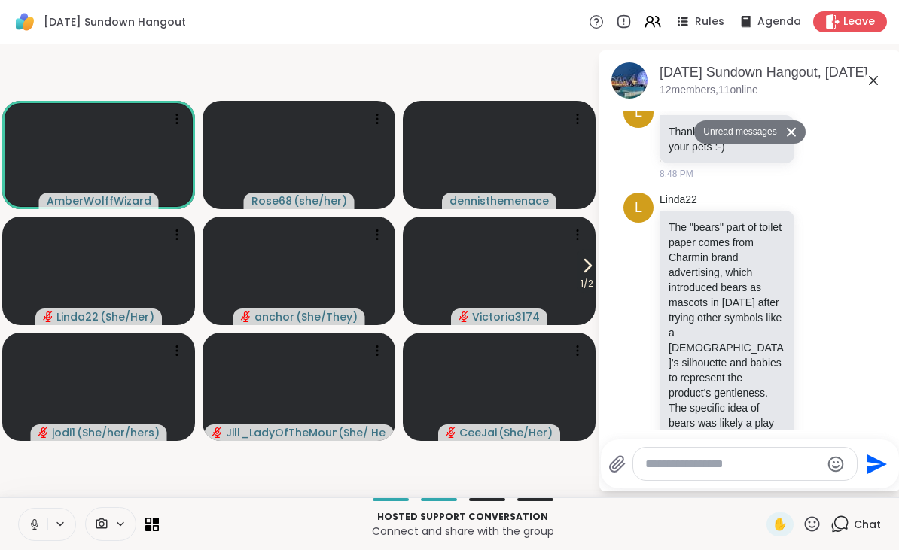
click at [880, 78] on icon at bounding box center [873, 80] width 18 height 18
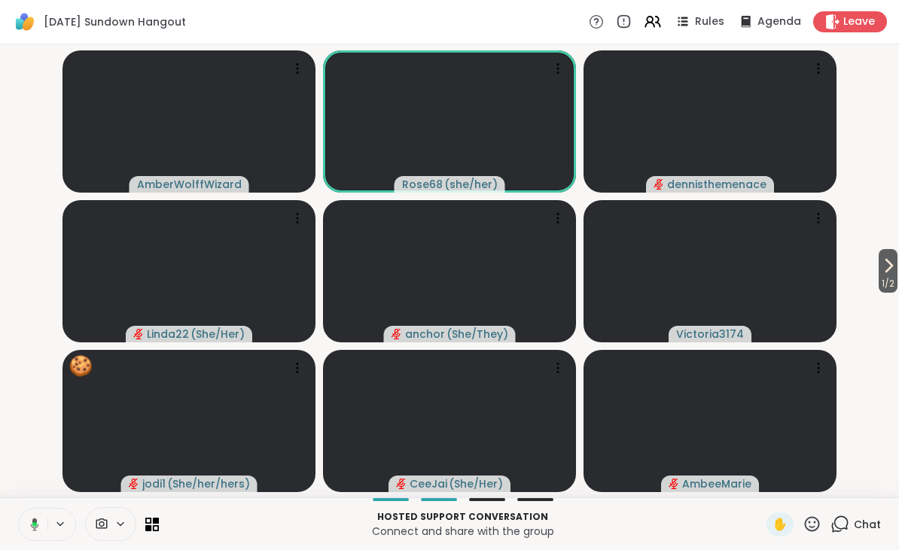
click at [821, 529] on icon at bounding box center [811, 524] width 19 height 19
click at [762, 491] on span "❤️" at bounding box center [767, 485] width 15 height 18
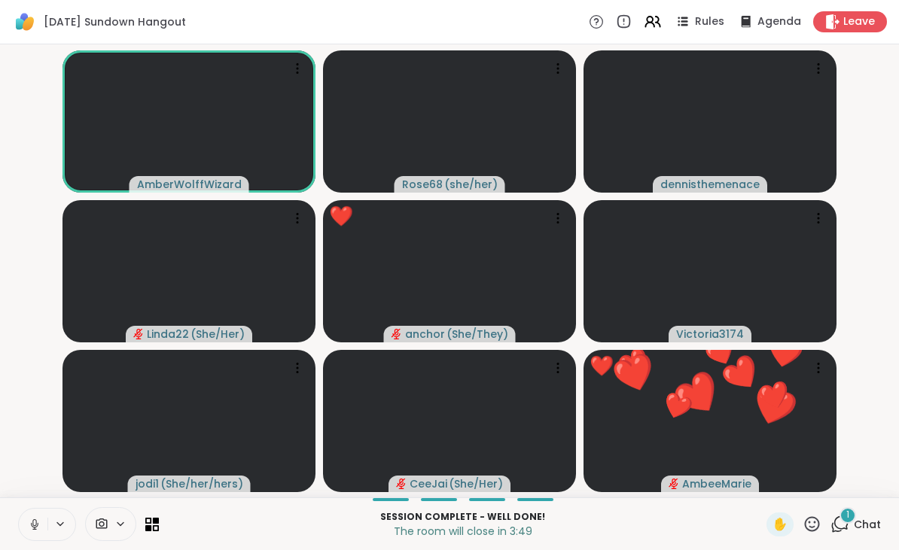
click at [811, 518] on icon at bounding box center [812, 523] width 15 height 15
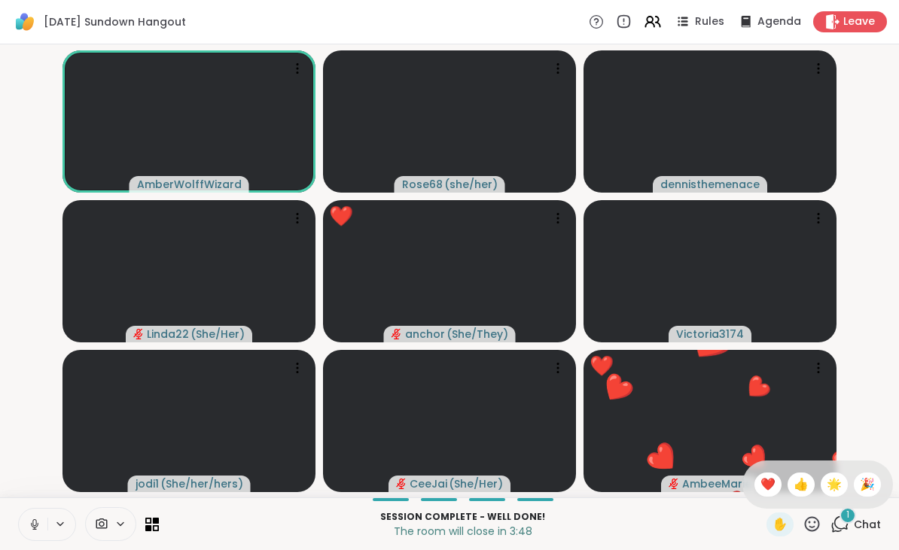
click at [763, 481] on span "❤️" at bounding box center [767, 485] width 15 height 18
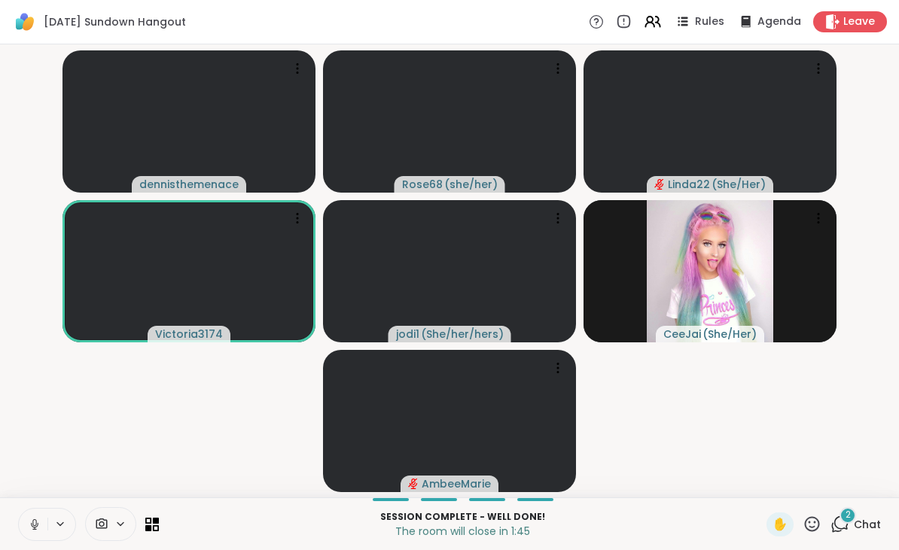
click at [838, 31] on div "Leave" at bounding box center [850, 21] width 74 height 21
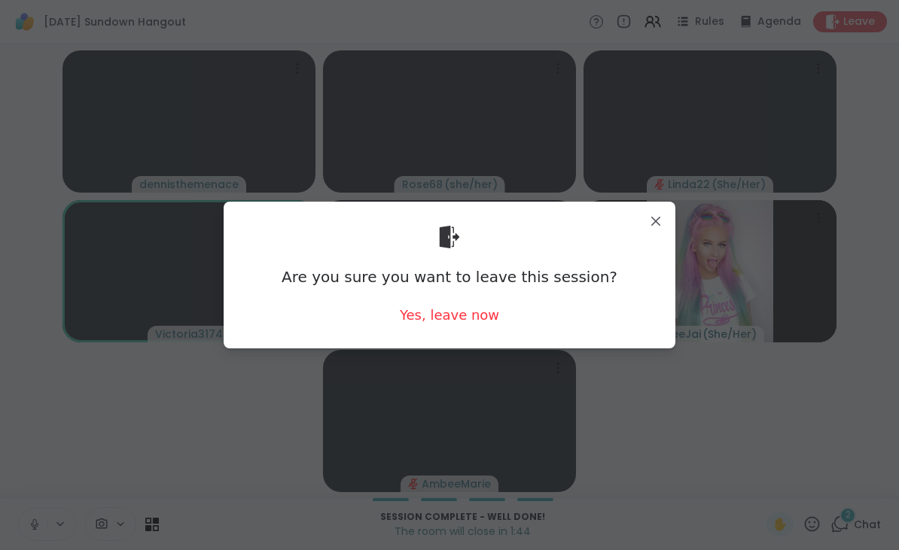
click at [438, 312] on div "Yes, leave now" at bounding box center [449, 315] width 99 height 19
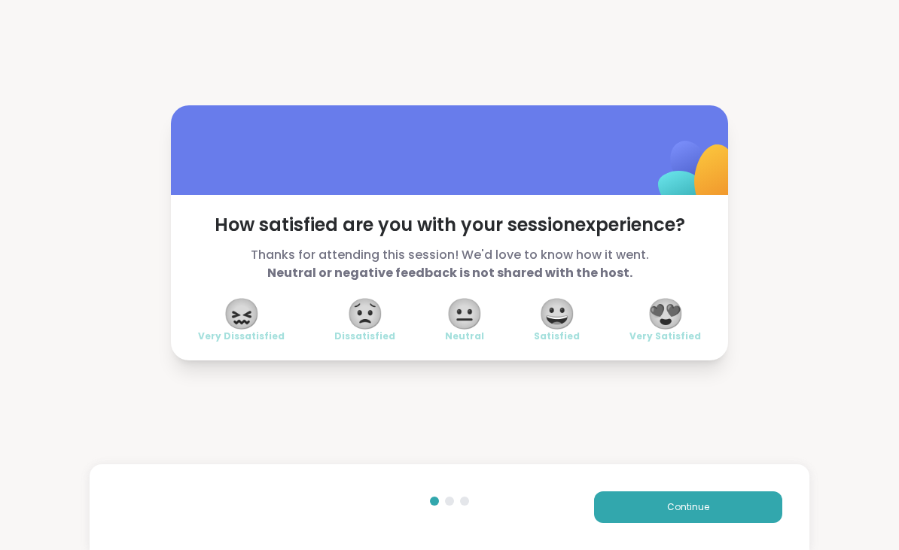
click at [671, 322] on span "😍" at bounding box center [666, 313] width 38 height 27
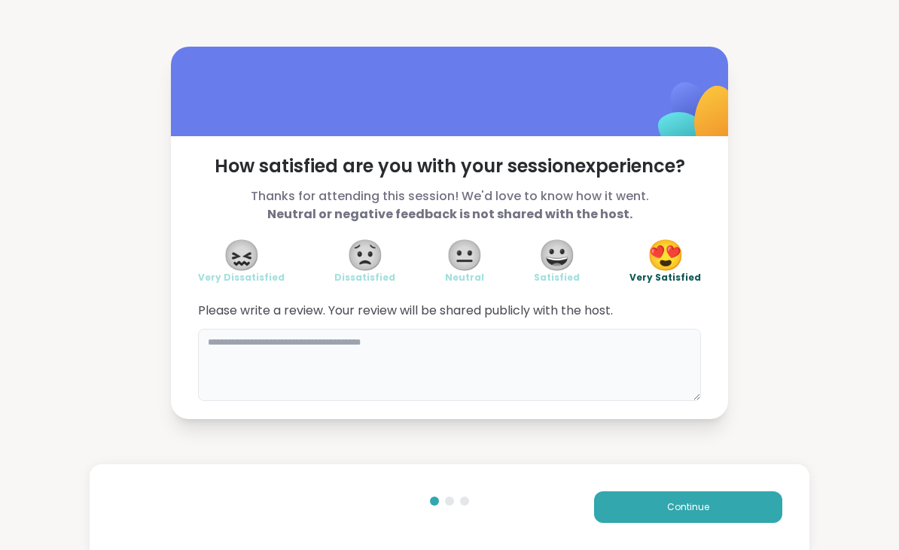
click at [326, 353] on textarea at bounding box center [449, 365] width 503 height 72
type textarea "**********"
click at [750, 520] on button "Continue" at bounding box center [688, 507] width 188 height 32
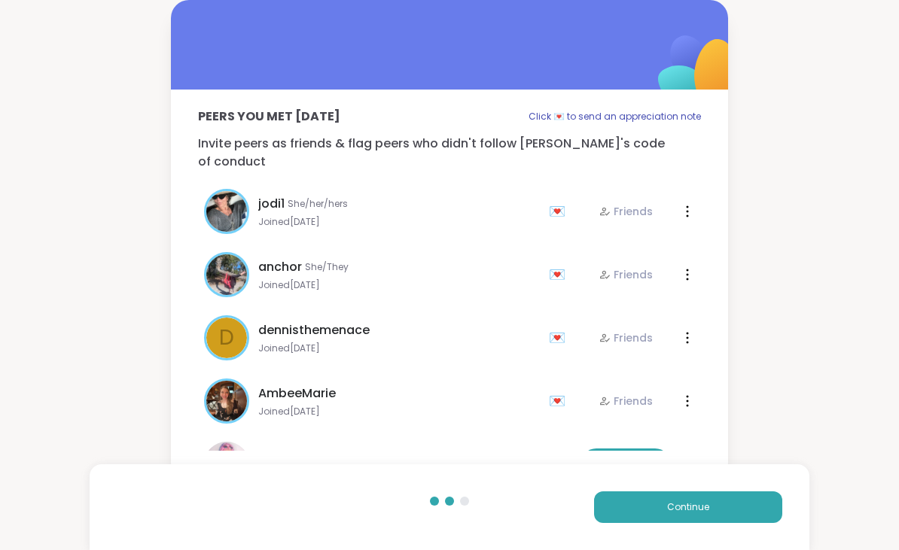
click at [703, 510] on span "Continue" at bounding box center [688, 507] width 42 height 14
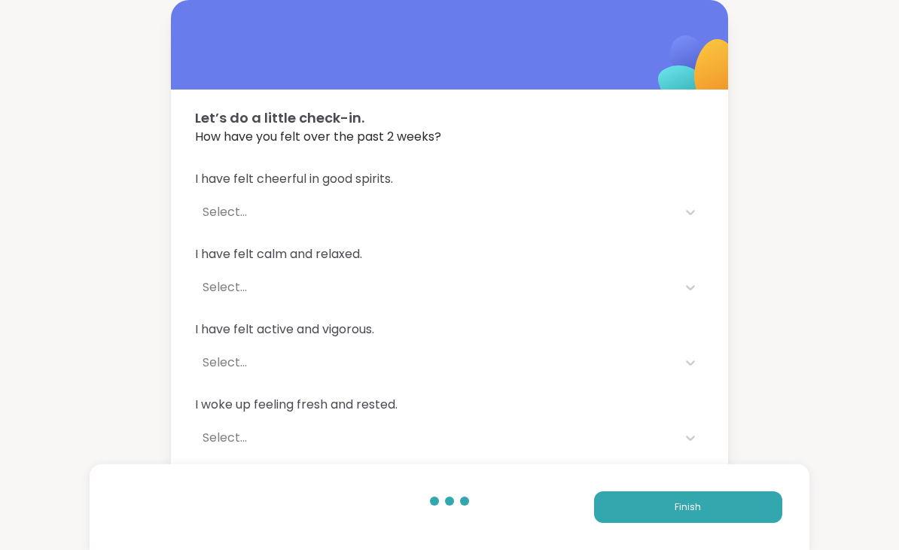
click at [663, 507] on button "Finish" at bounding box center [688, 507] width 188 height 32
